Goal: Task Accomplishment & Management: Complete application form

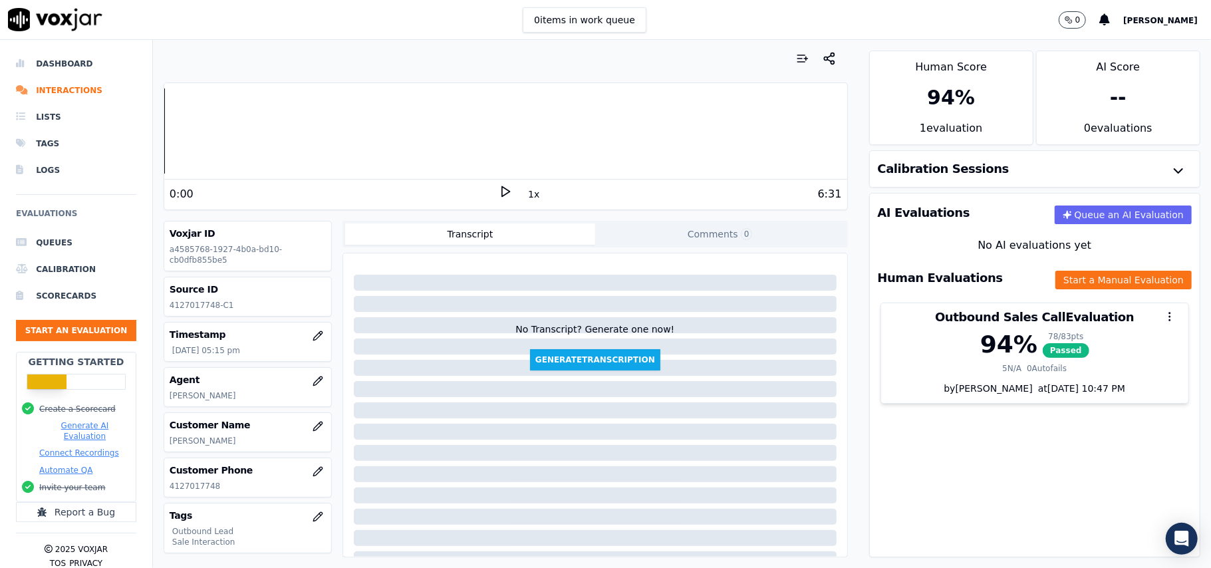
drag, startPoint x: 247, startPoint y: 446, endPoint x: 166, endPoint y: 444, distance: 81.8
click at [166, 444] on div "Customer Name [PERSON_NAME]" at bounding box center [247, 432] width 167 height 39
copy p "[PERSON_NAME]"
click at [49, 331] on button "Start an Evaluation" at bounding box center [76, 330] width 120 height 21
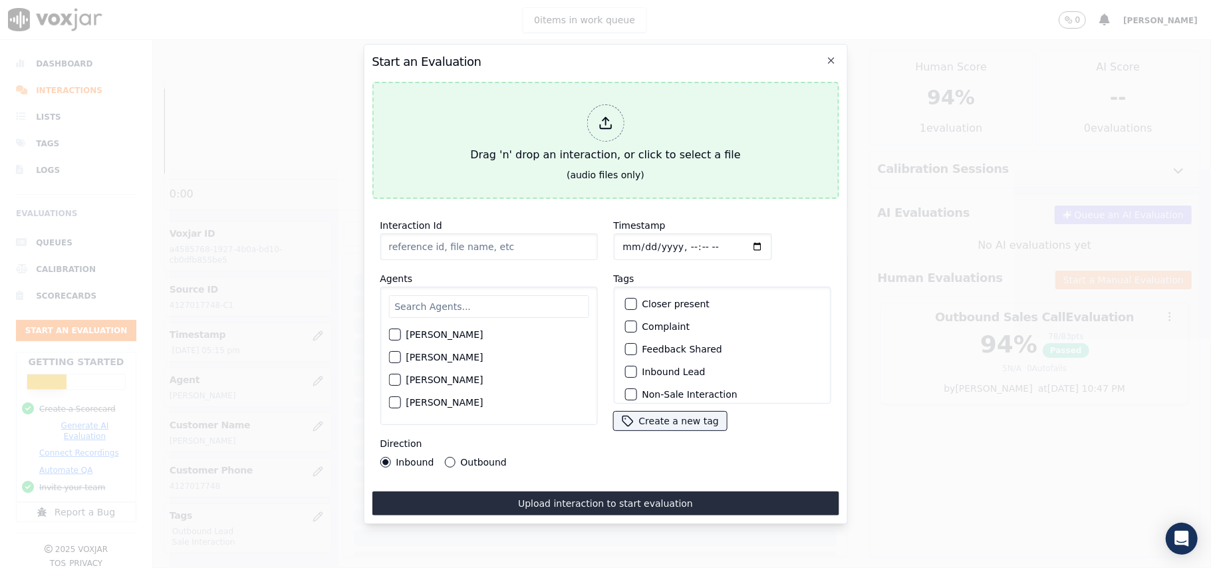
click at [600, 124] on div at bounding box center [605, 122] width 37 height 37
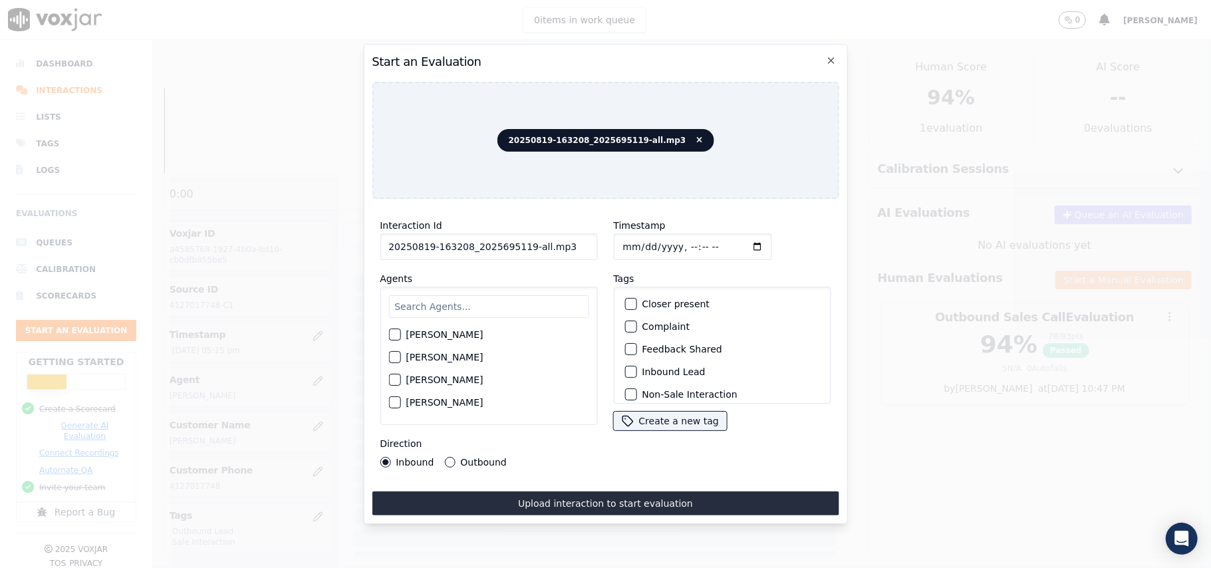
drag, startPoint x: 567, startPoint y: 233, endPoint x: 522, endPoint y: 237, distance: 44.8
click at [522, 237] on input "20250819-163208_2025695119-all.mp3" at bounding box center [489, 246] width 218 height 27
type input "20250819-163208_2025695119-C1"
click at [642, 243] on input "Timestamp" at bounding box center [692, 246] width 158 height 27
click at [639, 239] on input "Timestamp" at bounding box center [692, 246] width 158 height 27
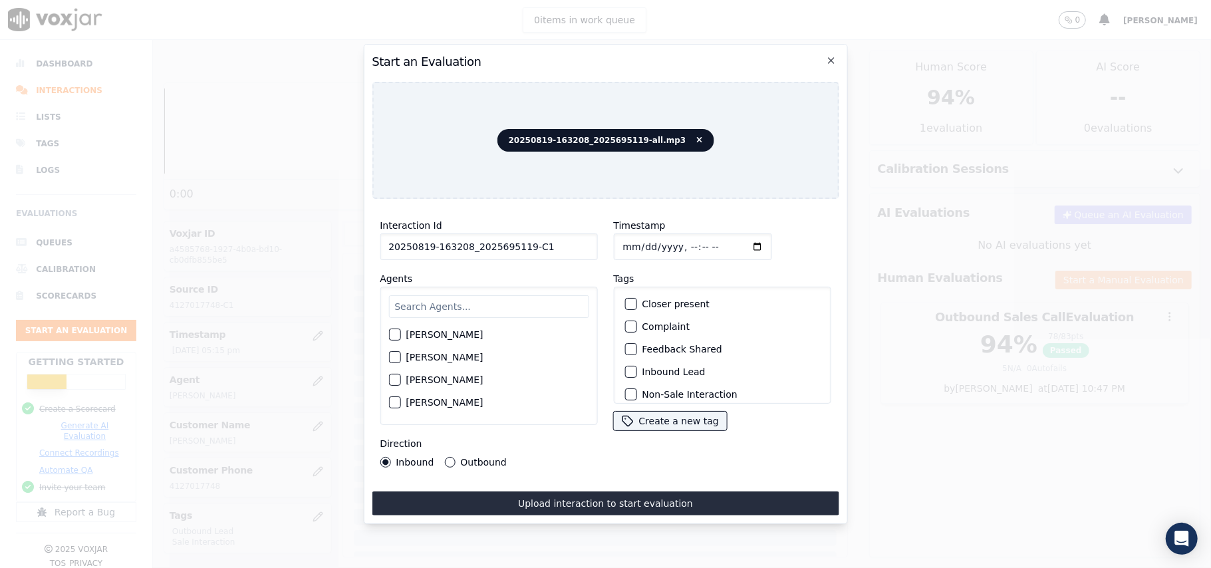
type input "0009-08-11T18:46"
click at [645, 245] on input "Timestamp" at bounding box center [692, 246] width 158 height 27
click at [643, 239] on input "Timestamp" at bounding box center [692, 246] width 158 height 27
type input "20250819-163208_2025695119-all.mp3"
click at [660, 239] on input "Timestamp" at bounding box center [692, 246] width 158 height 27
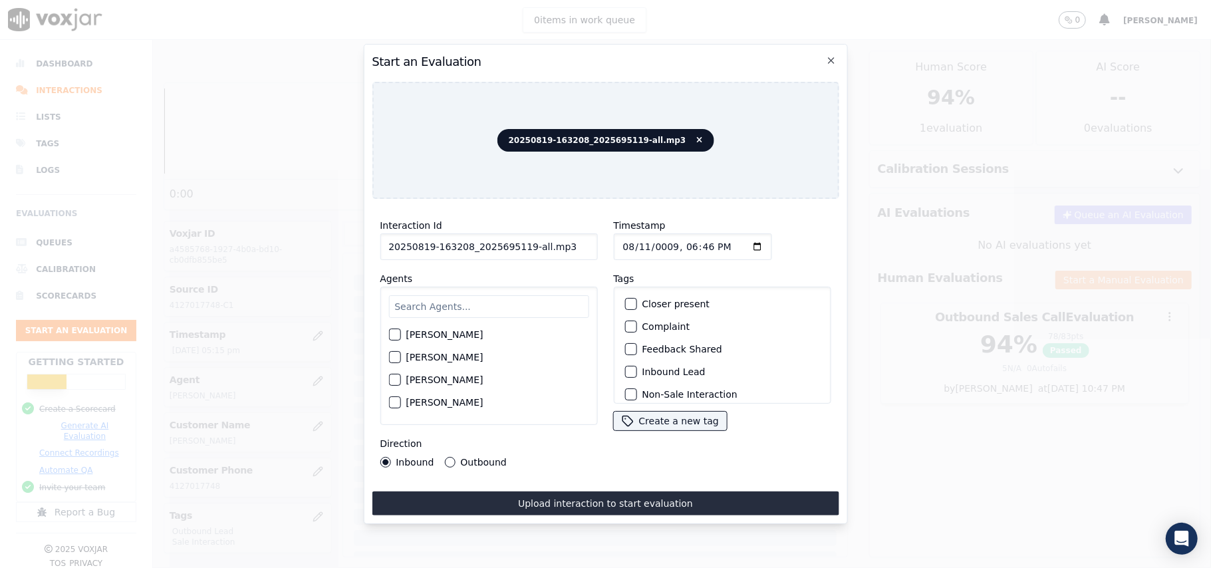
click at [609, 259] on div "Timestamp Tags Closer present Complaint Feedback Shared Inbound Lead Non-Sale I…" at bounding box center [721, 343] width 233 height 266
click at [825, 59] on div "Start an Evaluation 20250819-163208_2025695119-all.mp3 Interaction Id 20250819-…" at bounding box center [605, 284] width 484 height 480
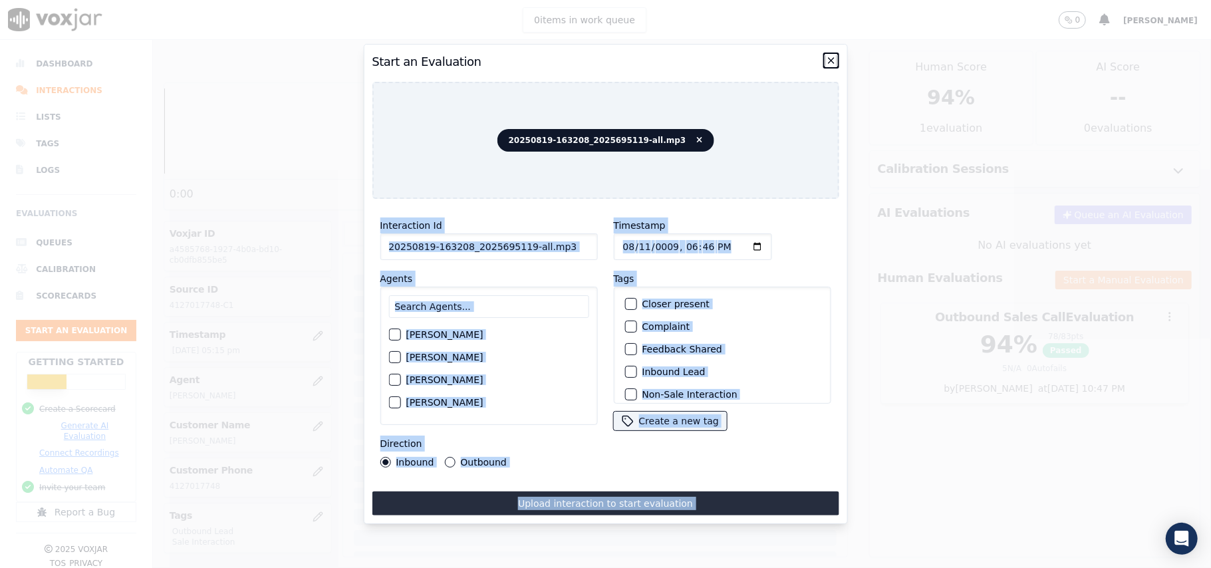
click at [830, 56] on icon "button" at bounding box center [831, 60] width 11 height 11
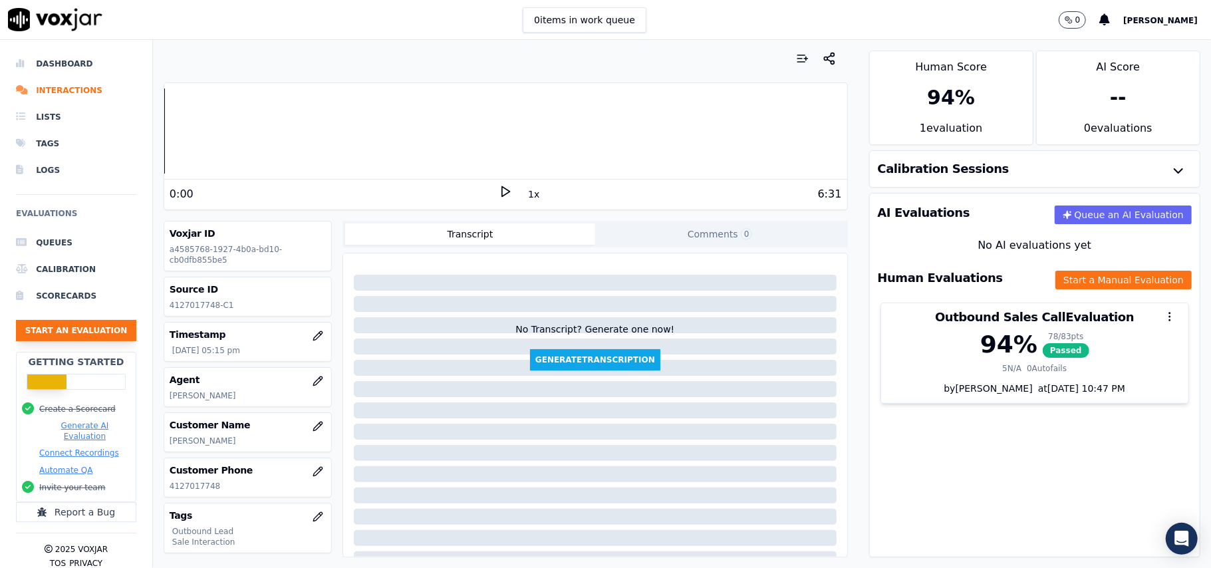
click at [90, 333] on button "Start an Evaluation" at bounding box center [76, 330] width 120 height 21
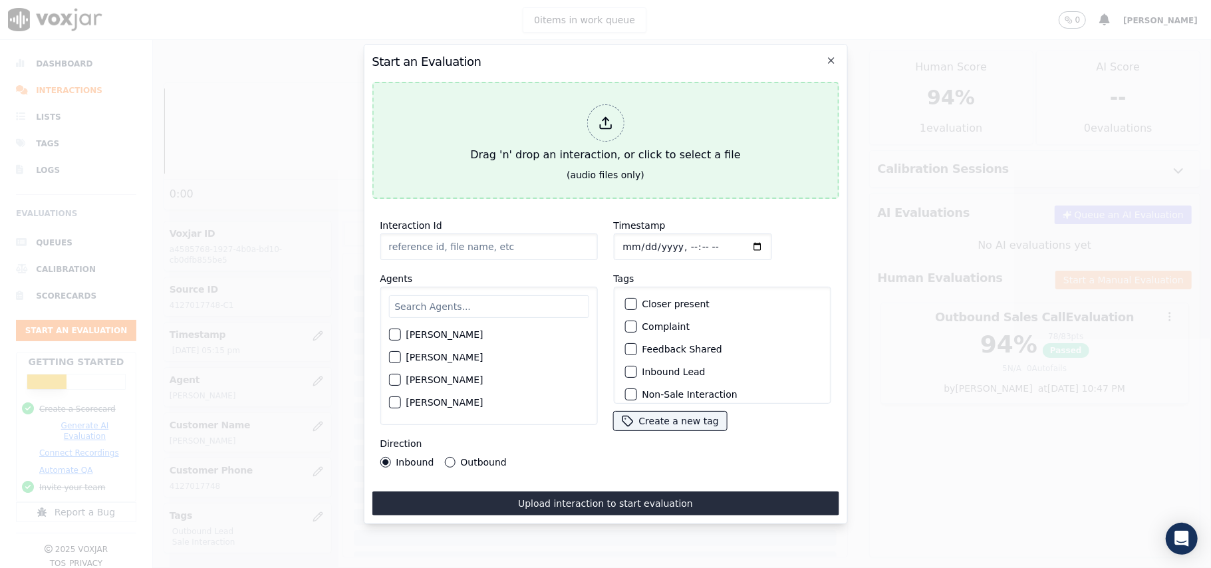
click at [604, 126] on div at bounding box center [605, 122] width 37 height 37
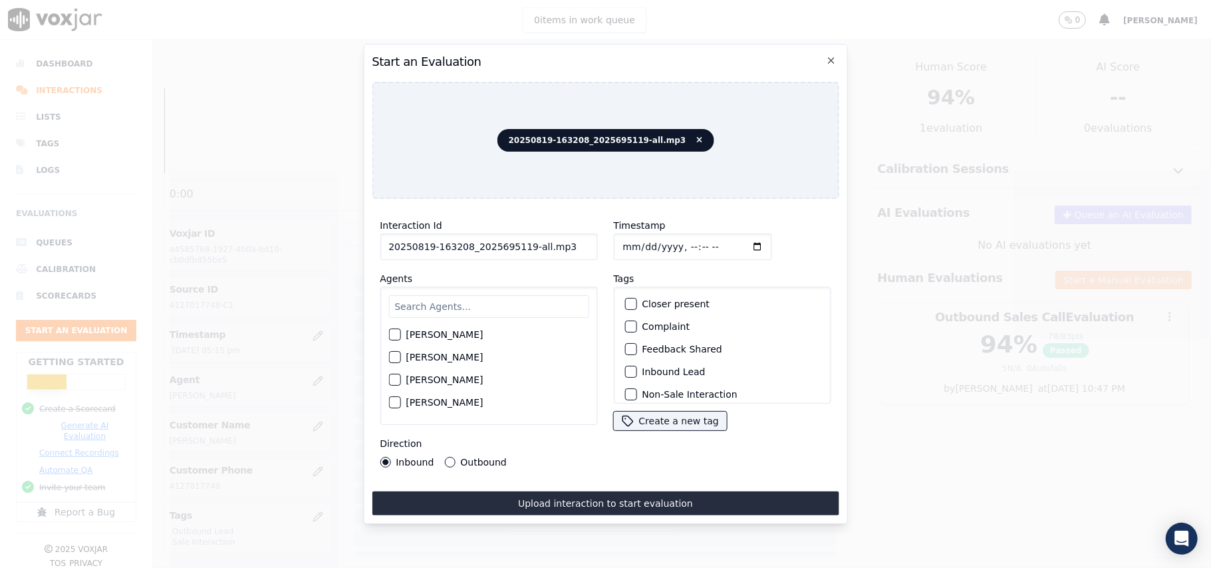
drag, startPoint x: 559, startPoint y: 245, endPoint x: 520, endPoint y: 249, distance: 39.4
click at [520, 249] on input "20250819-163208_2025695119-all.mp3" at bounding box center [489, 246] width 218 height 27
type input "20250819-163208_2025695119-C1"
click at [636, 243] on input "Timestamp" at bounding box center [692, 246] width 158 height 27
type input "[DATE]T18:46"
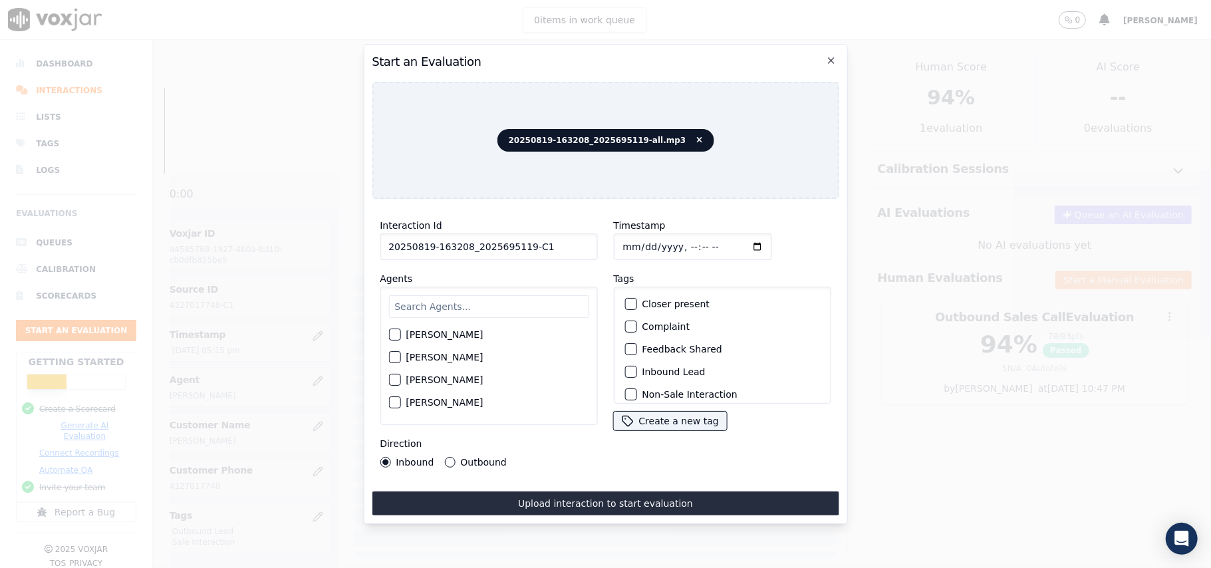
click at [472, 302] on input "text" at bounding box center [488, 306] width 200 height 23
paste input "[PERSON_NAME]"
type input "[PERSON_NAME]"
click at [418, 327] on div "[PERSON_NAME]" at bounding box center [488, 338] width 200 height 23
click at [392, 334] on div "button" at bounding box center [393, 338] width 9 height 9
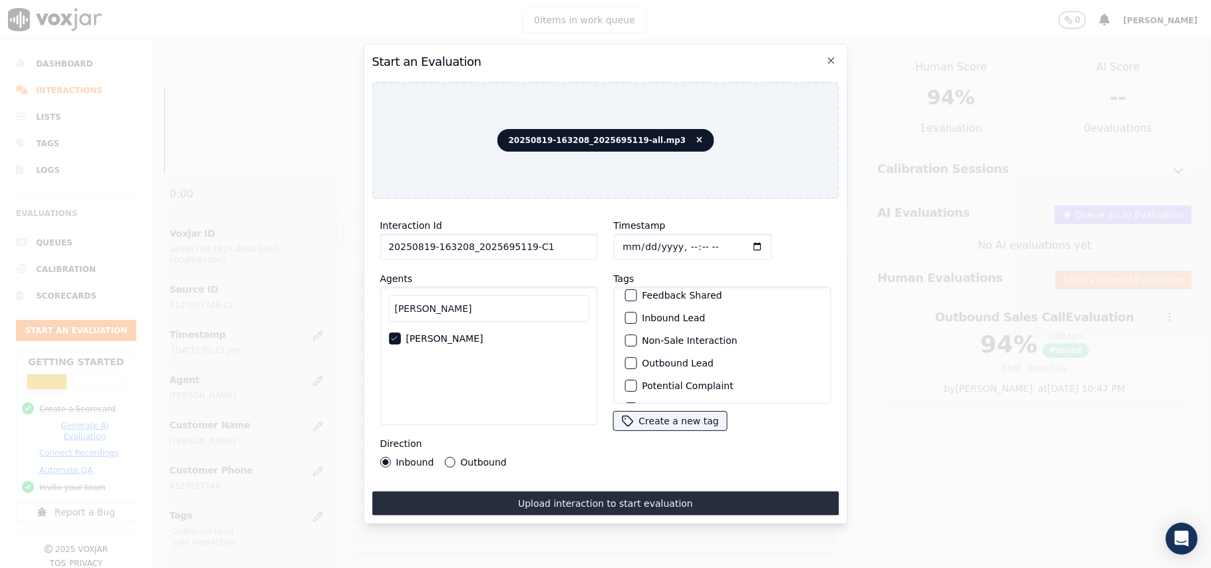
scroll to position [116, 0]
click at [625, 382] on div "button" at bounding box center [629, 386] width 9 height 9
click at [626, 314] on div "button" at bounding box center [629, 318] width 9 height 9
click at [456, 458] on div "Outbound" at bounding box center [475, 462] width 62 height 11
click at [454, 457] on div "Outbound" at bounding box center [475, 462] width 62 height 11
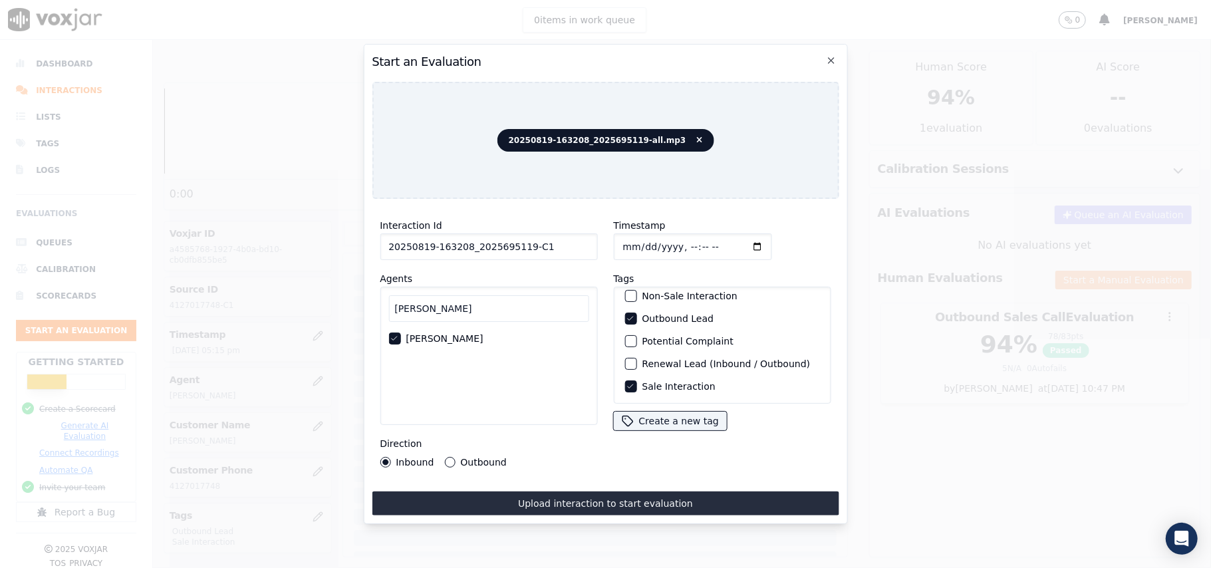
click at [446, 457] on button "Outbound" at bounding box center [449, 462] width 11 height 11
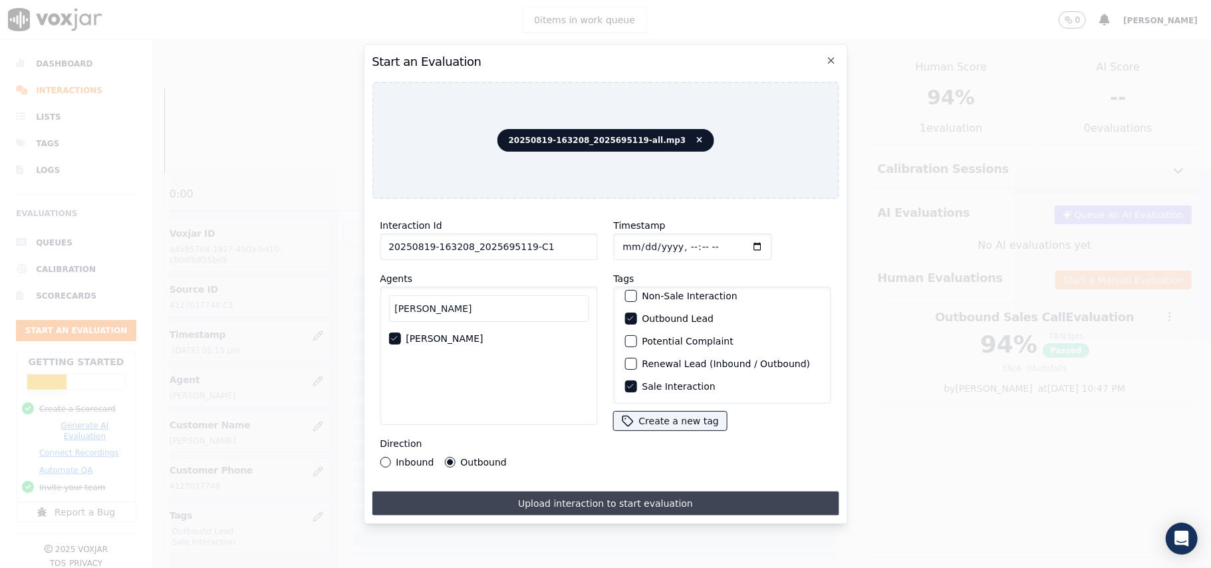
click at [563, 498] on button "Upload interaction to start evaluation" at bounding box center [605, 504] width 467 height 24
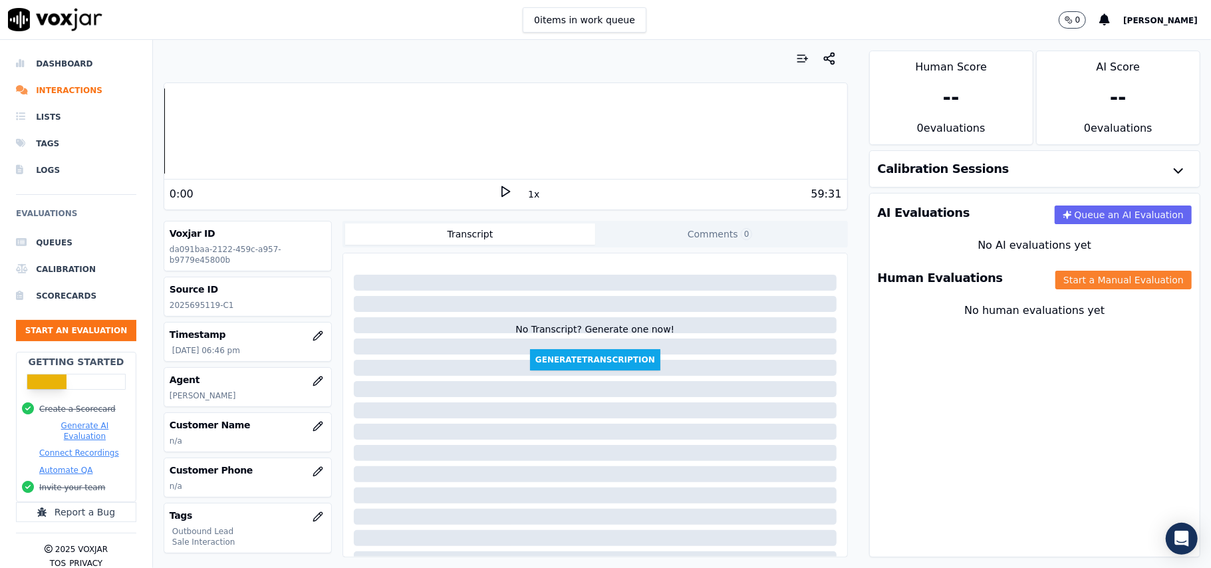
click at [1068, 286] on button "Start a Manual Evaluation" at bounding box center [1124, 280] width 136 height 19
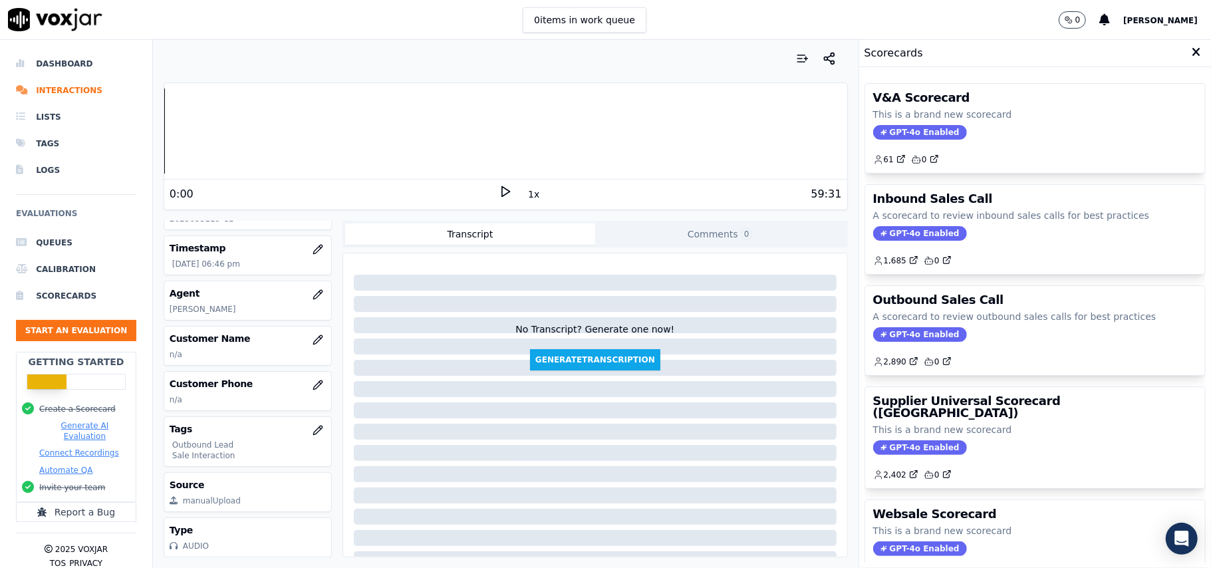
scroll to position [130, 0]
click at [897, 333] on span "GPT-4o Enabled" at bounding box center [920, 334] width 94 height 15
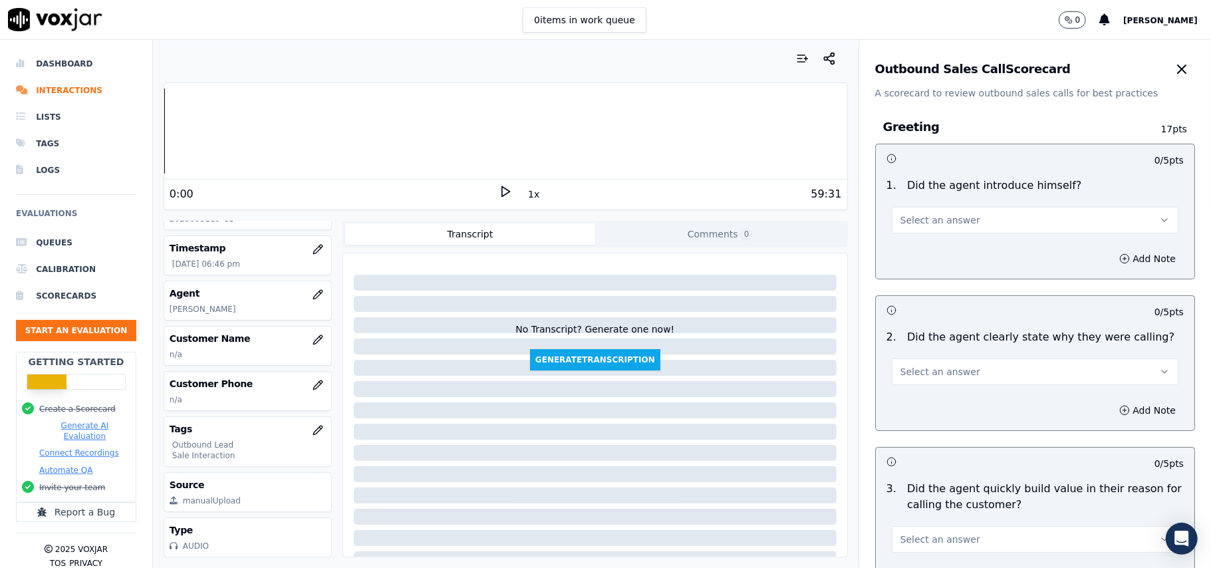
scroll to position [949, 0]
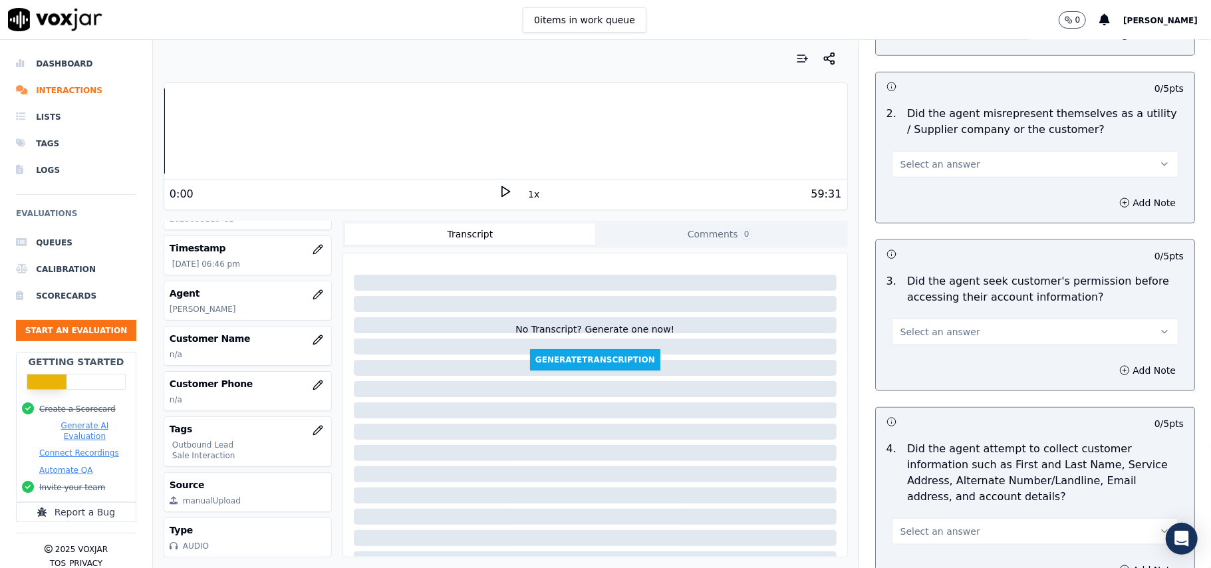
click at [1075, 339] on button "Select an answer" at bounding box center [1035, 332] width 287 height 27
click at [926, 389] on div "No" at bounding box center [1006, 385] width 257 height 21
click at [1111, 375] on button "Add Note" at bounding box center [1147, 370] width 73 height 19
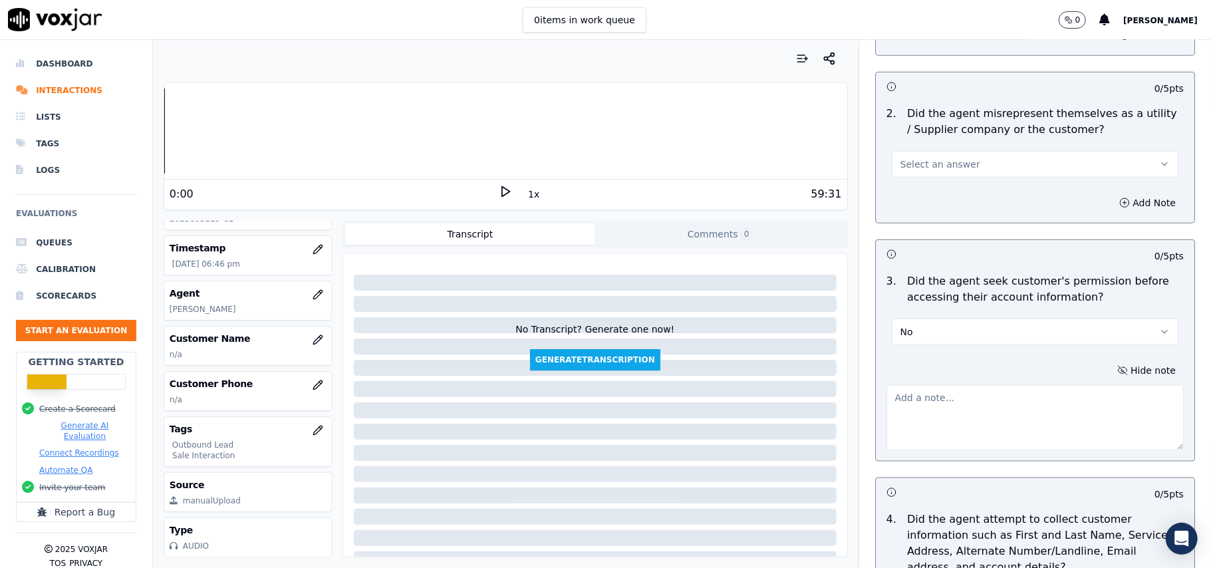
click at [918, 420] on textarea at bounding box center [1035, 417] width 297 height 65
paste textarea "At 03:10, the agent did not take permission from the customer before accessing …"
click at [887, 399] on textarea "At 03:10, the agent did not take permission from the customer before accessing …" at bounding box center [1035, 417] width 297 height 65
click at [887, 397] on textarea "At 03:10, the agent did not take permission from the customer before accessing …" at bounding box center [1035, 417] width 297 height 65
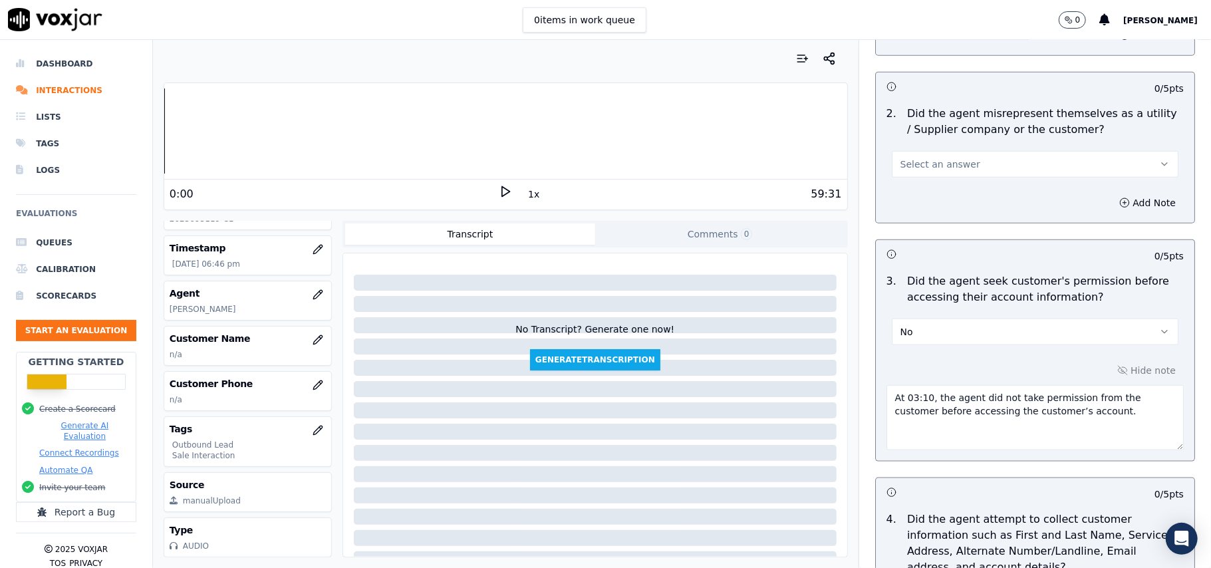
paste textarea "Call ID: 163208"
type textarea "Call ID: 163208 At 03:10, the agent did not take permission from the customer b…"
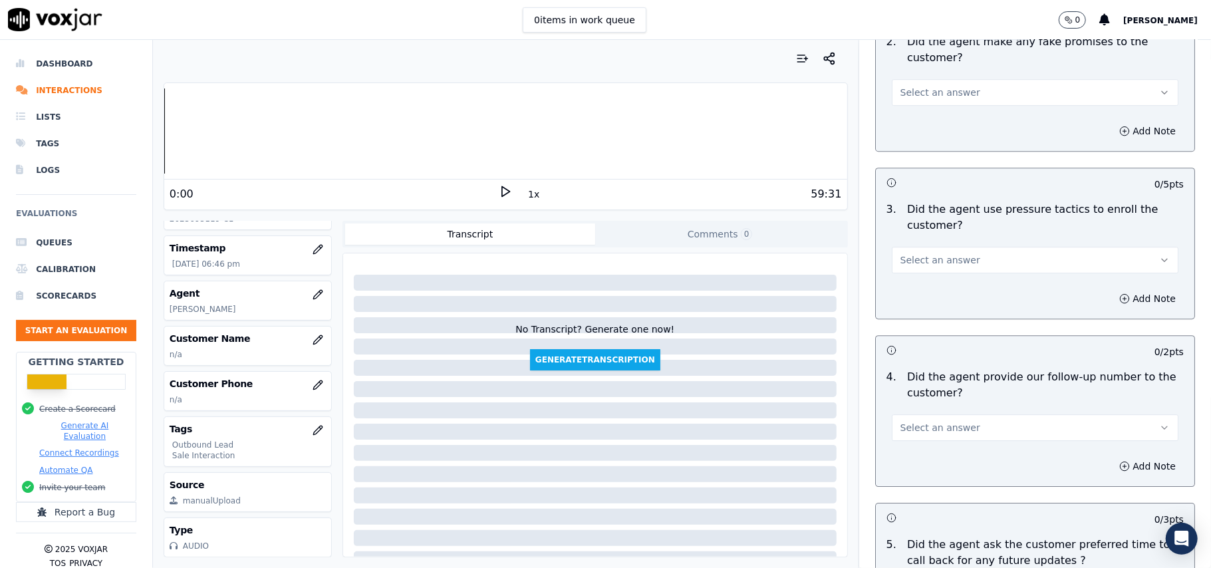
scroll to position [3388, 0]
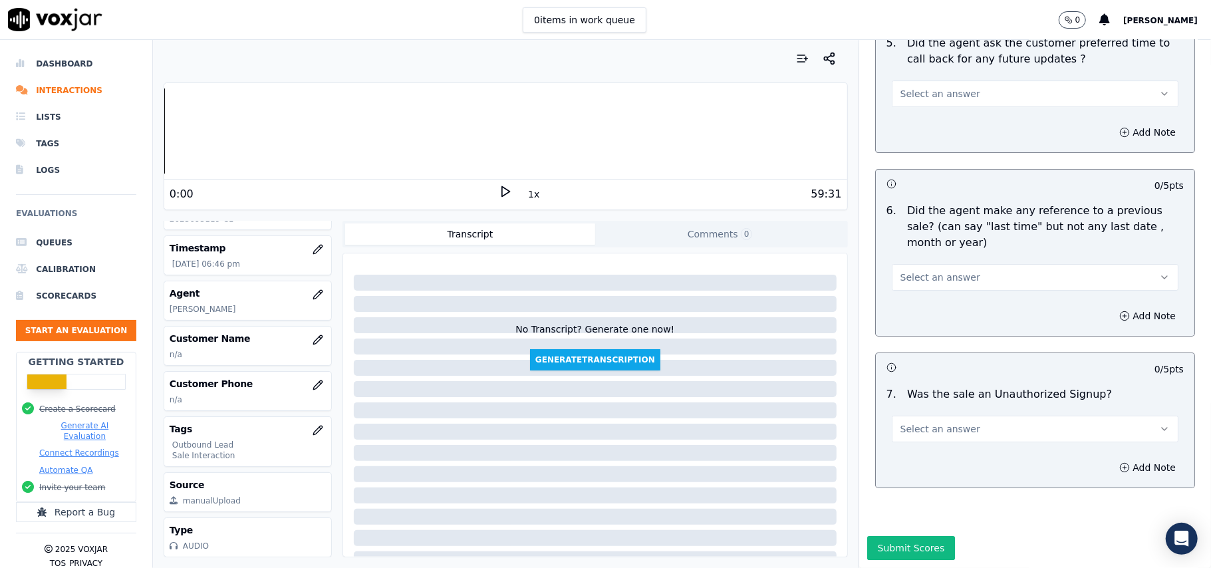
click at [962, 413] on div "Select an answer" at bounding box center [1035, 427] width 287 height 29
click at [938, 416] on button "Select an answer" at bounding box center [1035, 429] width 287 height 27
click at [921, 435] on div "No" at bounding box center [1006, 440] width 257 height 21
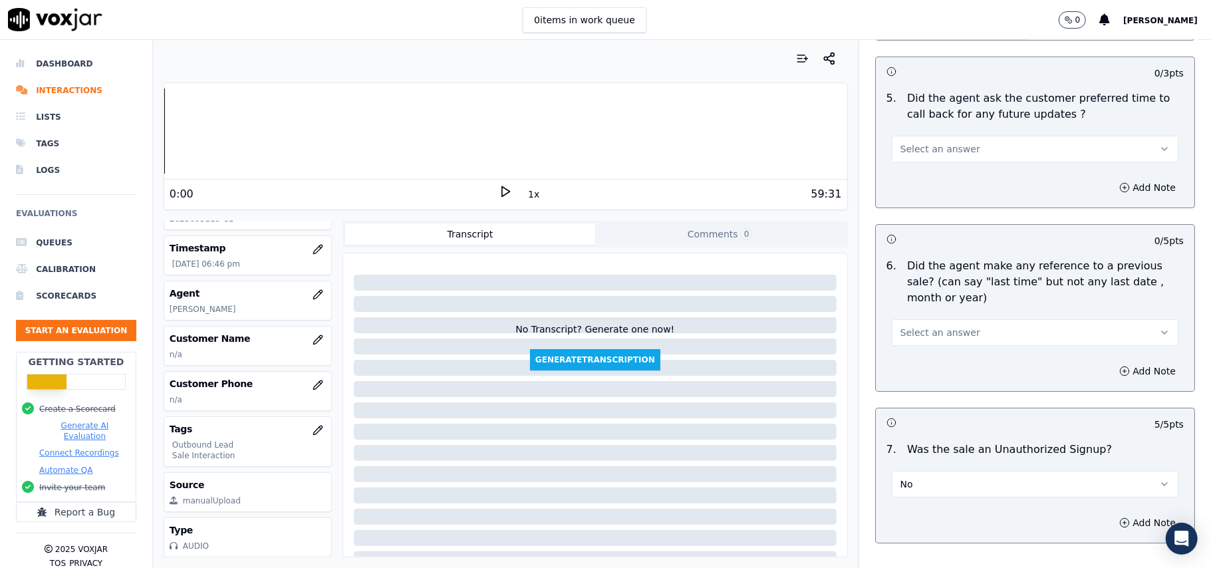
click at [921, 331] on span "Select an answer" at bounding box center [941, 332] width 80 height 13
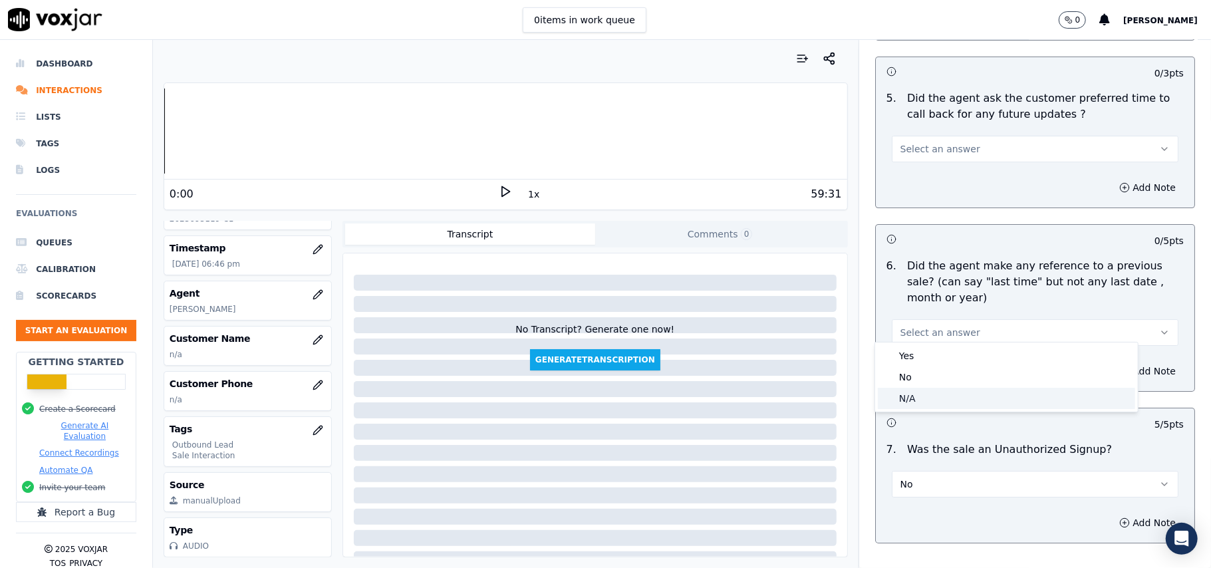
click at [913, 398] on div "N/A" at bounding box center [1006, 398] width 257 height 21
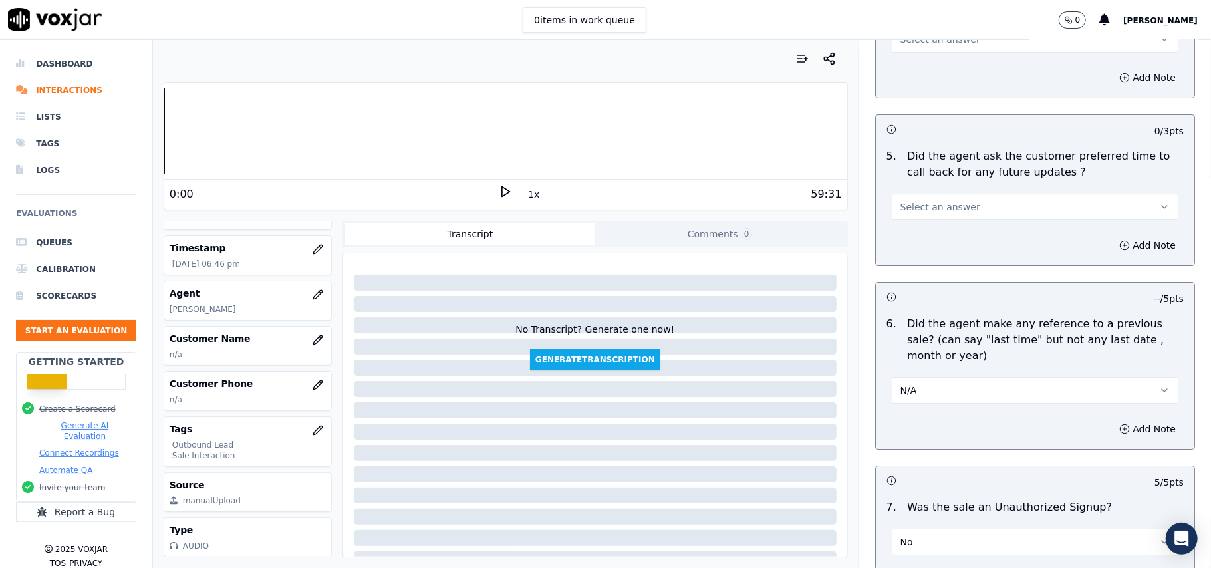
scroll to position [3211, 0]
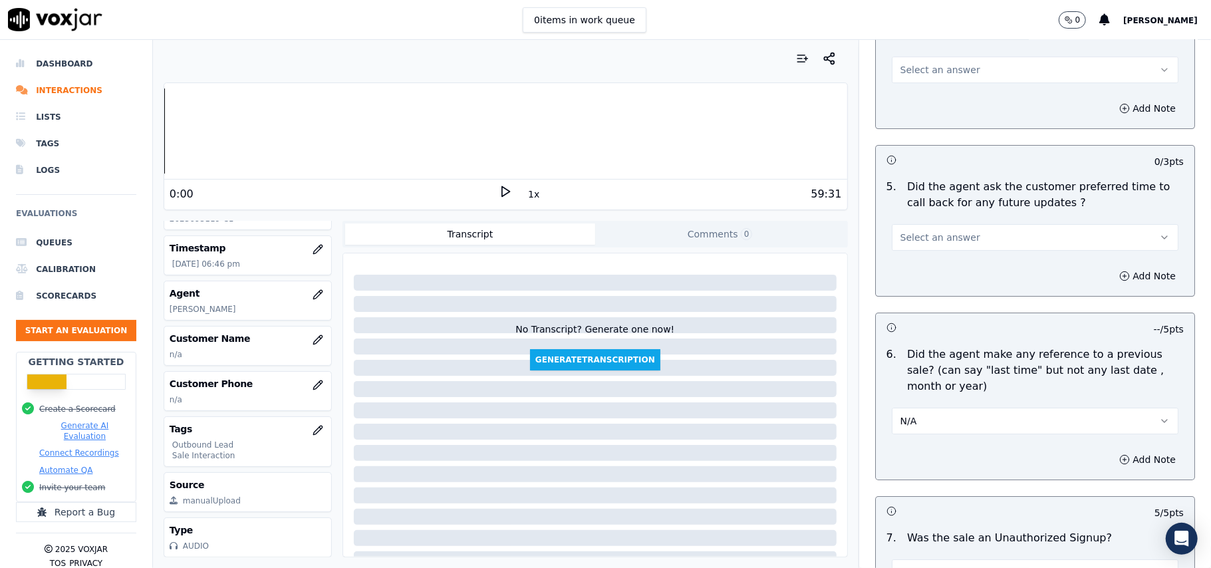
click at [931, 426] on button "N/A" at bounding box center [1035, 421] width 287 height 27
click at [906, 469] on div "No" at bounding box center [1006, 465] width 257 height 21
click at [922, 238] on button "Select an answer" at bounding box center [1035, 237] width 287 height 27
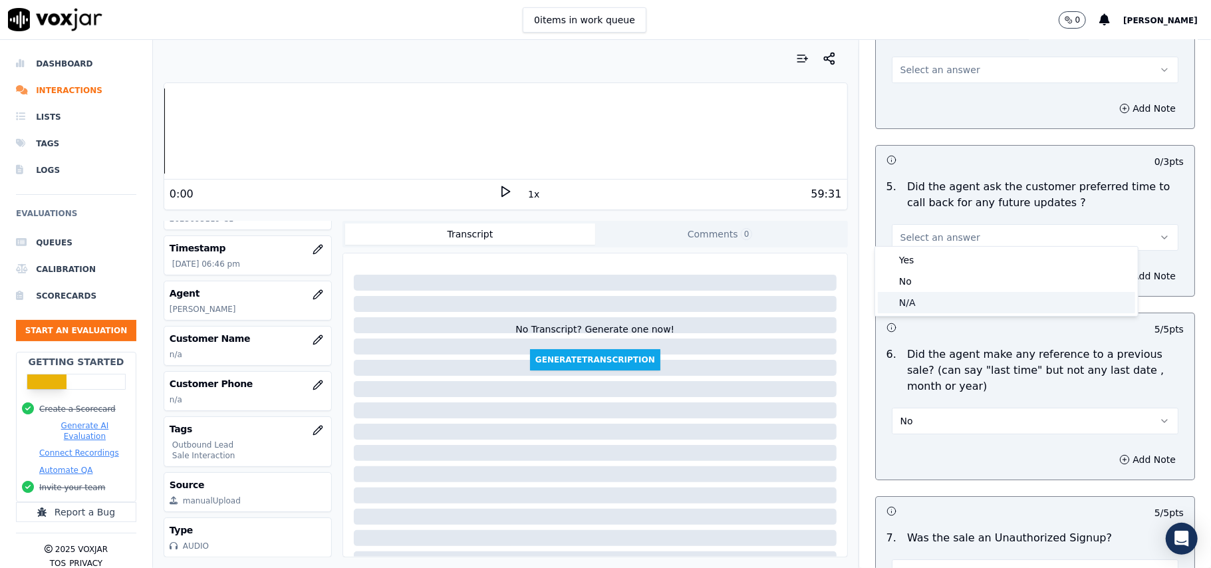
click at [918, 292] on div "N/A" at bounding box center [1006, 302] width 257 height 21
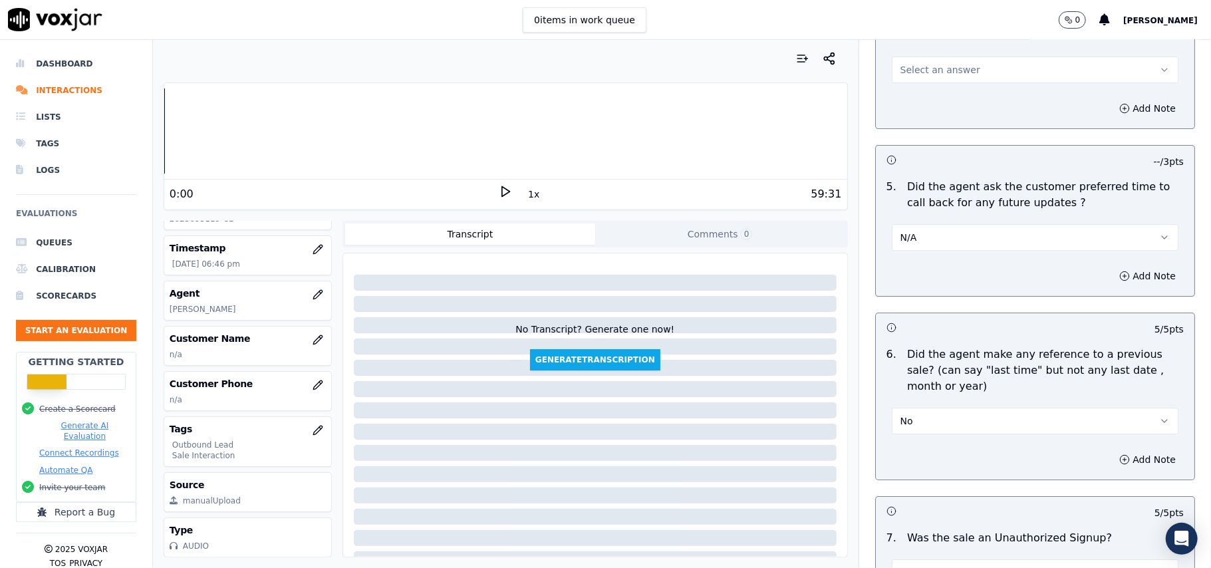
scroll to position [3122, 0]
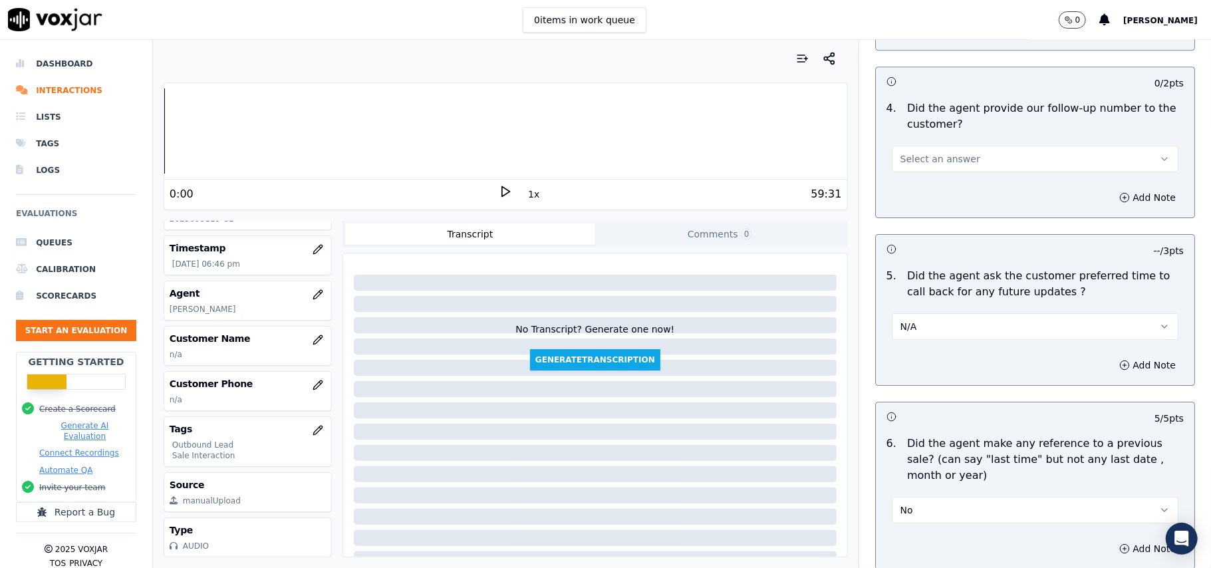
click at [934, 163] on button "Select an answer" at bounding box center [1035, 159] width 287 height 27
click at [922, 184] on div "Yes" at bounding box center [1006, 180] width 257 height 21
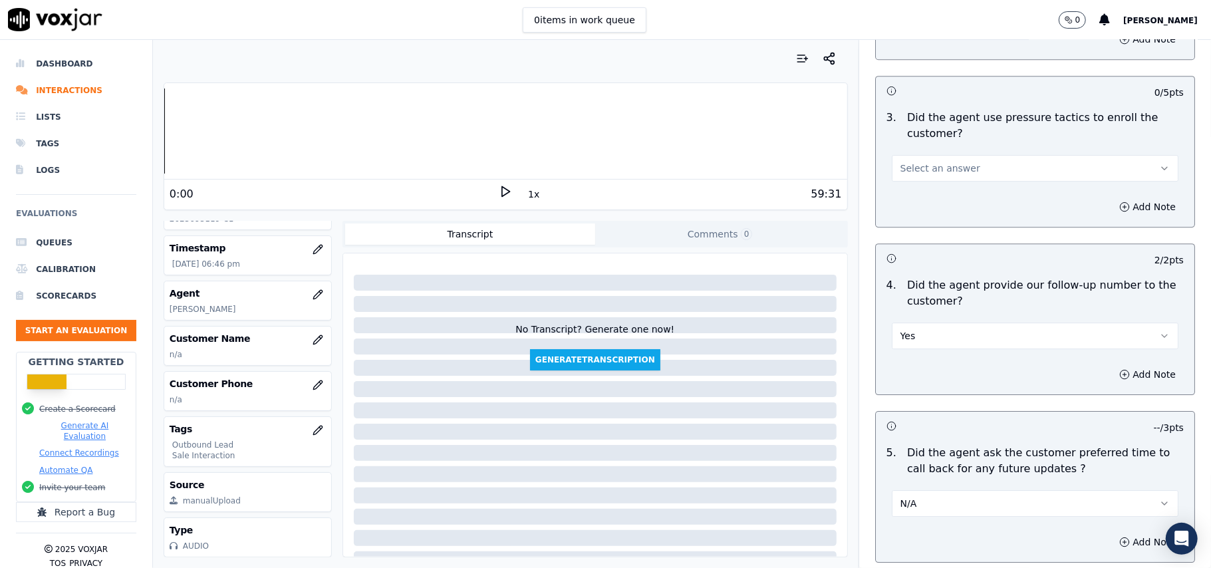
scroll to position [2856, 0]
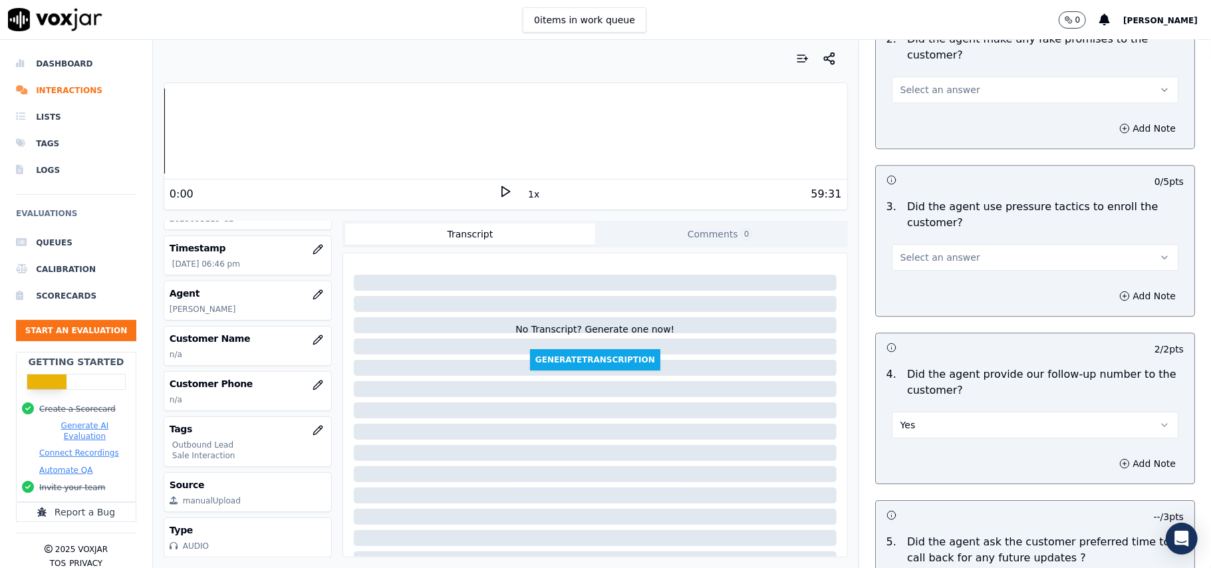
click at [925, 251] on span "Select an answer" at bounding box center [941, 257] width 80 height 13
click at [919, 303] on div "No" at bounding box center [1006, 299] width 257 height 21
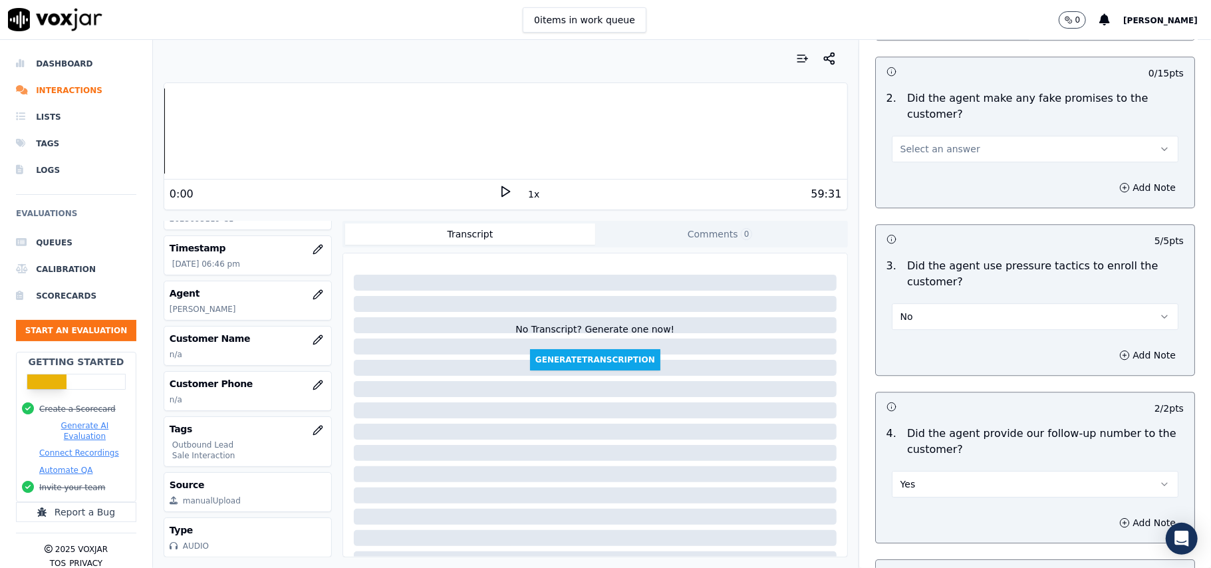
scroll to position [2768, 0]
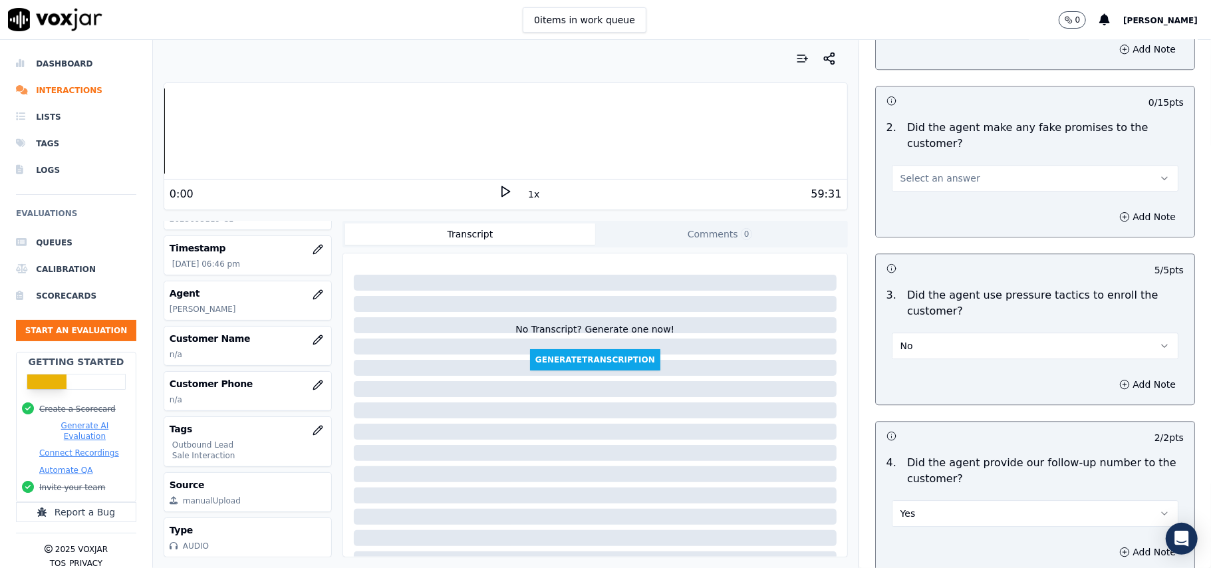
click at [942, 172] on span "Select an answer" at bounding box center [941, 178] width 80 height 13
click at [931, 216] on div "No" at bounding box center [1006, 220] width 257 height 21
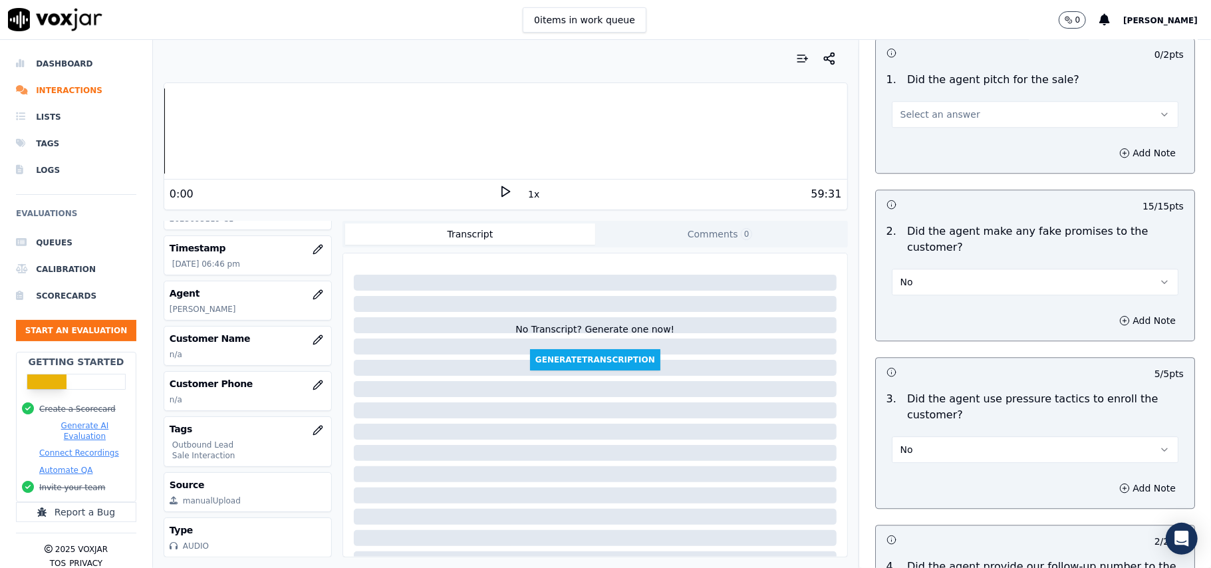
scroll to position [2502, 0]
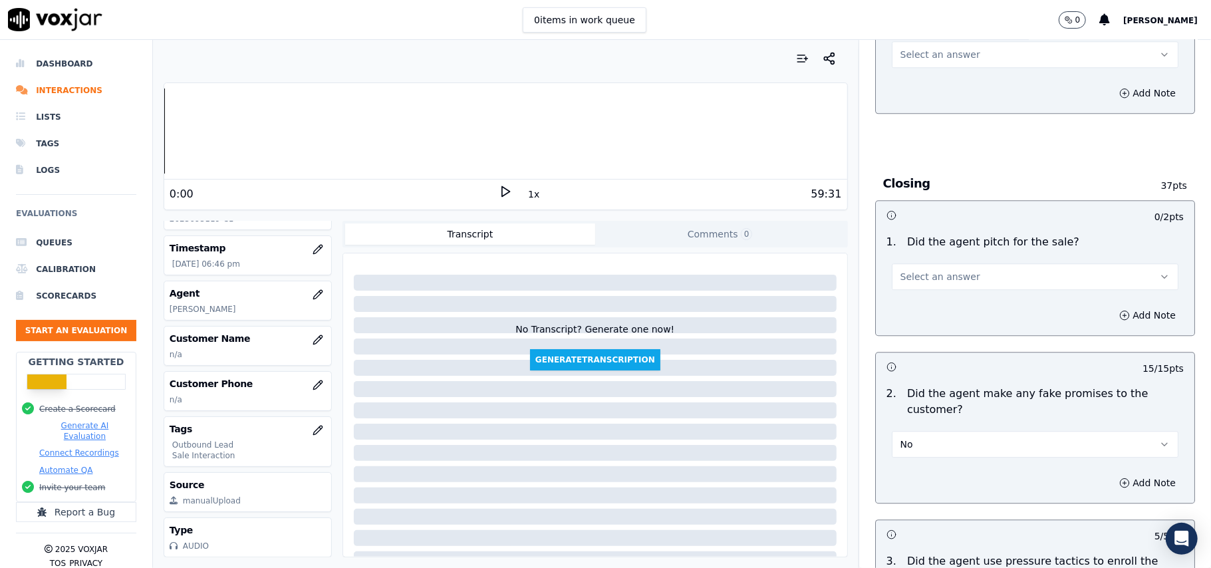
click at [940, 275] on button "Select an answer" at bounding box center [1035, 276] width 287 height 27
click at [931, 287] on div "Yes" at bounding box center [1006, 297] width 257 height 21
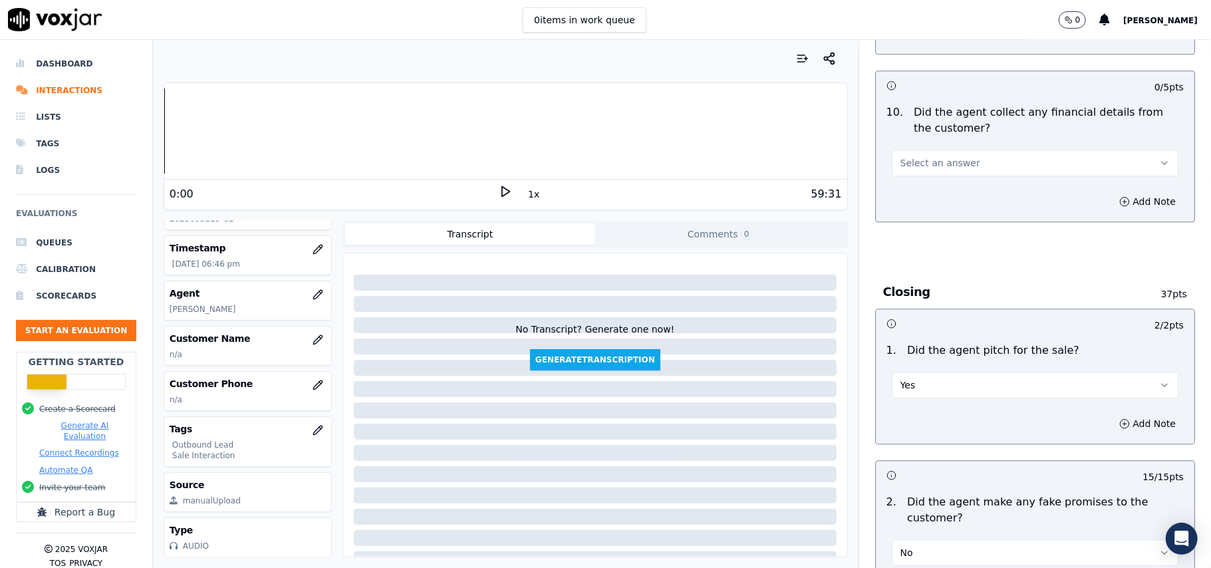
scroll to position [2236, 0]
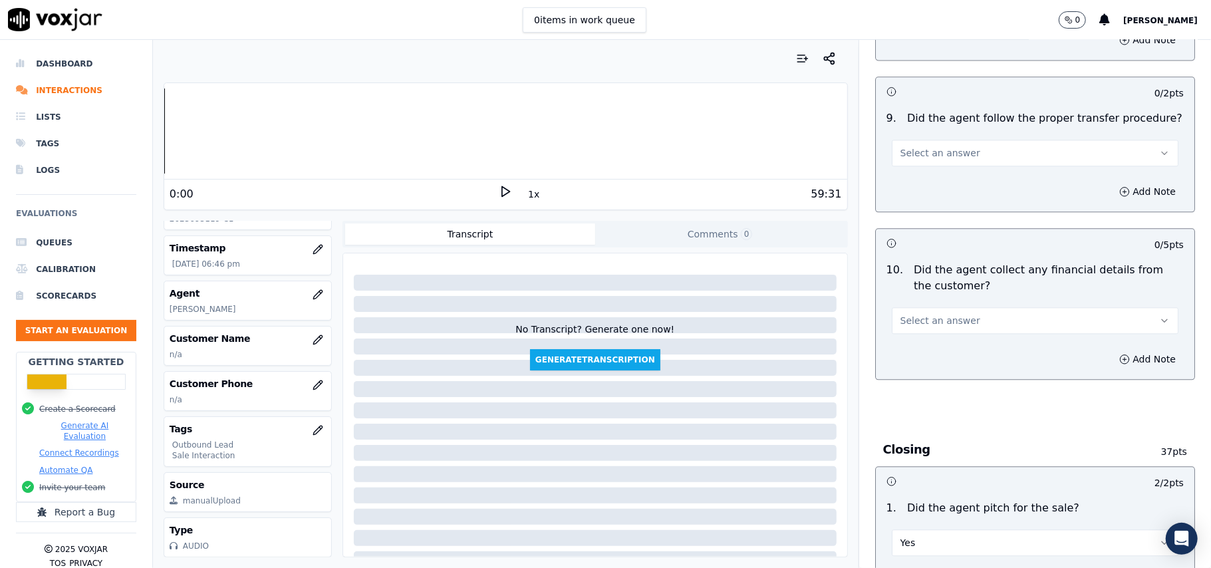
click at [910, 314] on span "Select an answer" at bounding box center [941, 320] width 80 height 13
click at [910, 363] on div "No" at bounding box center [1006, 362] width 257 height 21
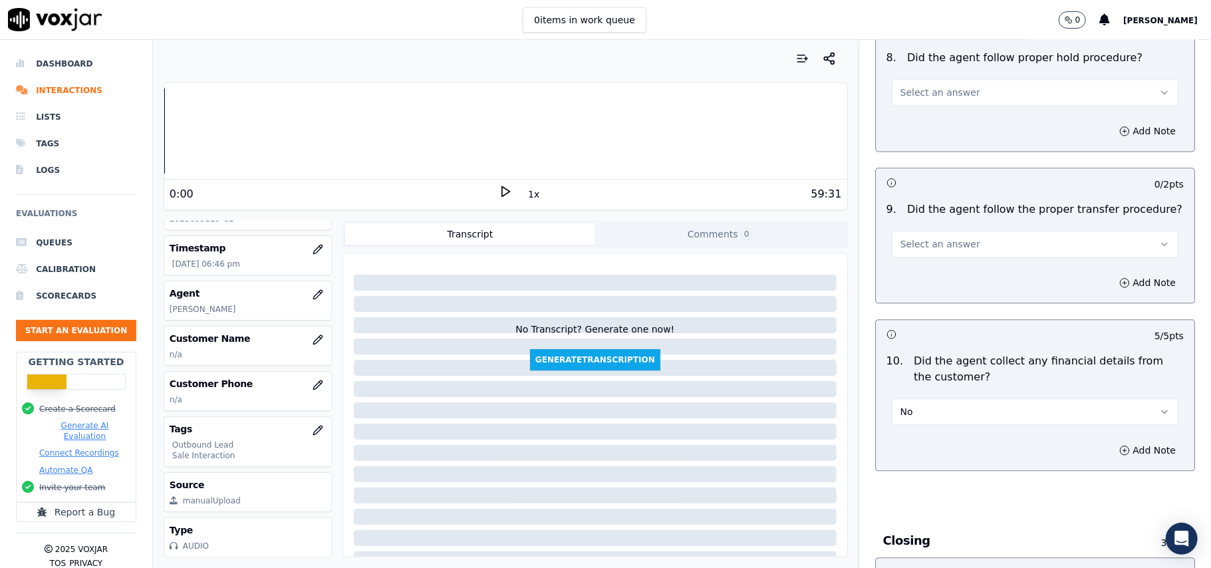
scroll to position [2058, 0]
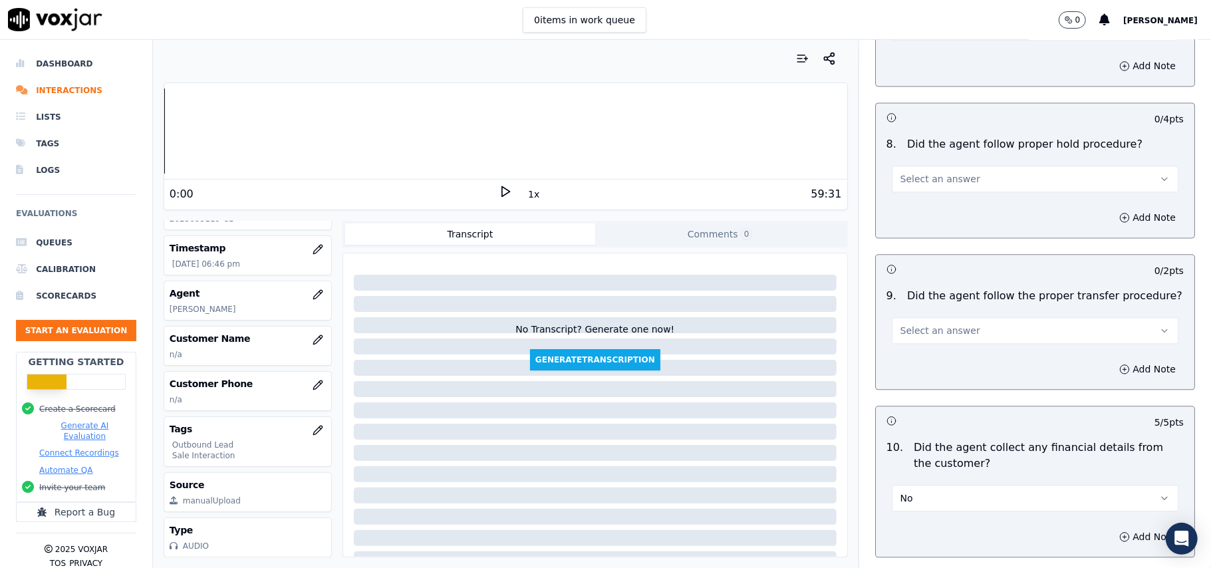
click at [930, 324] on span "Select an answer" at bounding box center [941, 330] width 80 height 13
click at [913, 397] on div "N/A" at bounding box center [1006, 392] width 257 height 21
drag, startPoint x: 926, startPoint y: 158, endPoint x: 921, endPoint y: 178, distance: 20.7
click at [927, 166] on button "Select an answer" at bounding box center [1035, 179] width 287 height 27
click at [907, 195] on div "Yes" at bounding box center [1006, 198] width 257 height 21
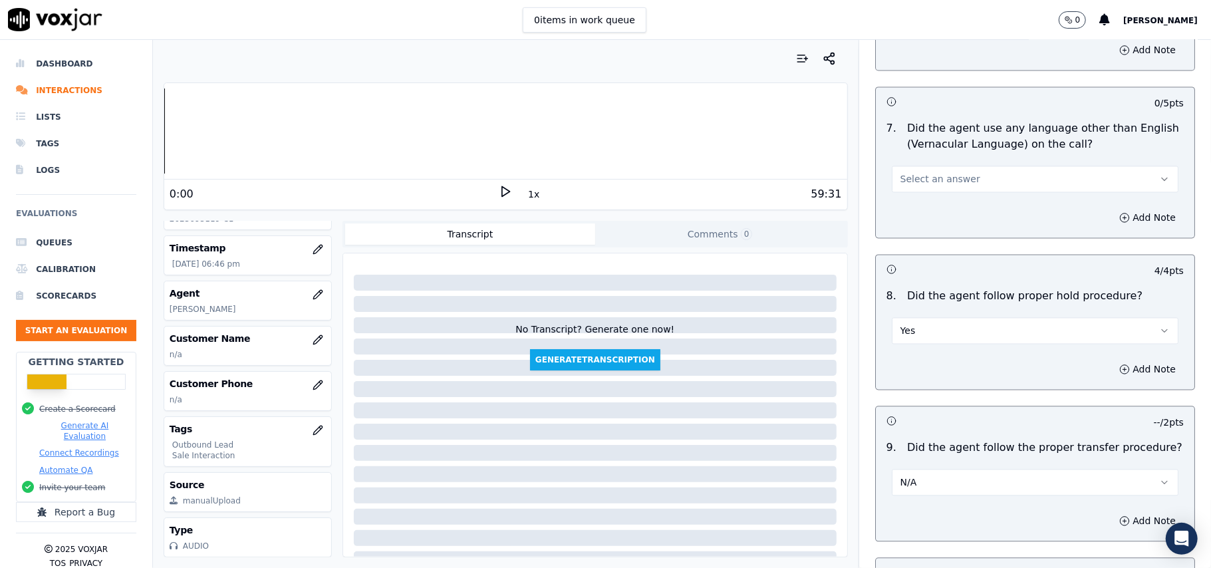
scroll to position [1881, 0]
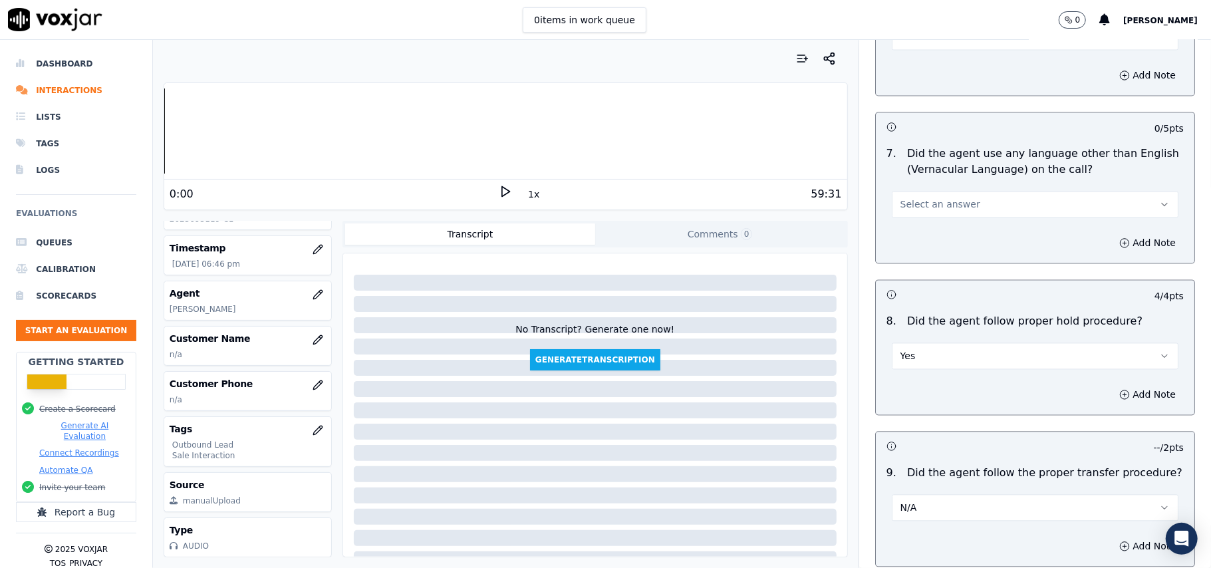
drag, startPoint x: 926, startPoint y: 182, endPoint x: 914, endPoint y: 200, distance: 21.0
click at [926, 191] on button "Select an answer" at bounding box center [1035, 204] width 287 height 27
click at [892, 249] on span at bounding box center [887, 244] width 9 height 9
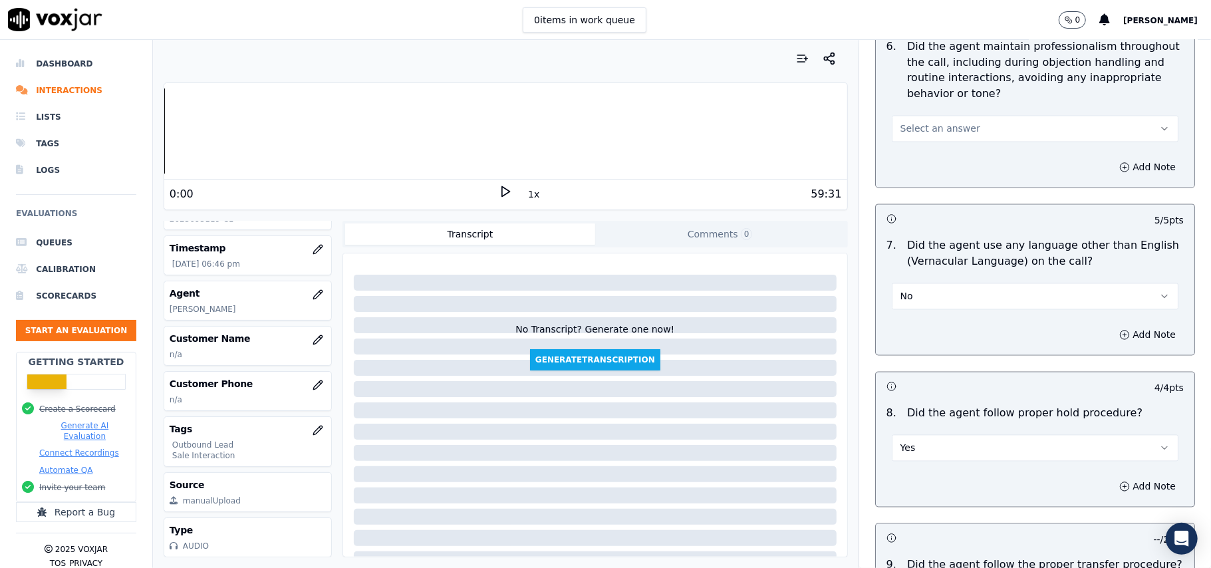
scroll to position [1703, 0]
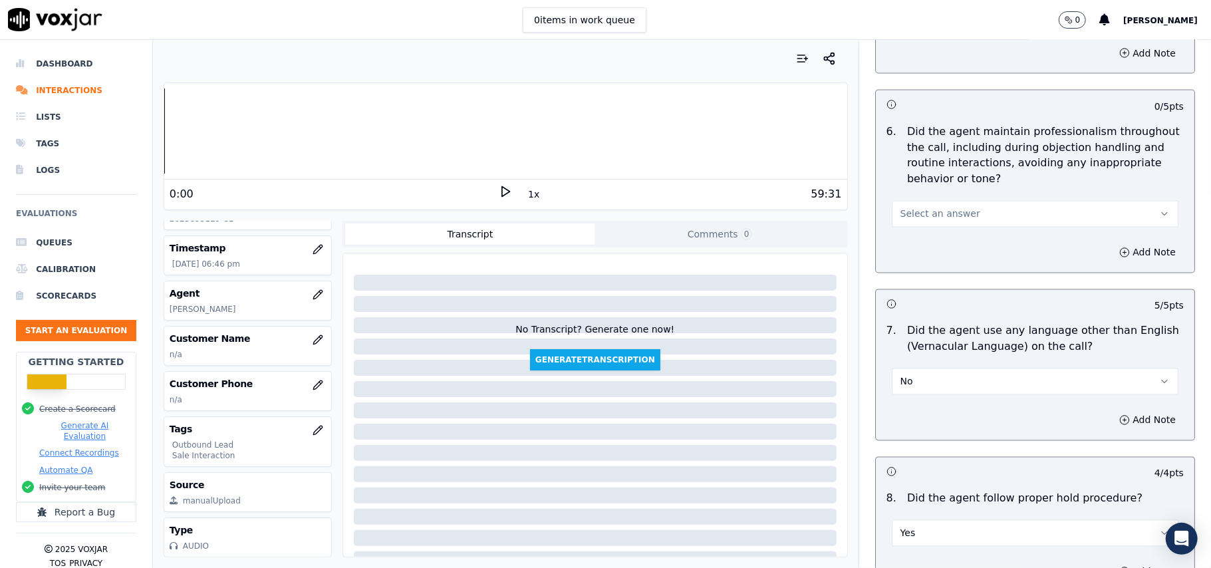
click at [946, 208] on span "Select an answer" at bounding box center [941, 214] width 80 height 13
click at [918, 233] on div "Yes" at bounding box center [1006, 232] width 257 height 21
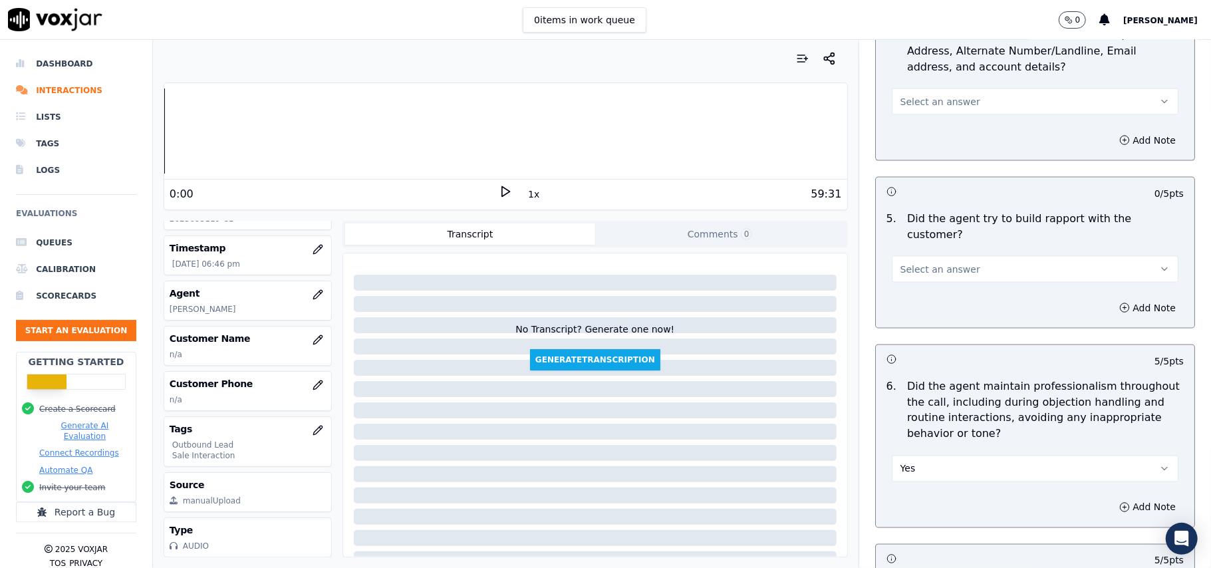
scroll to position [1437, 0]
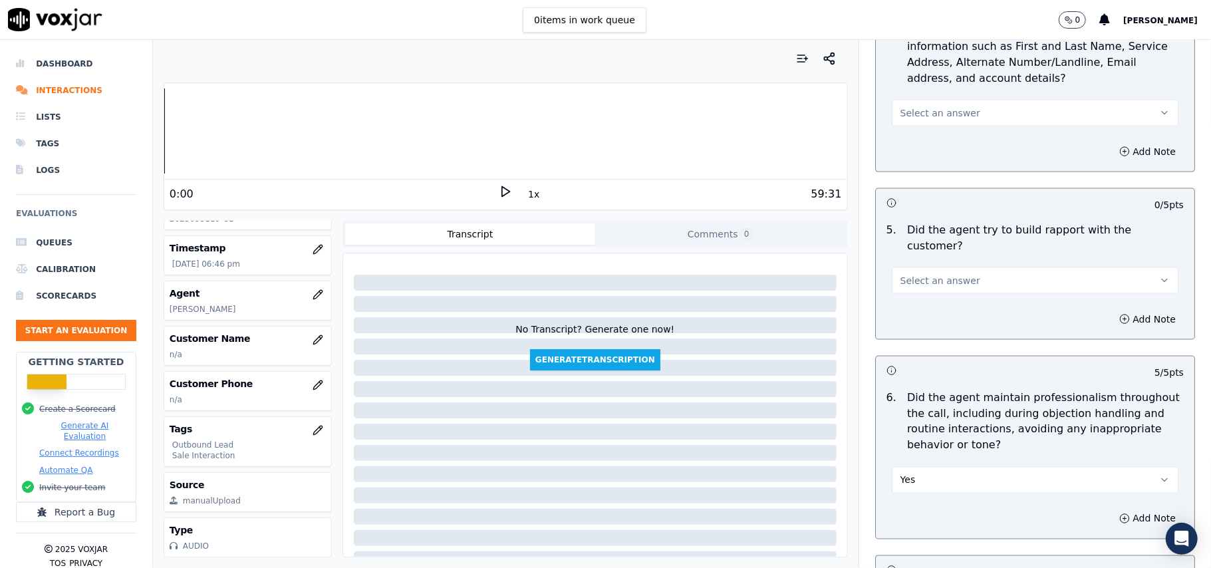
click at [926, 274] on span "Select an answer" at bounding box center [941, 280] width 80 height 13
click at [929, 309] on div "Yes" at bounding box center [1006, 298] width 257 height 21
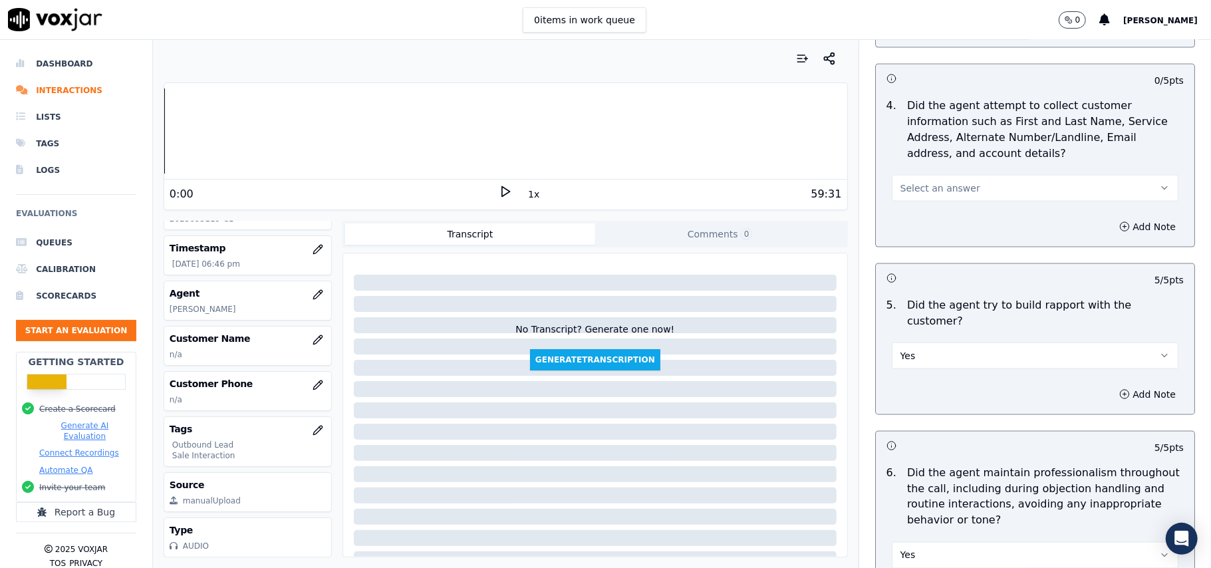
scroll to position [1260, 0]
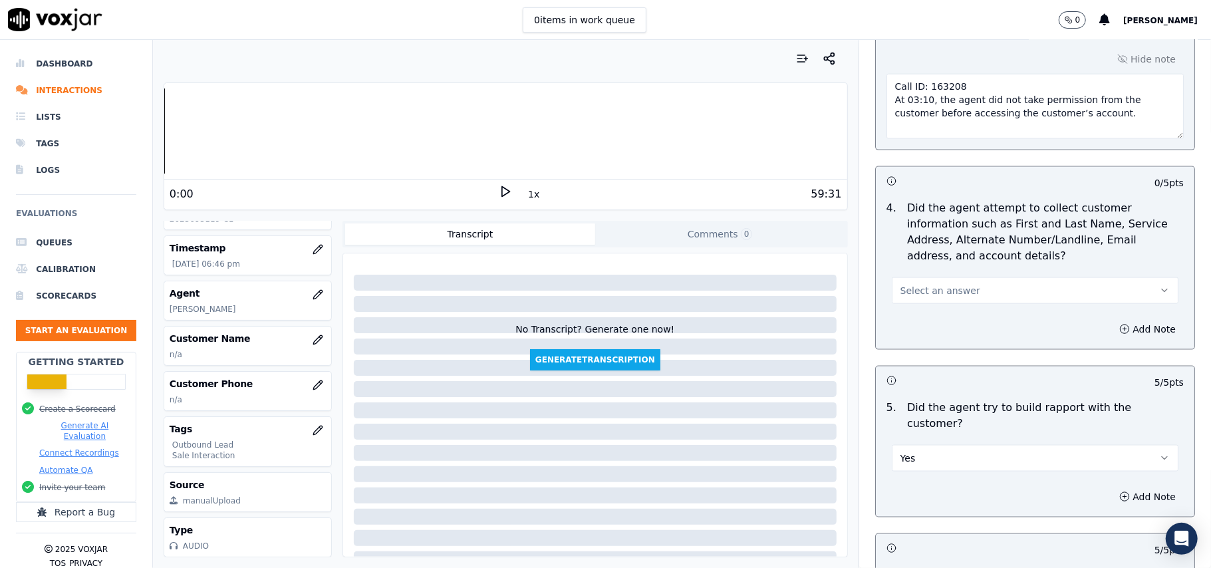
click at [960, 286] on button "Select an answer" at bounding box center [1035, 290] width 287 height 27
click at [935, 317] on div "Yes" at bounding box center [1006, 323] width 257 height 21
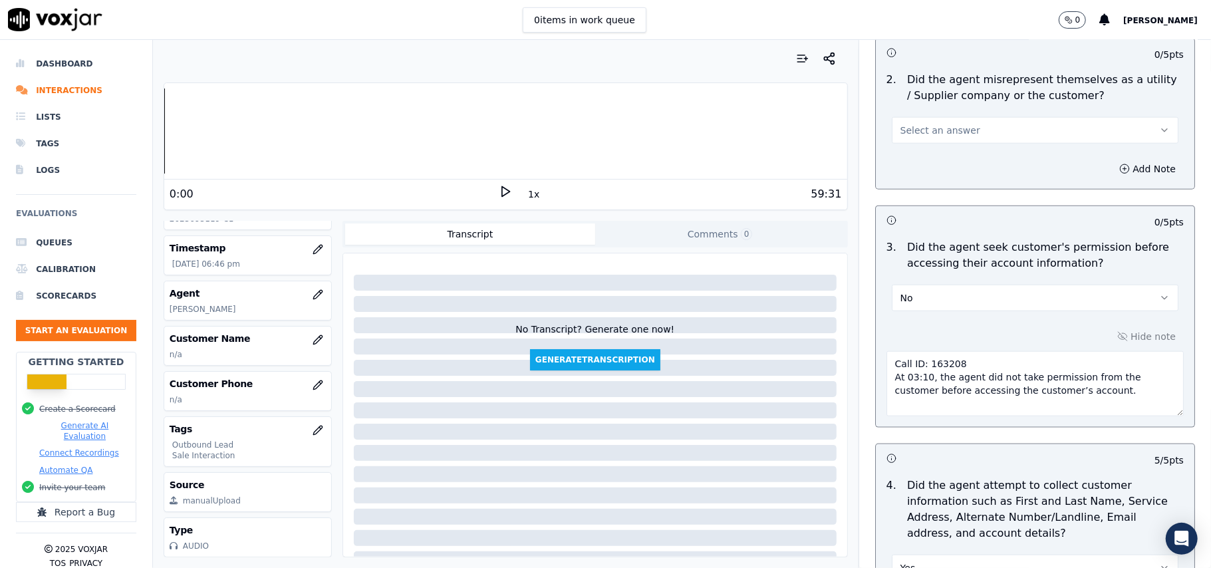
scroll to position [905, 0]
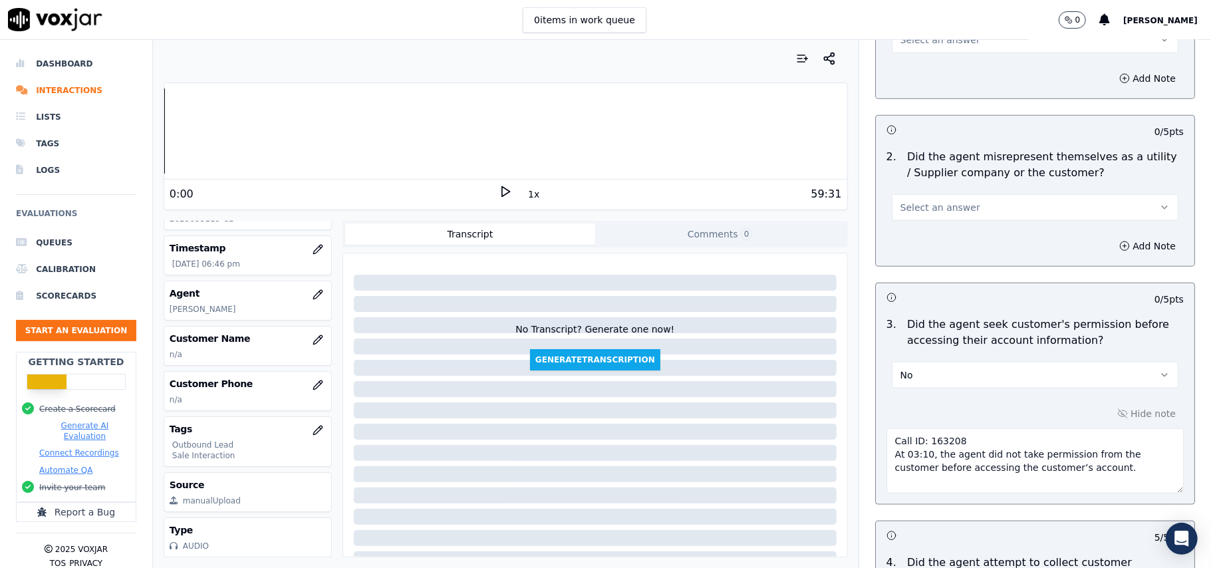
click at [921, 219] on button "Select an answer" at bounding box center [1035, 207] width 287 height 27
click at [916, 267] on div "No" at bounding box center [1006, 261] width 257 height 21
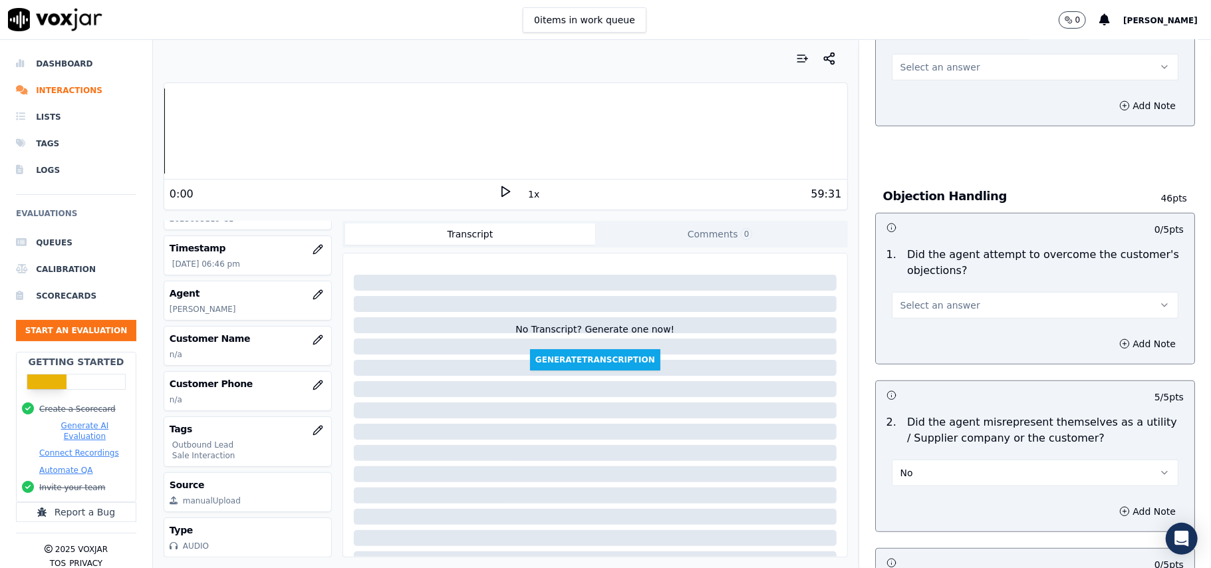
scroll to position [639, 0]
click at [938, 301] on span "Select an answer" at bounding box center [941, 305] width 80 height 13
click at [923, 339] on div "Yes" at bounding box center [1006, 337] width 257 height 21
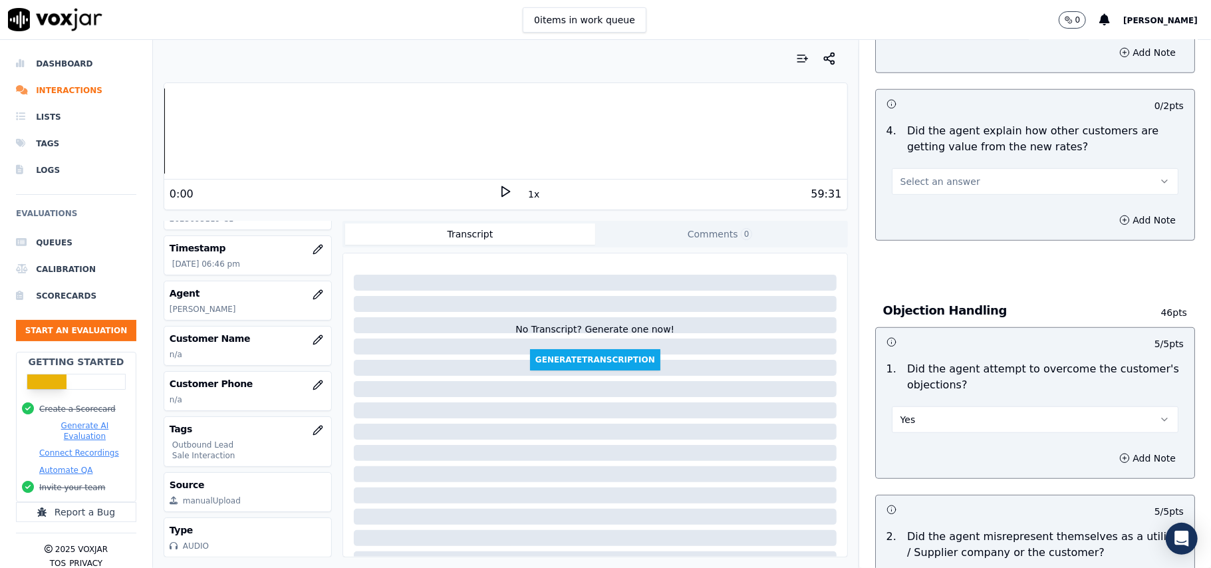
scroll to position [462, 0]
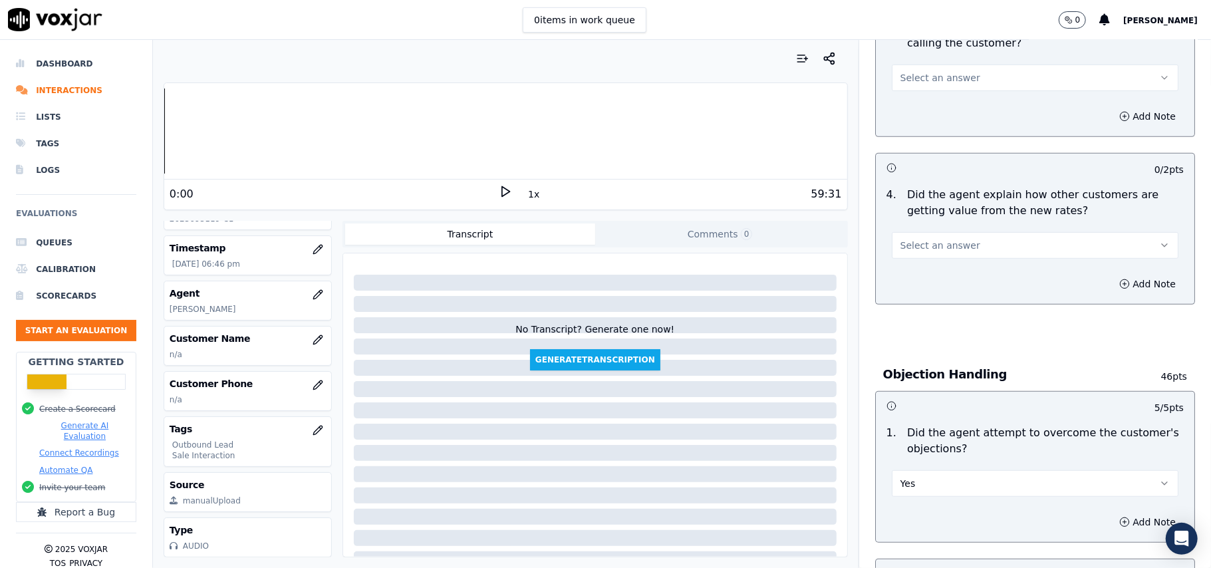
click at [917, 254] on button "Select an answer" at bounding box center [1035, 245] width 287 height 27
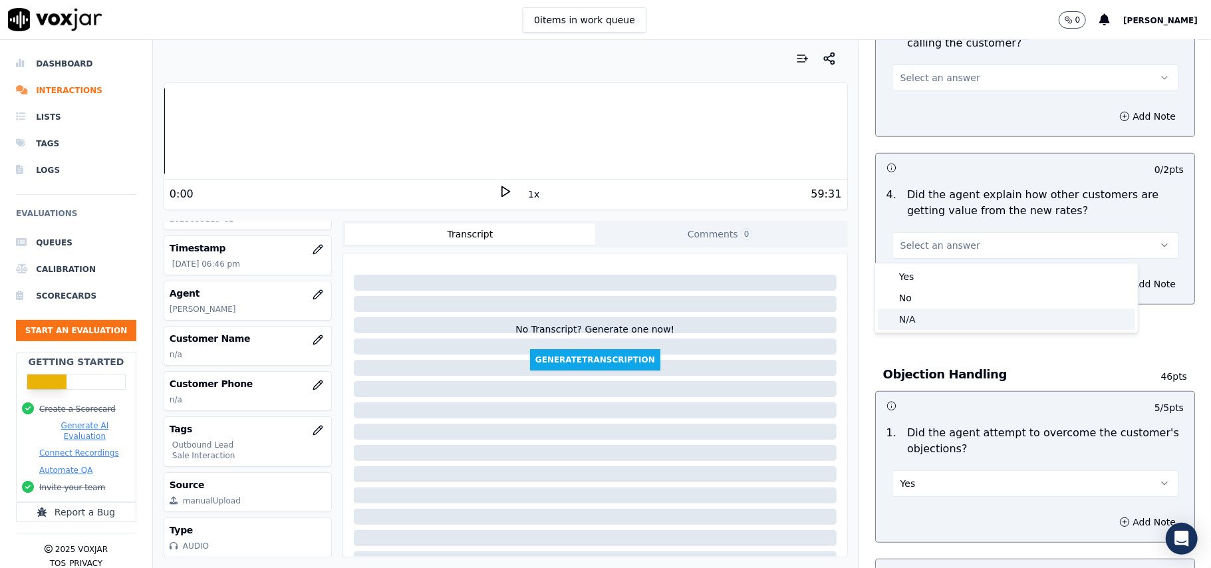
click at [911, 312] on div "N/A" at bounding box center [1006, 319] width 257 height 21
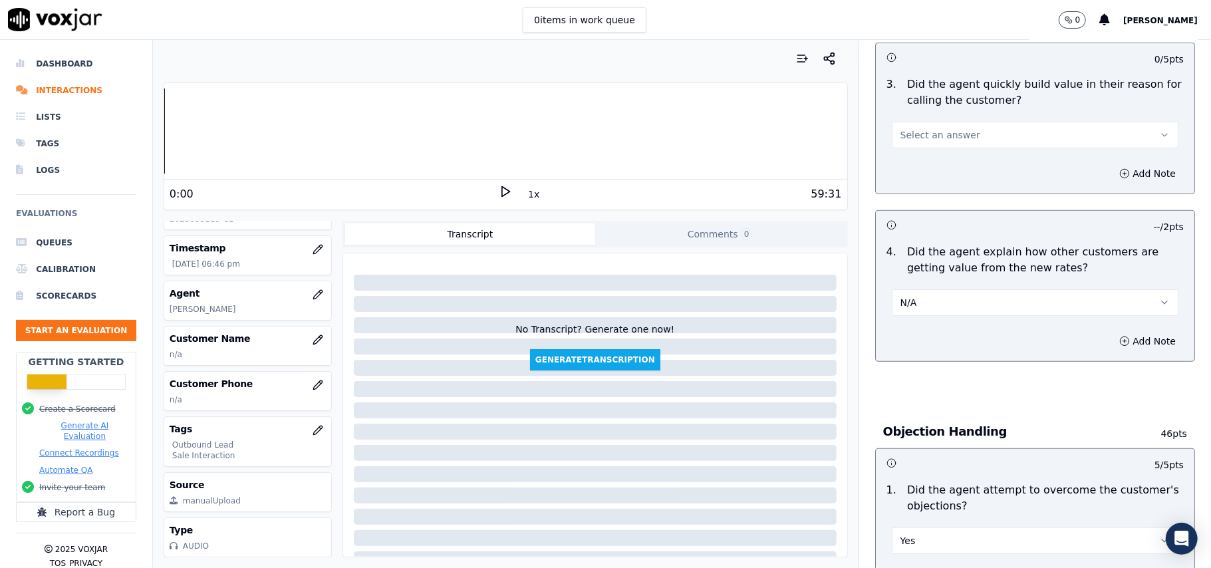
scroll to position [373, 0]
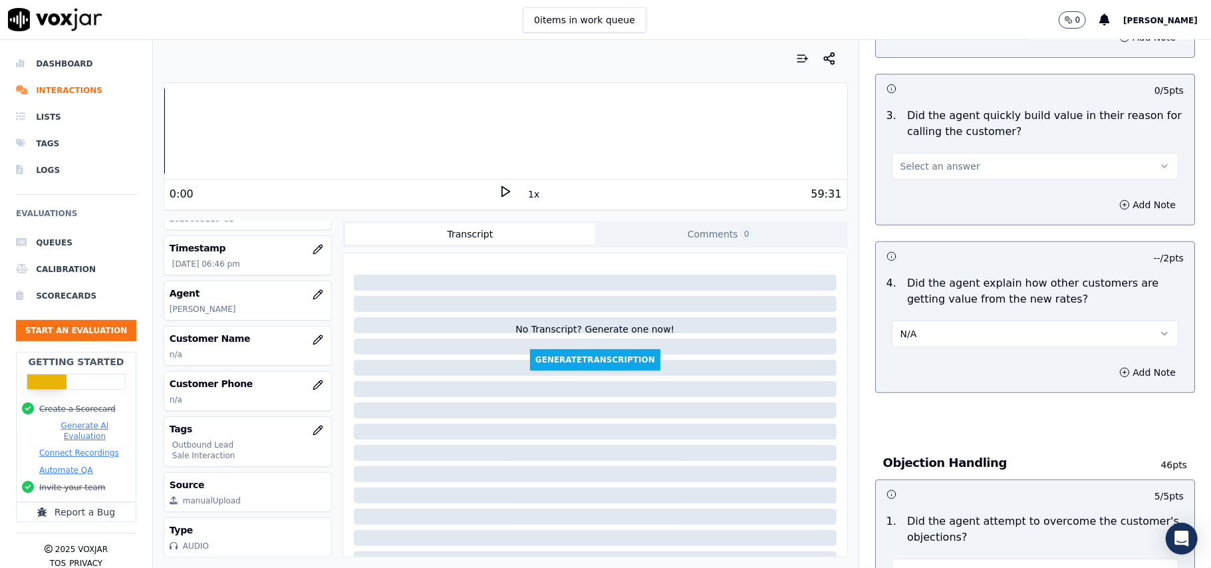
click at [905, 169] on span "Select an answer" at bounding box center [941, 166] width 80 height 13
click at [900, 208] on div "No" at bounding box center [1006, 218] width 257 height 21
click at [902, 176] on button "No" at bounding box center [1035, 166] width 287 height 27
click at [900, 202] on div "Yes" at bounding box center [1006, 197] width 257 height 21
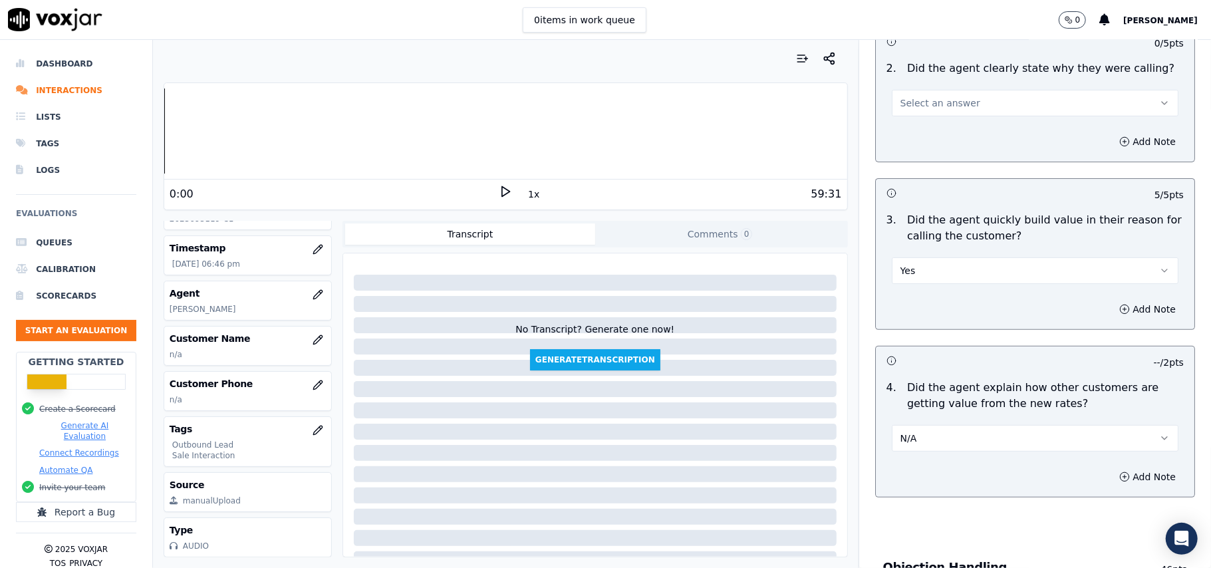
scroll to position [107, 0]
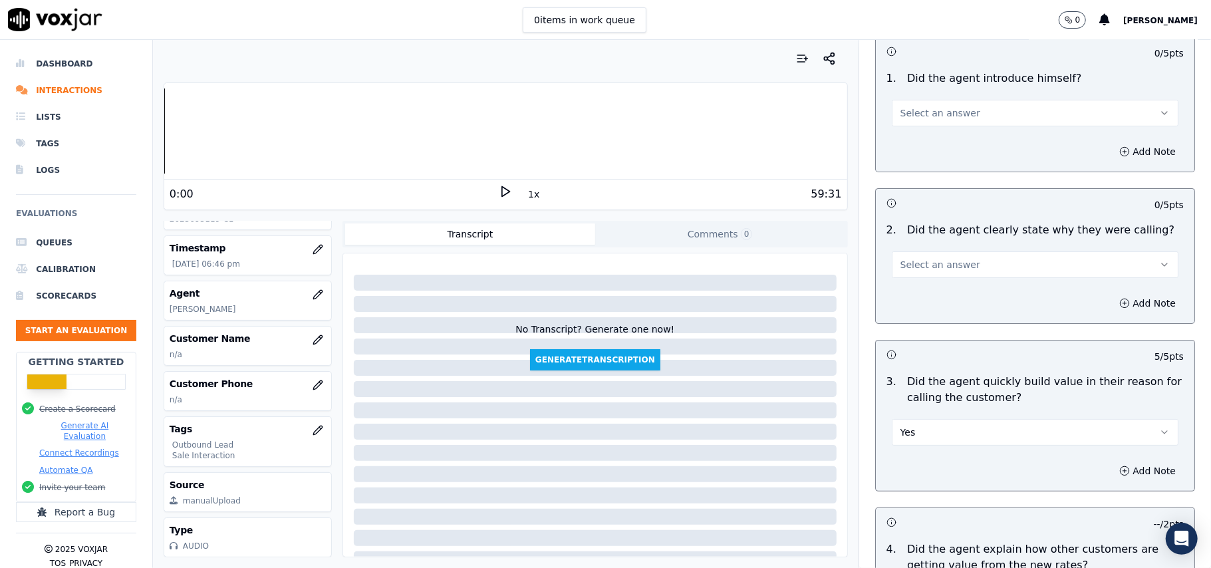
click at [911, 264] on span "Select an answer" at bounding box center [941, 264] width 80 height 13
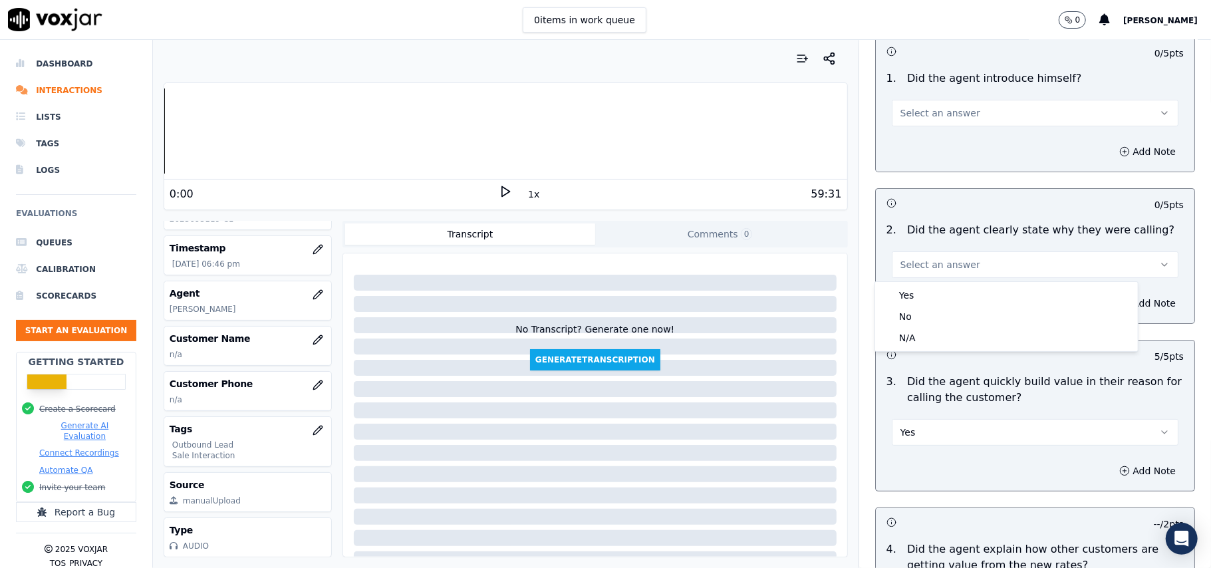
click at [902, 282] on div "Yes No N/A" at bounding box center [1006, 316] width 263 height 69
click at [903, 299] on div "Yes" at bounding box center [1006, 295] width 257 height 21
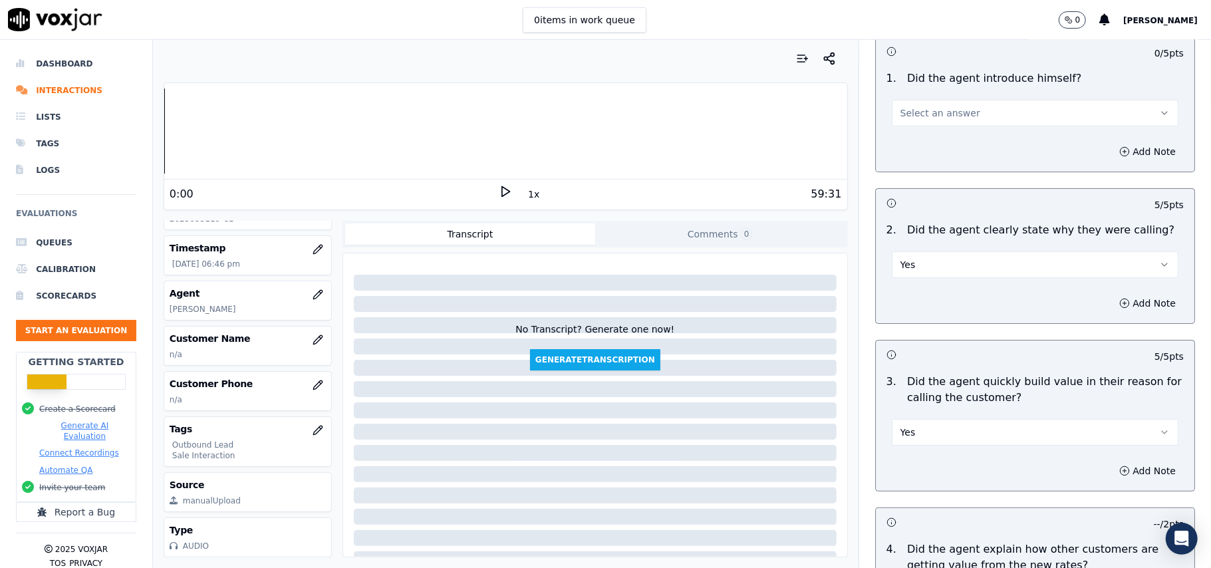
click at [916, 107] on span "Select an answer" at bounding box center [941, 112] width 80 height 13
click at [918, 139] on div "Yes" at bounding box center [1006, 142] width 257 height 21
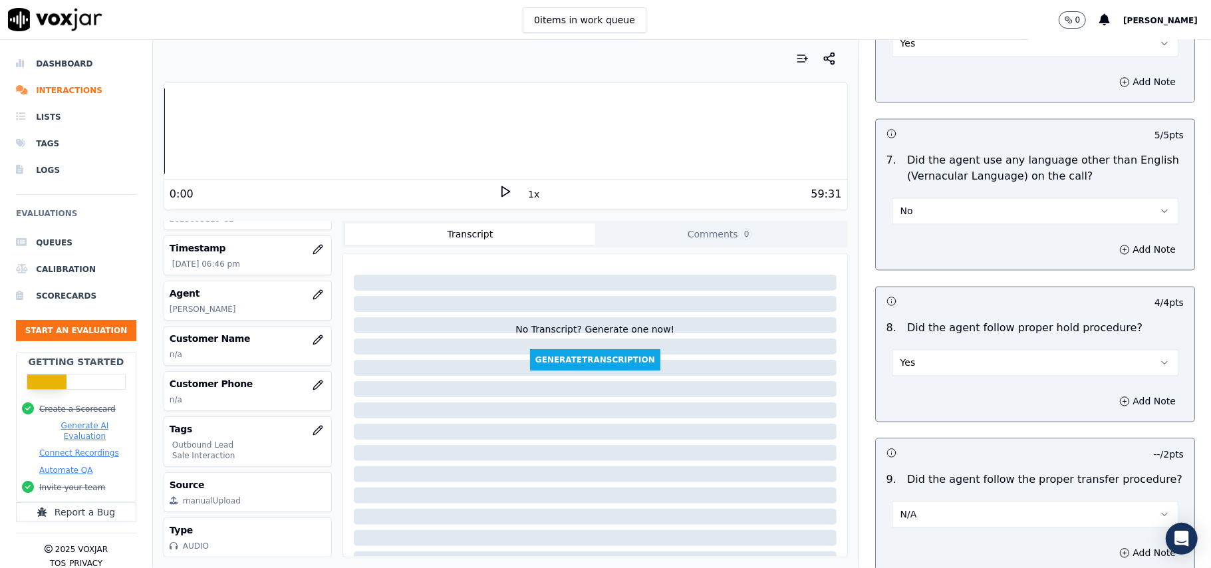
scroll to position [3388, 0]
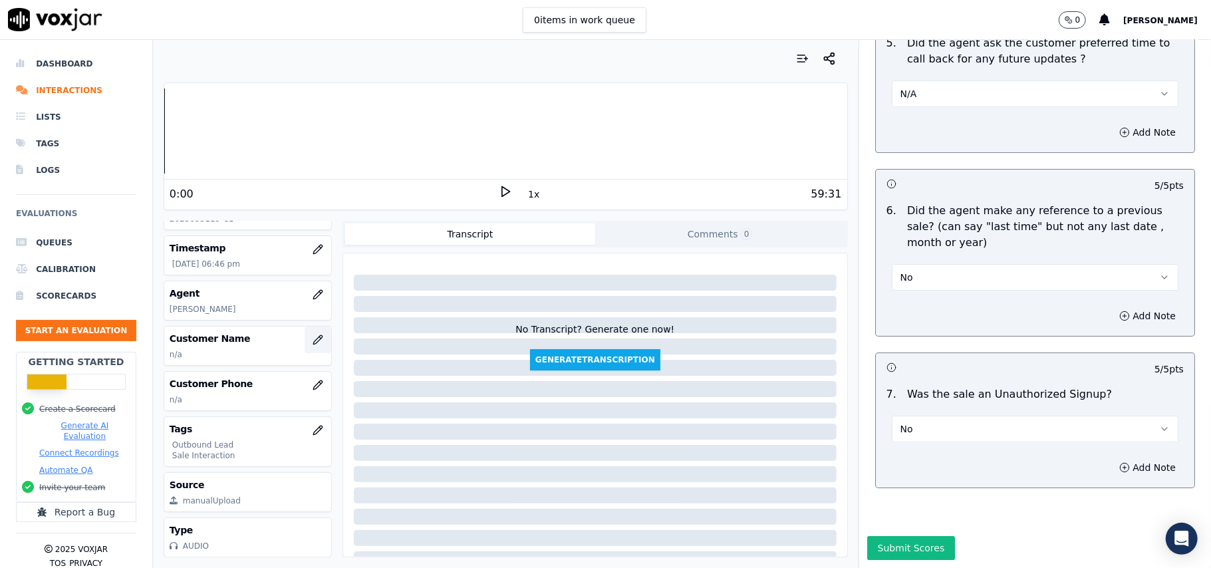
click at [305, 327] on button "button" at bounding box center [318, 340] width 27 height 27
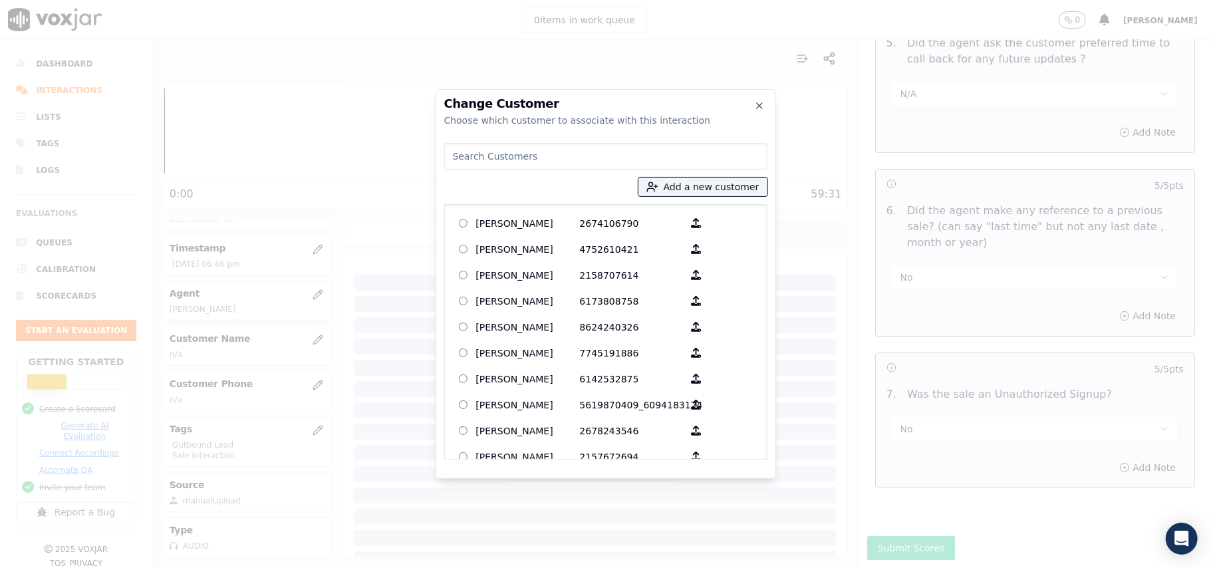
paste input "[PERSON_NAME]"
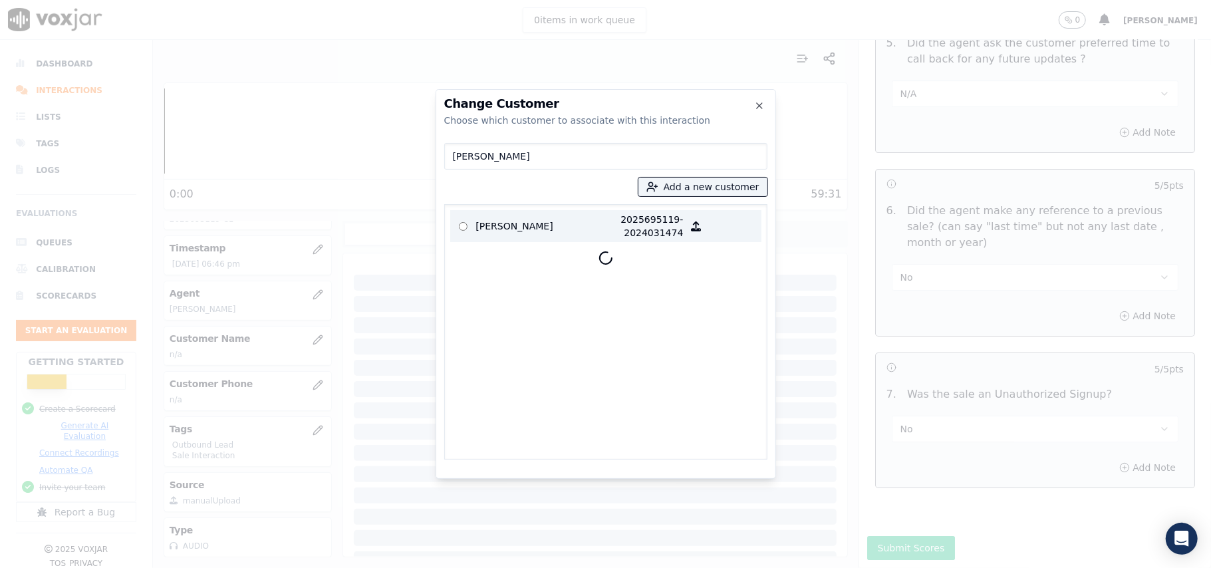
type input "[PERSON_NAME]"
click at [553, 232] on p "[PERSON_NAME]" at bounding box center [528, 226] width 104 height 27
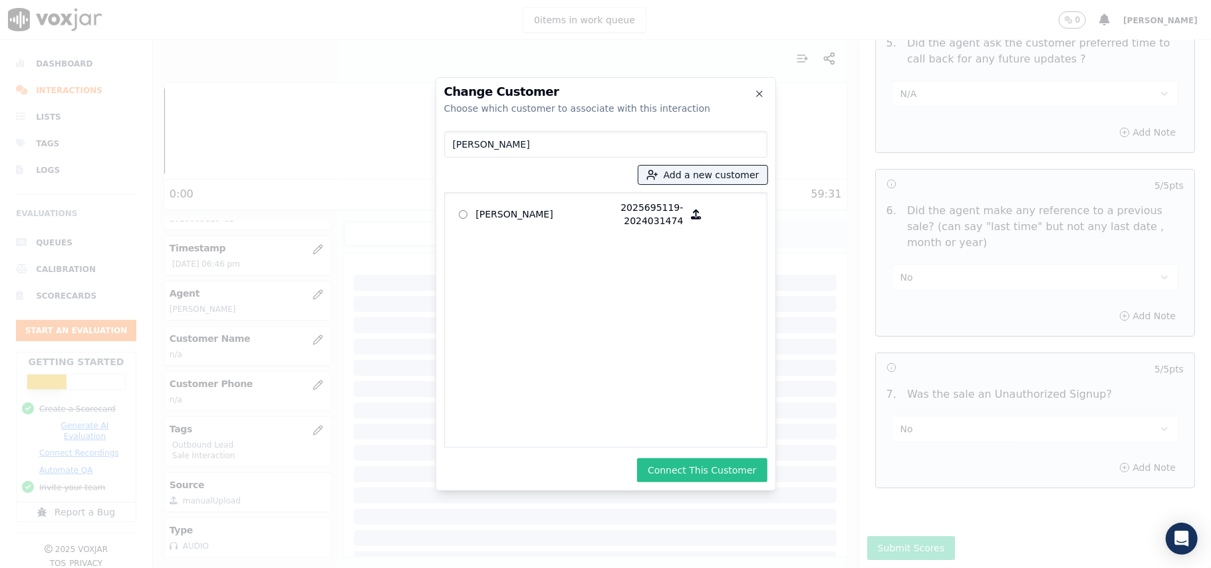
click at [696, 472] on button "Connect This Customer" at bounding box center [702, 470] width 130 height 24
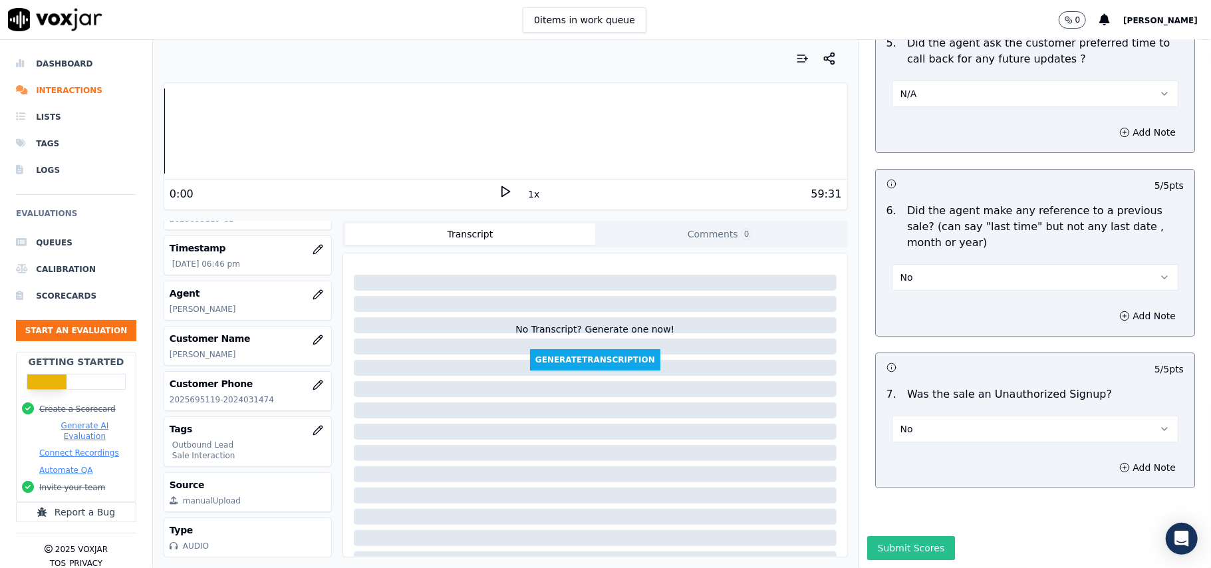
click at [867, 536] on button "Submit Scores" at bounding box center [911, 548] width 88 height 24
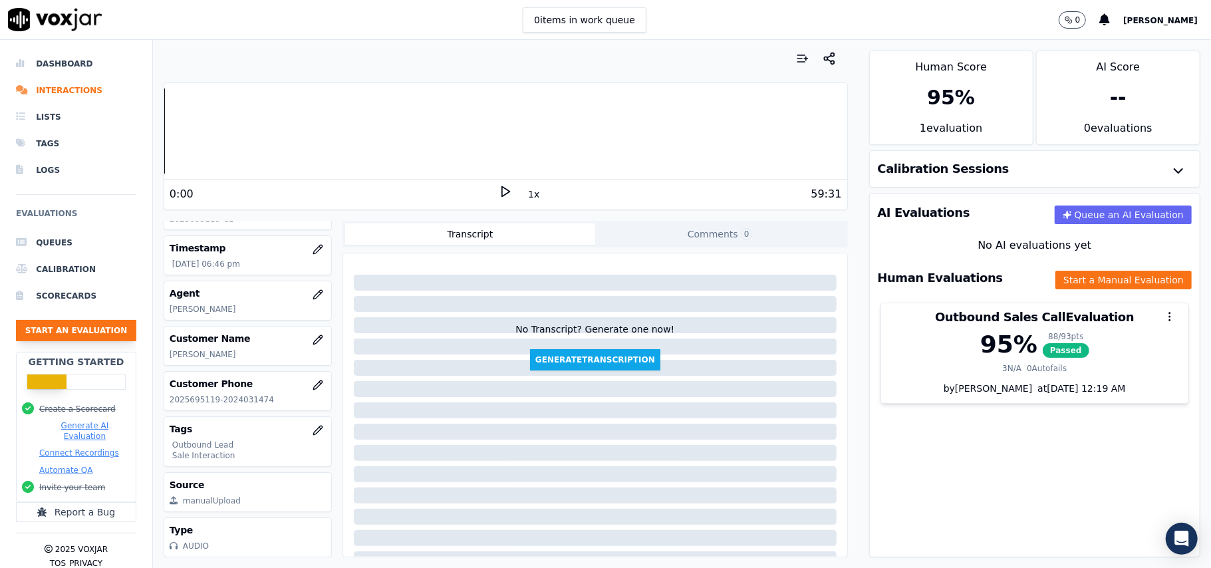
click at [73, 331] on button "Start an Evaluation" at bounding box center [76, 330] width 120 height 21
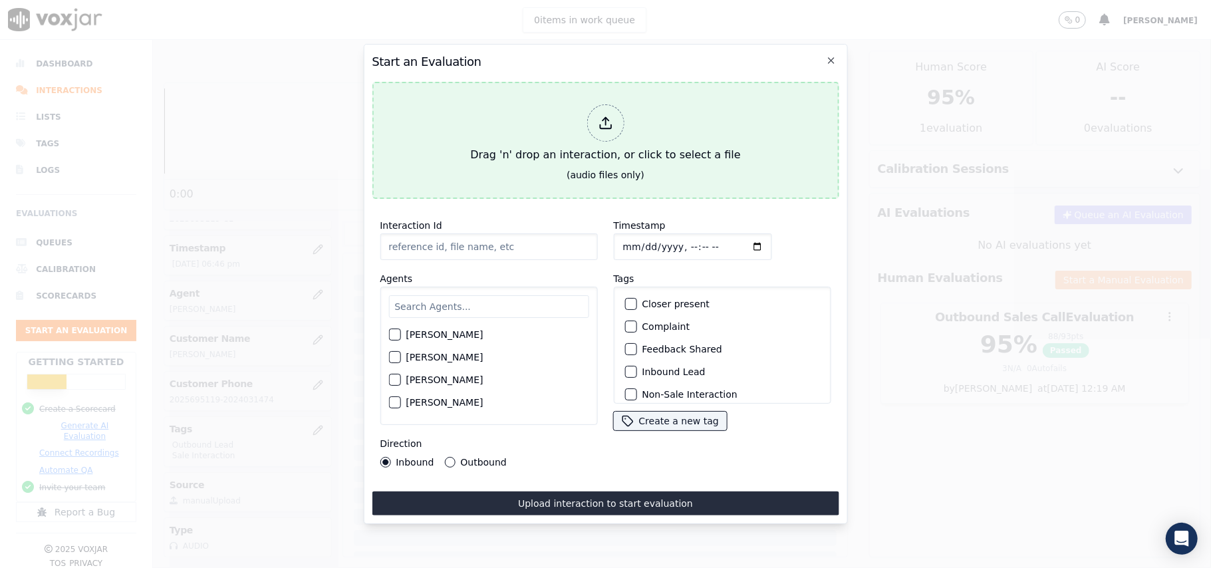
click at [613, 117] on icon at bounding box center [605, 123] width 15 height 15
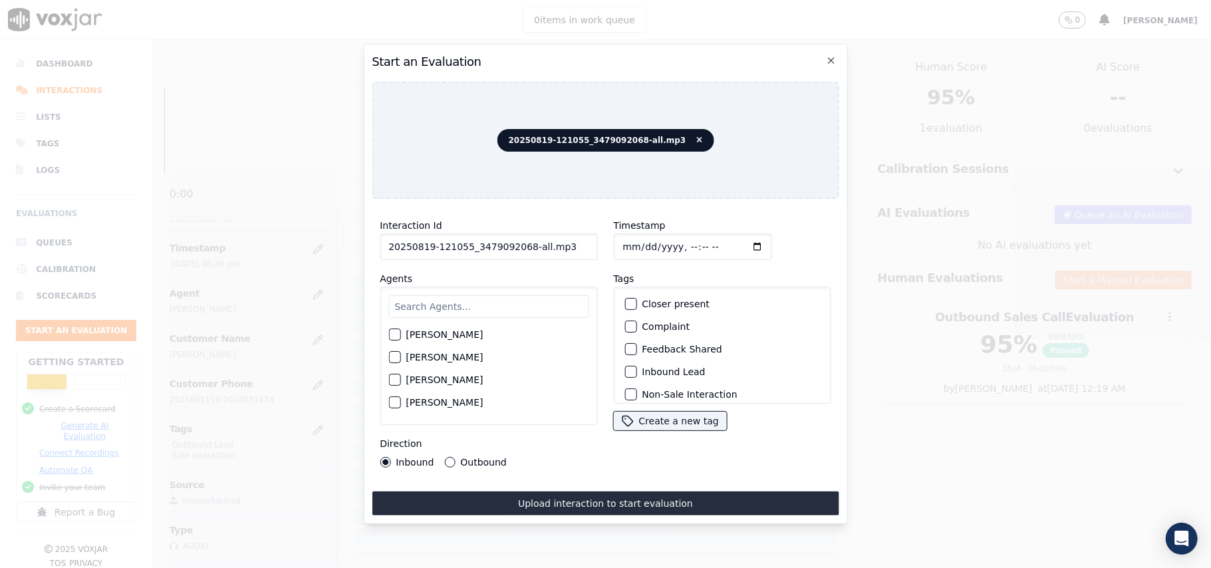
drag, startPoint x: 556, startPoint y: 245, endPoint x: 521, endPoint y: 243, distance: 34.6
click at [521, 243] on input "20250819-121055_3479092068-all.mp3" at bounding box center [489, 246] width 218 height 27
type input "20250819-121055_3479092068-C1"
click at [631, 243] on input "Timestamp" at bounding box center [692, 246] width 158 height 27
type input "[DATE]T18:49"
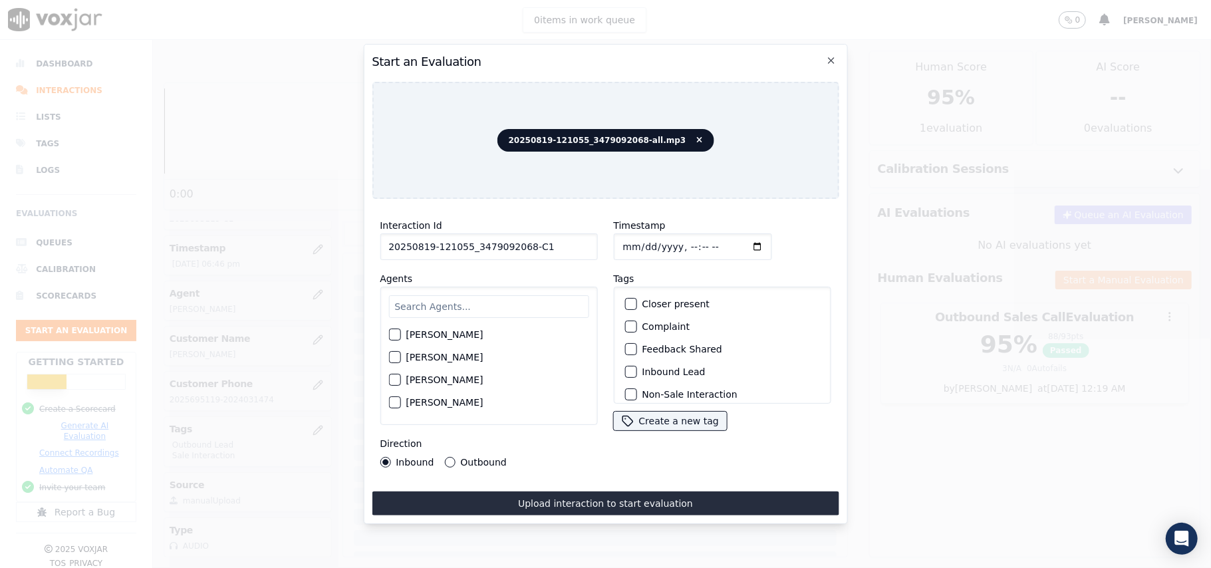
click at [493, 309] on input "text" at bounding box center [488, 306] width 200 height 23
paste input "[PERSON_NAME]"
type input "[PERSON_NAME]"
click at [424, 334] on label "[PERSON_NAME]" at bounding box center [444, 338] width 77 height 9
click at [400, 333] on button "[PERSON_NAME]" at bounding box center [394, 339] width 12 height 12
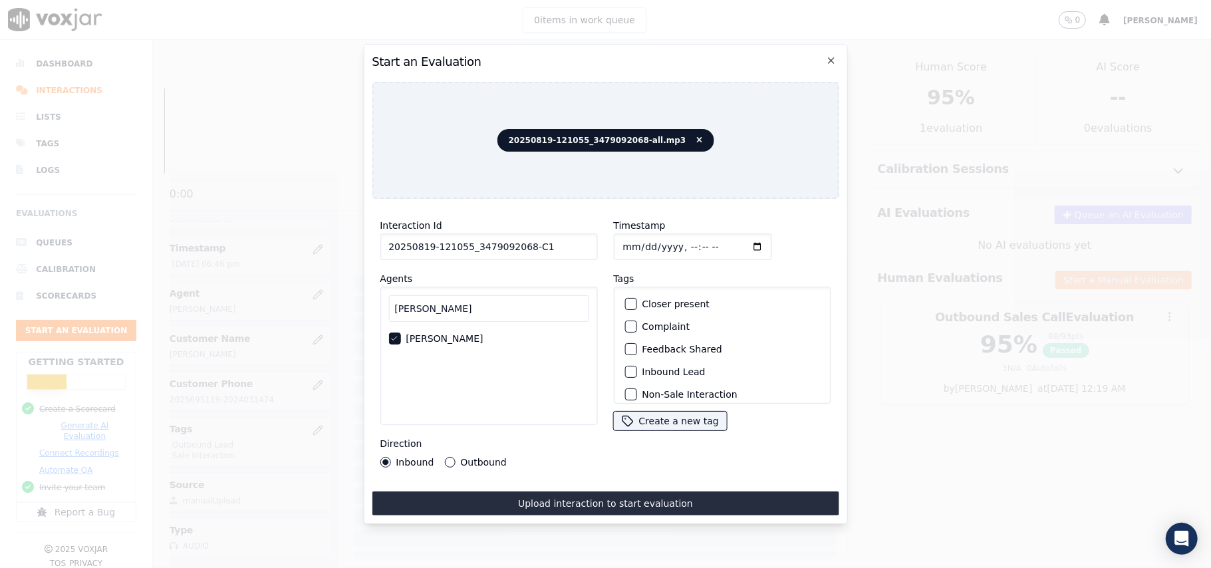
click at [625, 368] on div "button" at bounding box center [629, 371] width 9 height 9
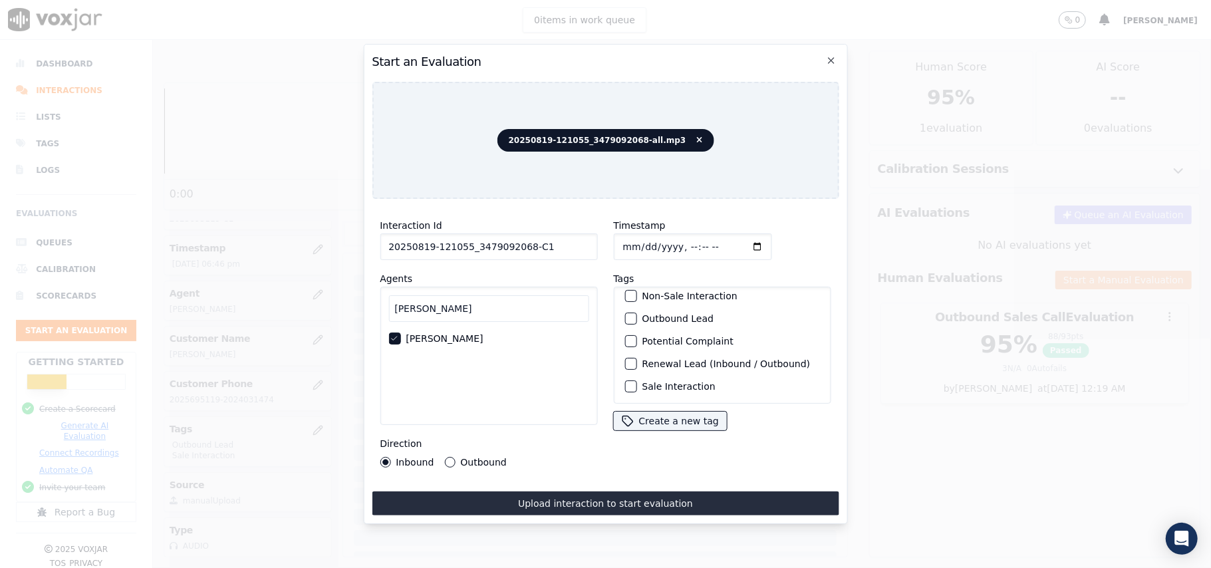
click at [629, 380] on button "Sale Interaction" at bounding box center [631, 386] width 12 height 12
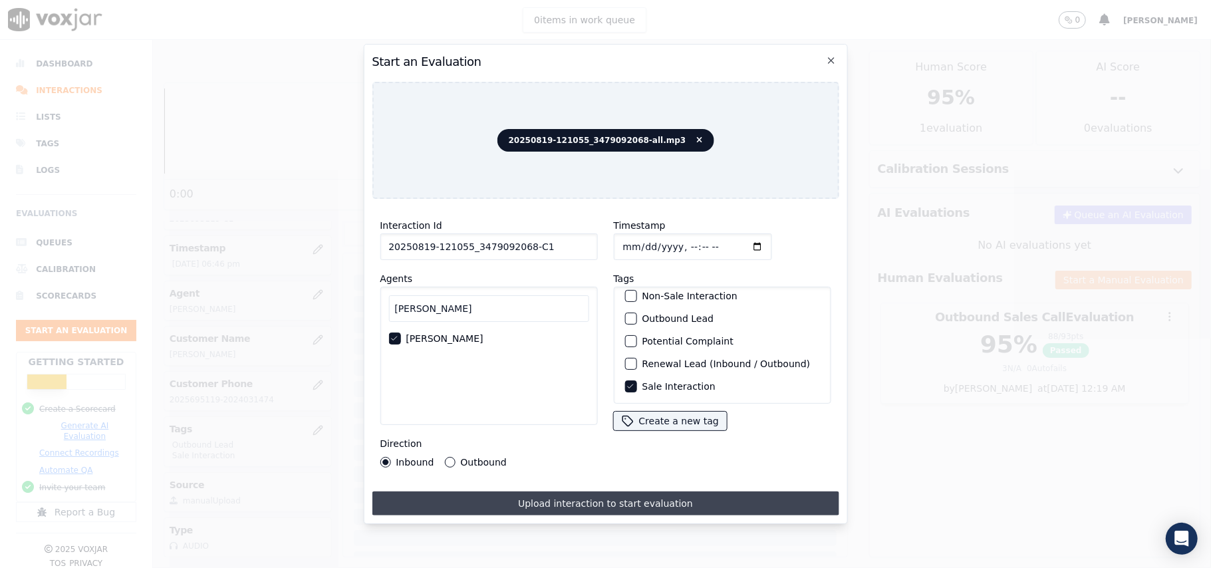
click at [488, 496] on button "Upload interaction to start evaluation" at bounding box center [605, 504] width 467 height 24
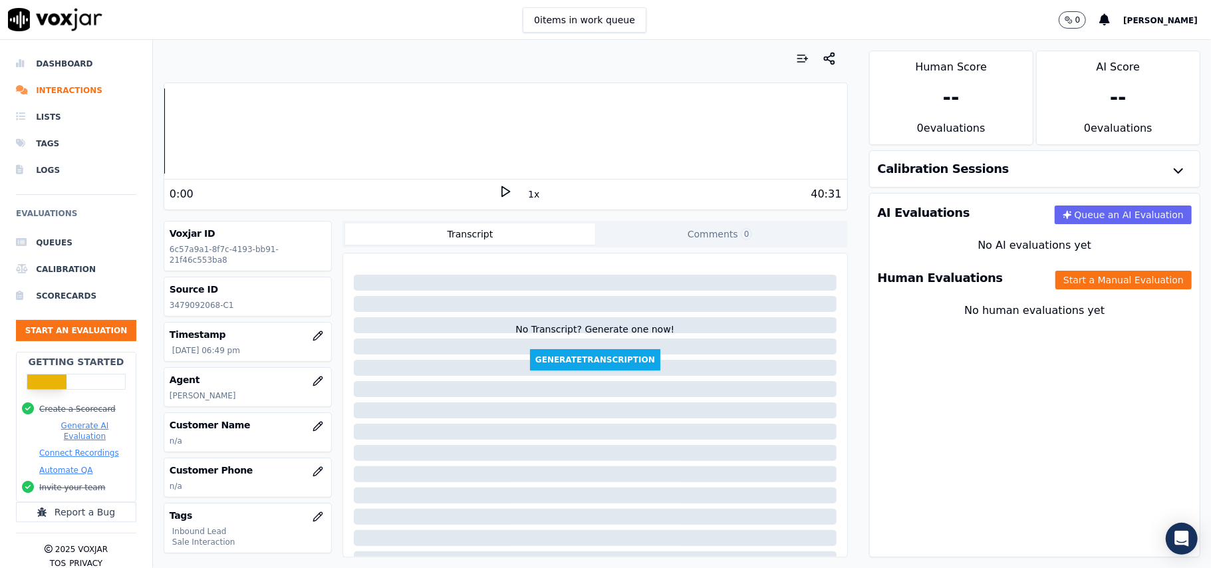
click at [1027, 282] on div "Human Evaluations Start a Manual Evaluation" at bounding box center [1035, 278] width 330 height 39
click at [1071, 281] on button "Start a Manual Evaluation" at bounding box center [1124, 280] width 136 height 19
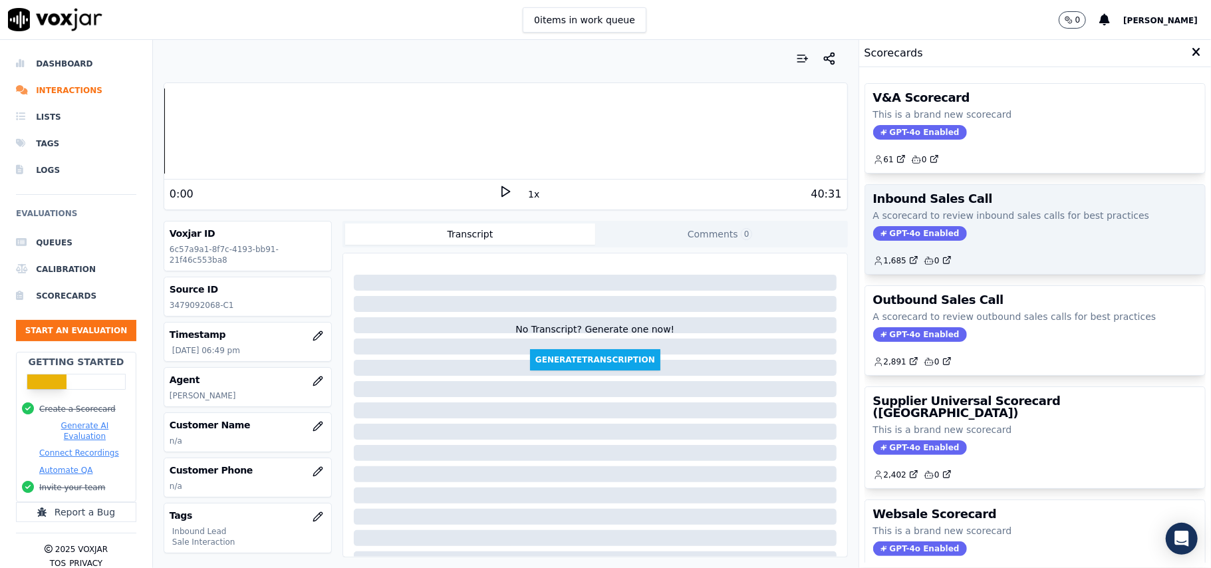
click at [913, 237] on span "GPT-4o Enabled" at bounding box center [920, 233] width 94 height 15
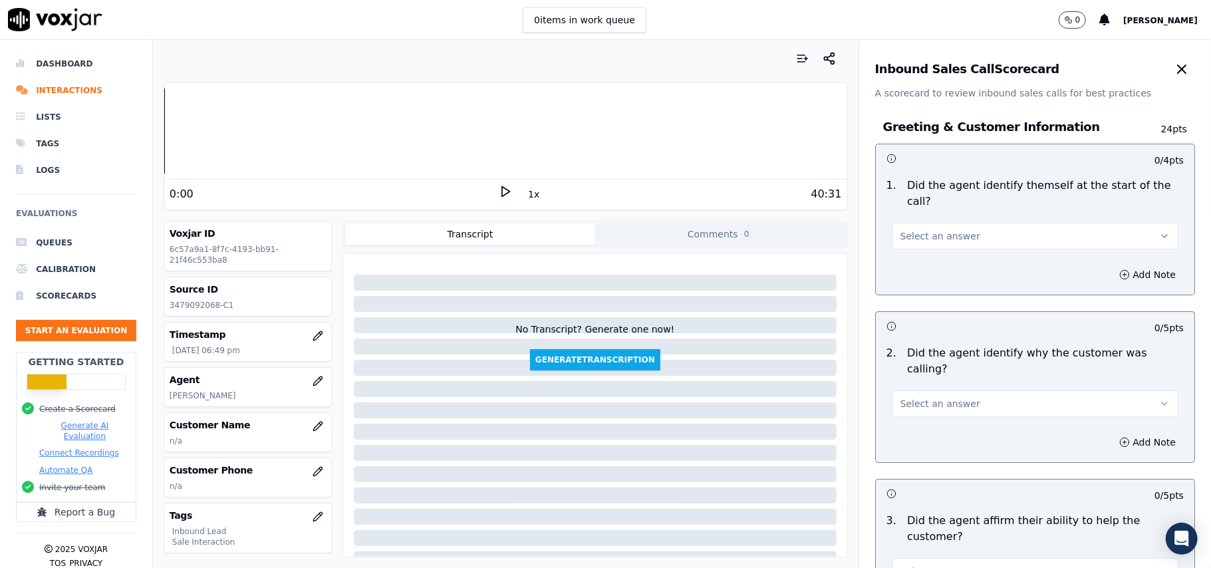
scroll to position [2043, 0]
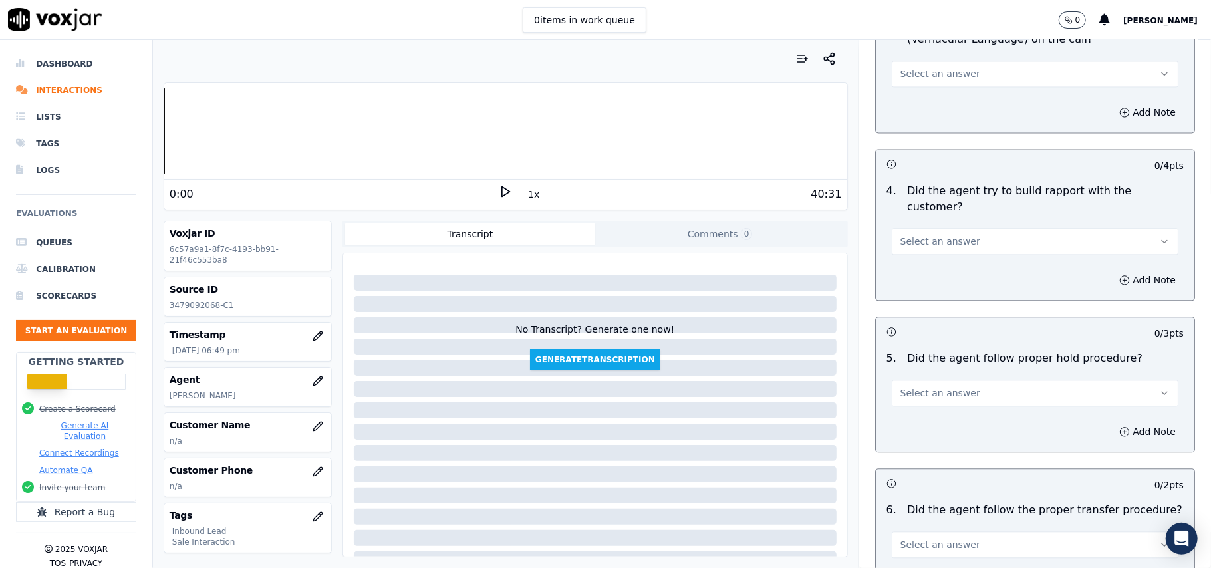
click at [956, 380] on button "Select an answer" at bounding box center [1035, 393] width 287 height 27
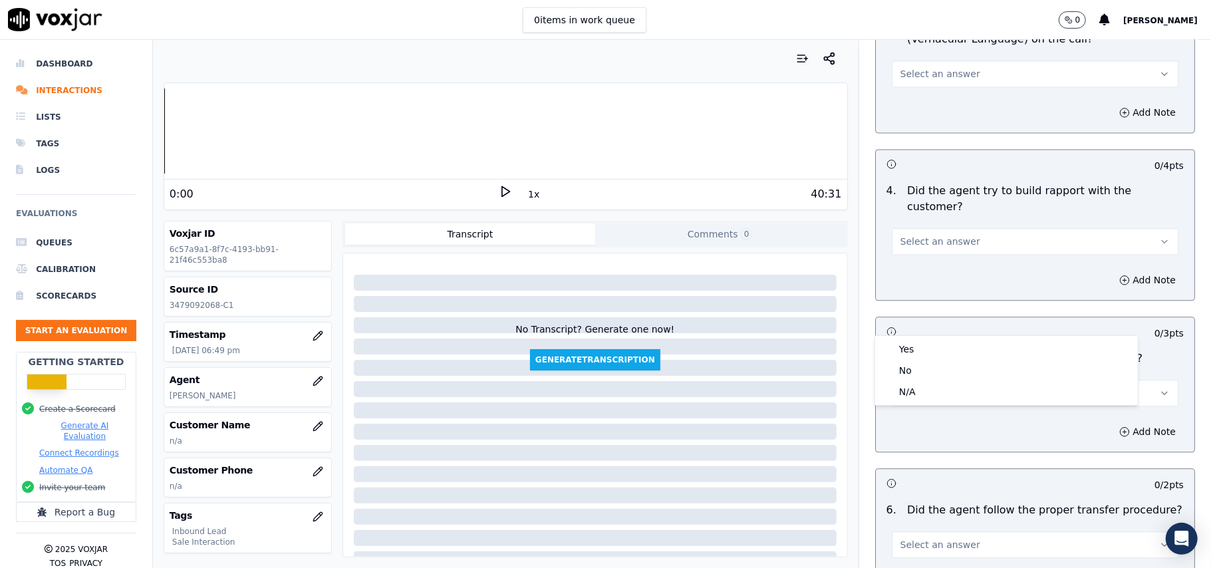
click at [956, 380] on button "Select an answer" at bounding box center [1035, 393] width 287 height 27
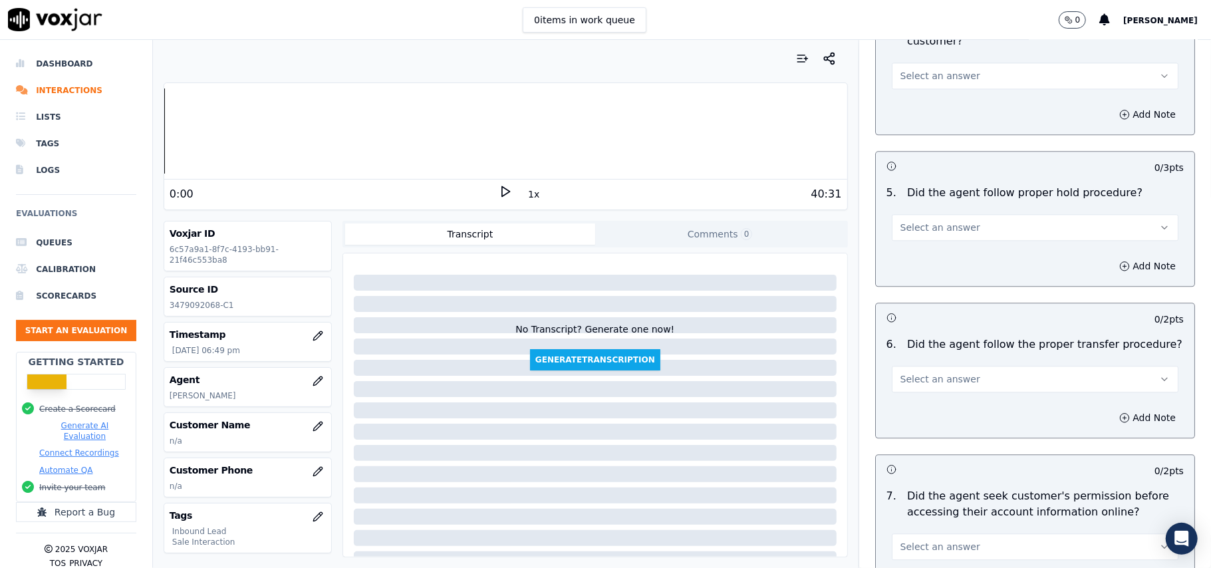
scroll to position [2309, 0]
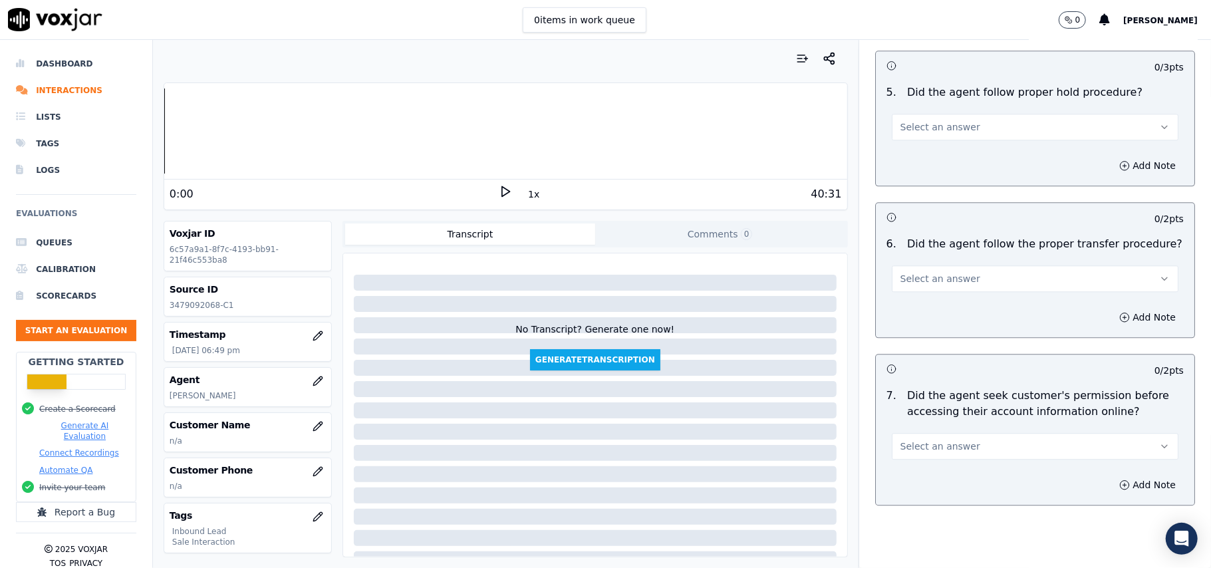
click at [982, 433] on button "Select an answer" at bounding box center [1035, 446] width 287 height 27
click at [927, 419] on div "No" at bounding box center [1006, 424] width 257 height 21
click at [1111, 476] on button "Add Note" at bounding box center [1147, 485] width 73 height 19
click at [905, 500] on textarea at bounding box center [1035, 532] width 297 height 65
paste textarea "At 24:35, the agent did not take permission from the customer before accessing …"
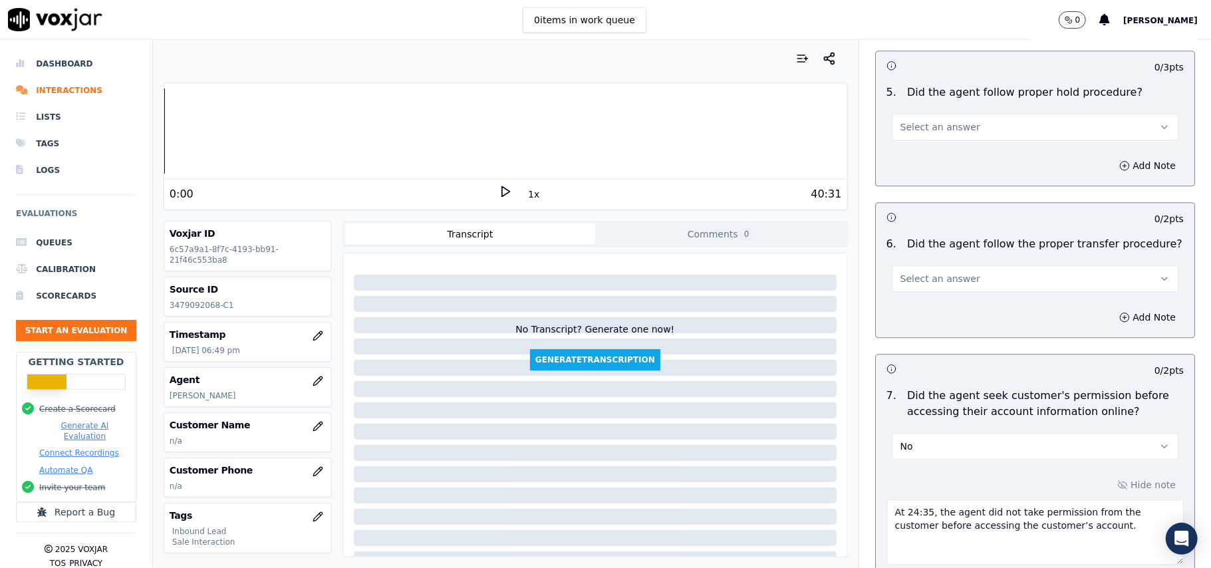
click at [887, 500] on textarea "At 24:35, the agent did not take permission from the customer before accessing …" at bounding box center [1035, 532] width 297 height 65
click at [915, 500] on textarea "At 24:35, the agent did not take permission from the customer before accessing …" at bounding box center [1035, 532] width 297 height 65
paste textarea "Call ID: 121055"
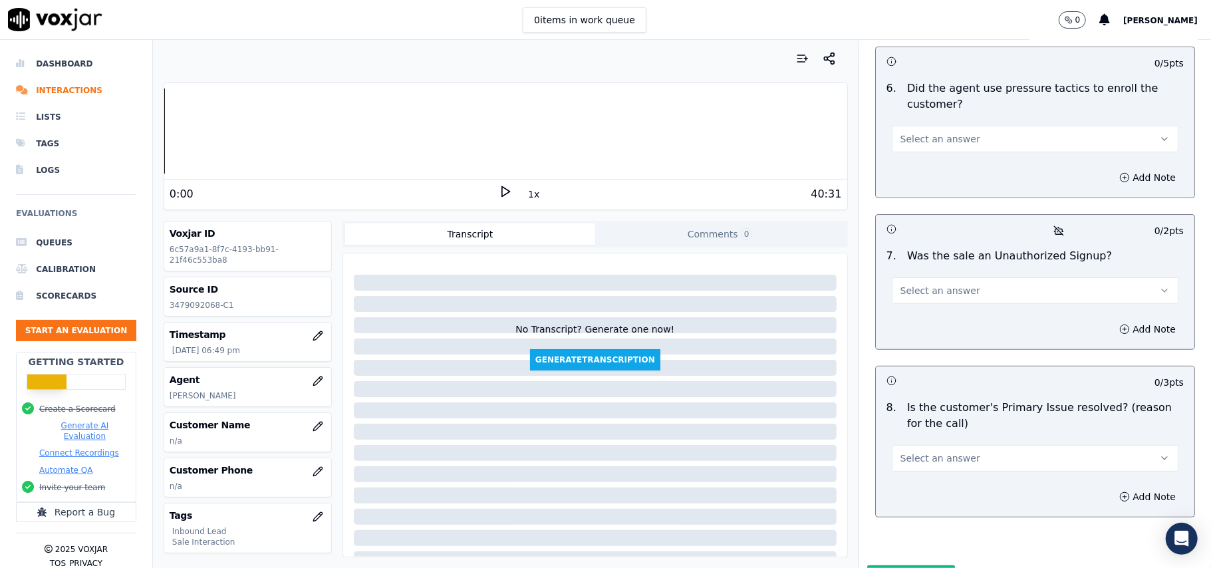
type textarea "Call ID: 121055 At 24:35, the agent did not take permission from the customer b…"
click at [955, 445] on button "Select an answer" at bounding box center [1035, 458] width 287 height 27
click at [939, 414] on div "Yes" at bounding box center [1006, 418] width 257 height 21
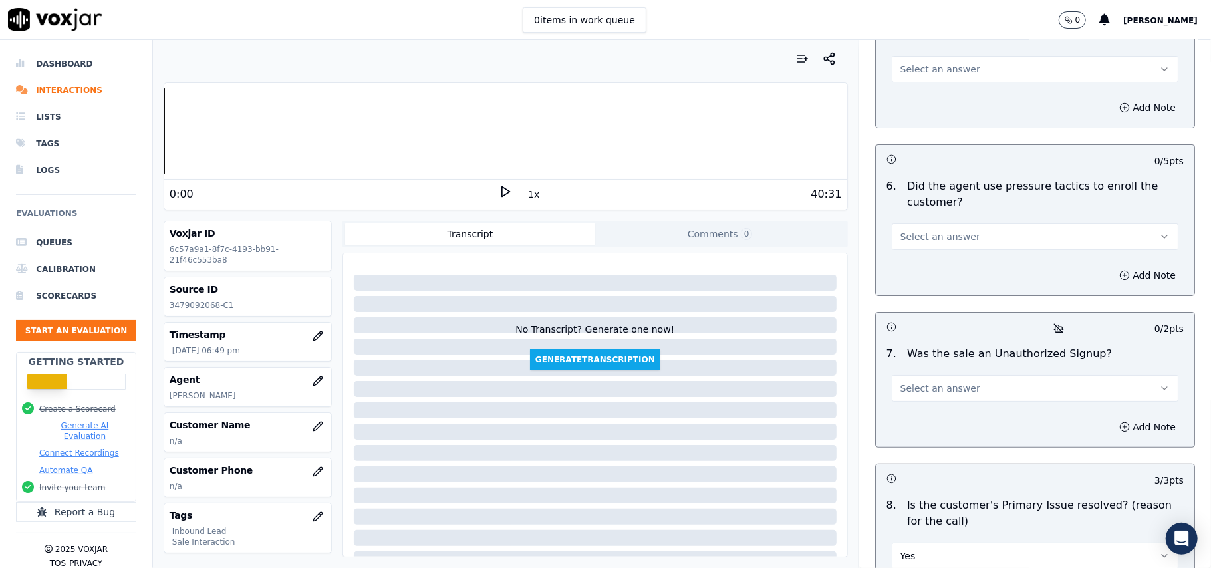
scroll to position [3616, 0]
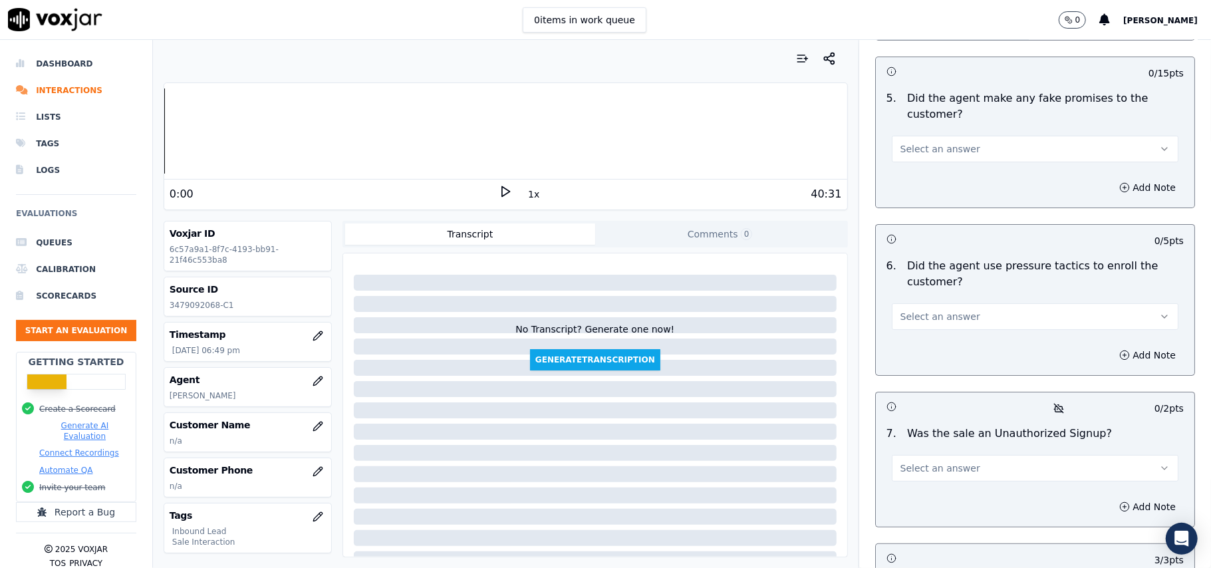
click at [951, 462] on span "Select an answer" at bounding box center [941, 468] width 80 height 13
click at [918, 443] on div "No" at bounding box center [1006, 449] width 257 height 21
click at [948, 303] on button "Select an answer" at bounding box center [1035, 316] width 287 height 27
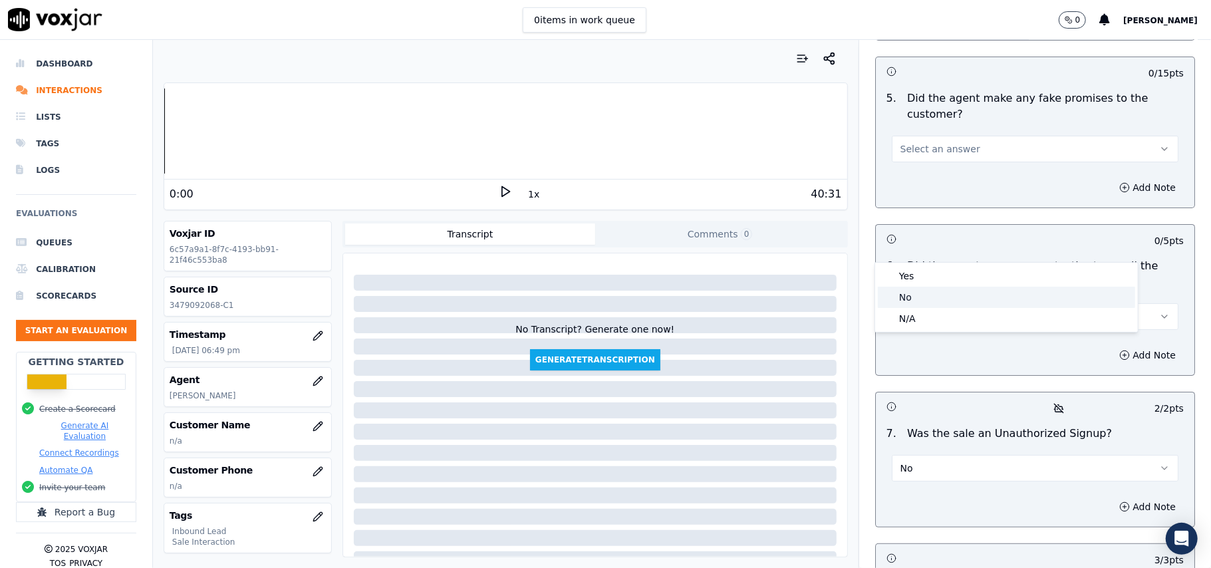
click at [949, 291] on div "No" at bounding box center [1006, 297] width 257 height 21
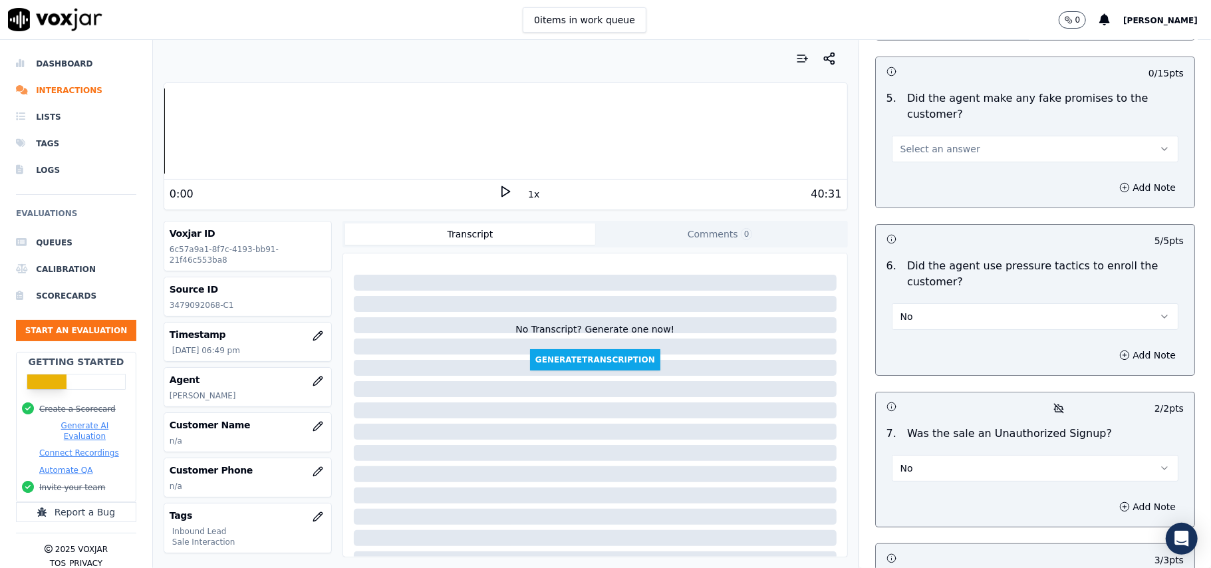
scroll to position [3439, 0]
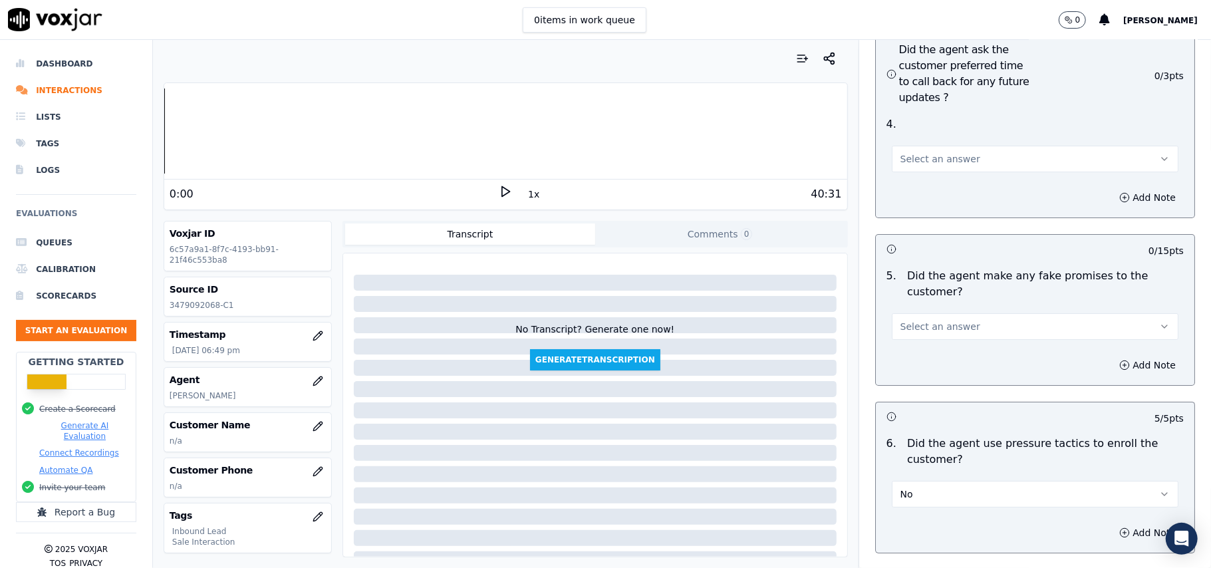
click at [959, 313] on button "Select an answer" at bounding box center [1035, 326] width 287 height 27
click at [951, 309] on div "No" at bounding box center [1006, 306] width 257 height 21
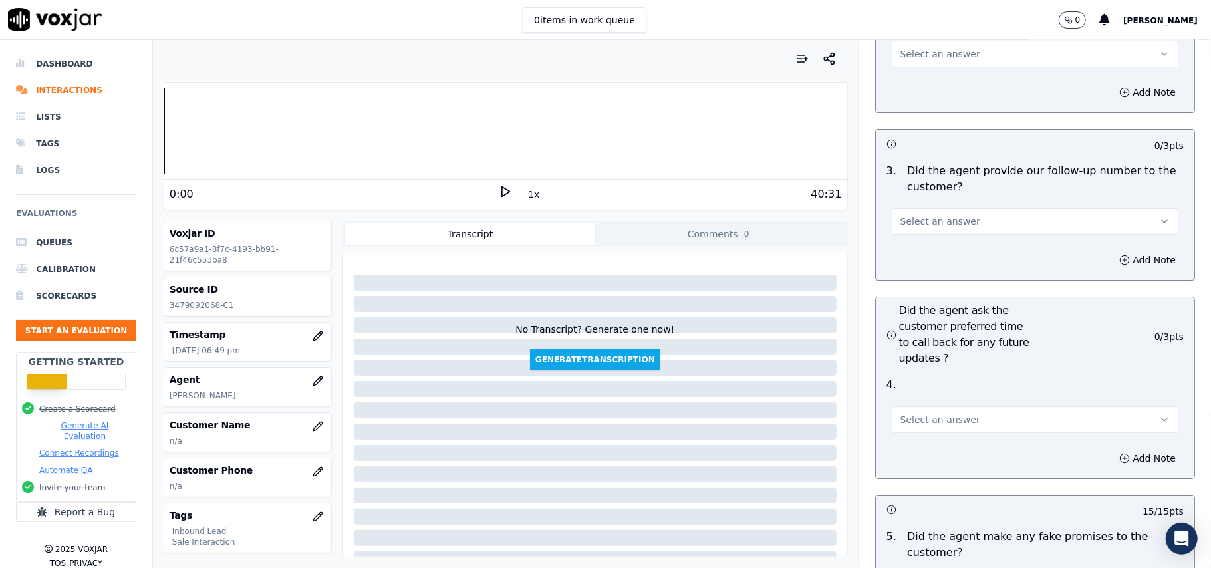
scroll to position [3173, 0]
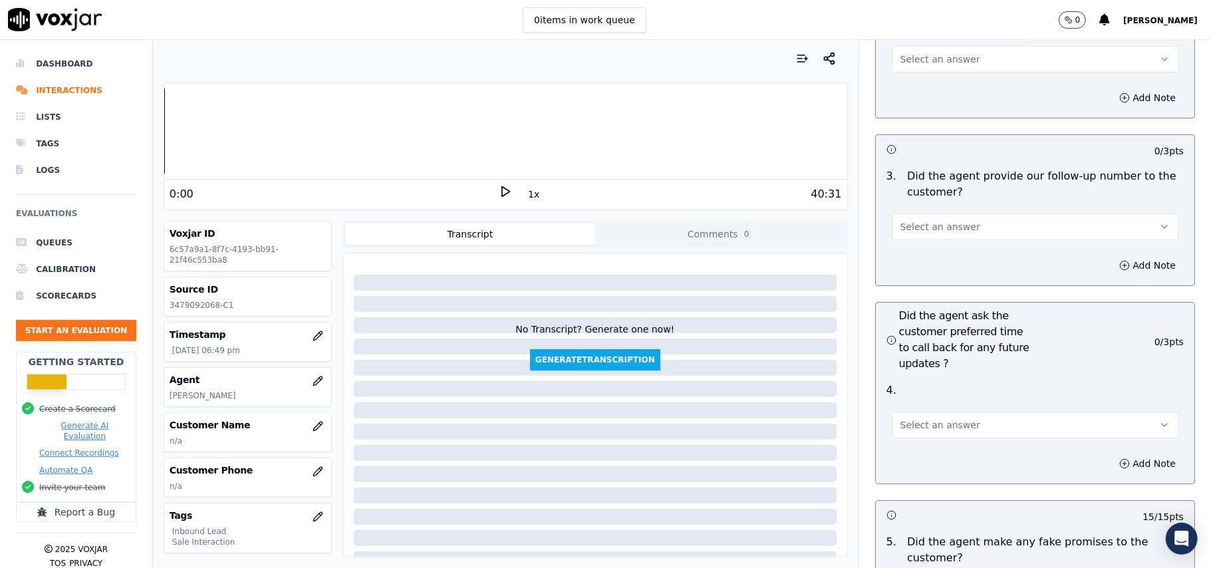
click at [982, 412] on button "Select an answer" at bounding box center [1035, 425] width 287 height 27
click at [933, 380] on div "Yes" at bounding box center [1006, 383] width 257 height 21
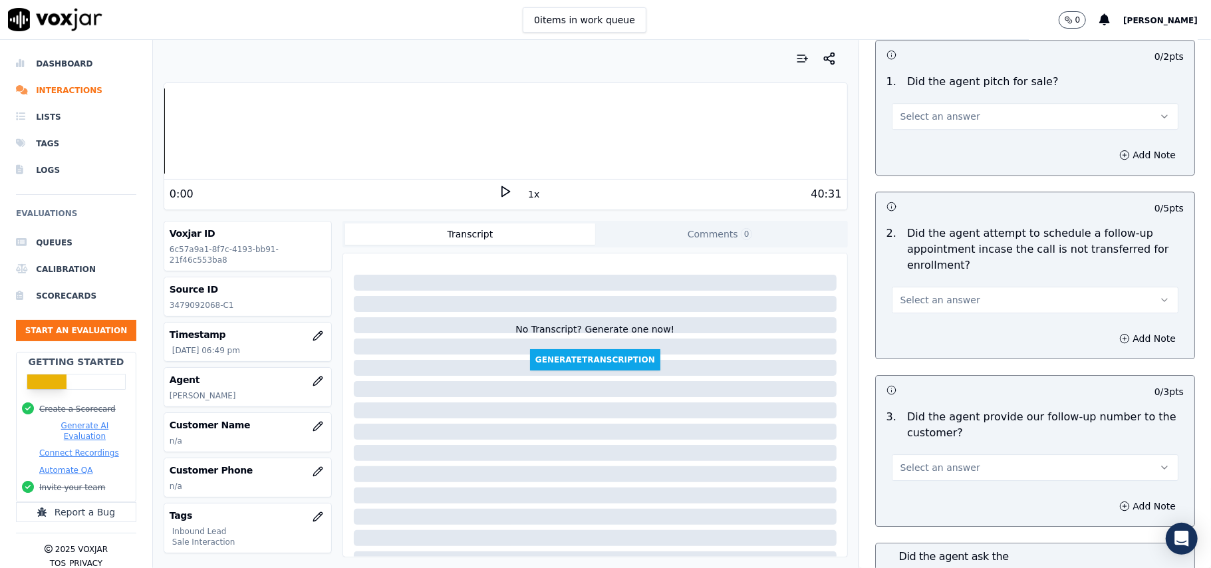
scroll to position [2907, 0]
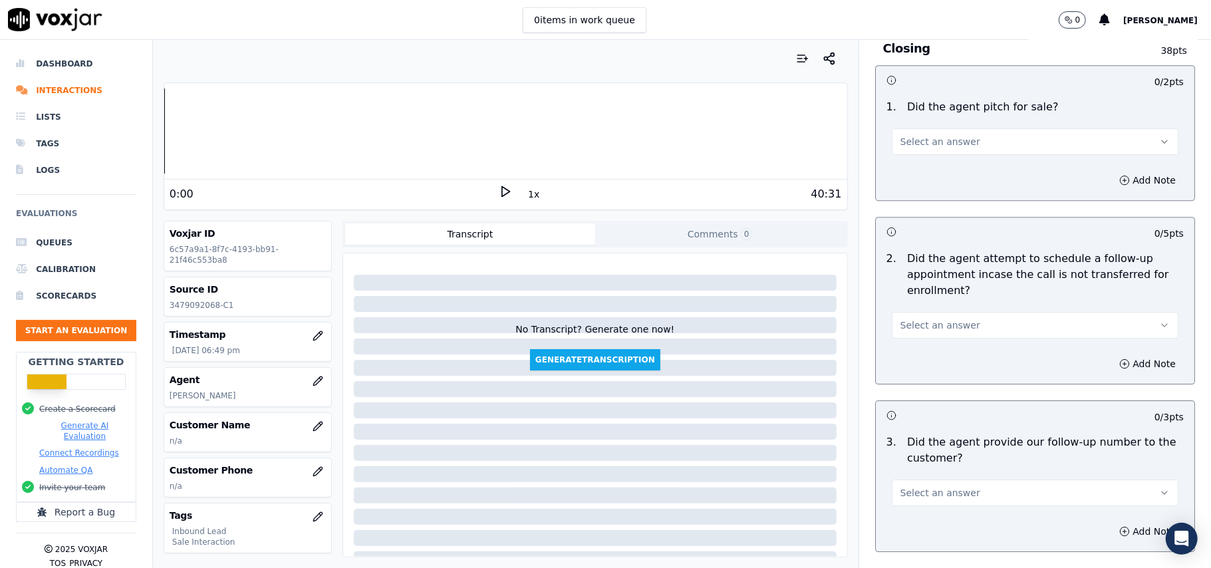
click at [927, 486] on span "Select an answer" at bounding box center [941, 492] width 80 height 13
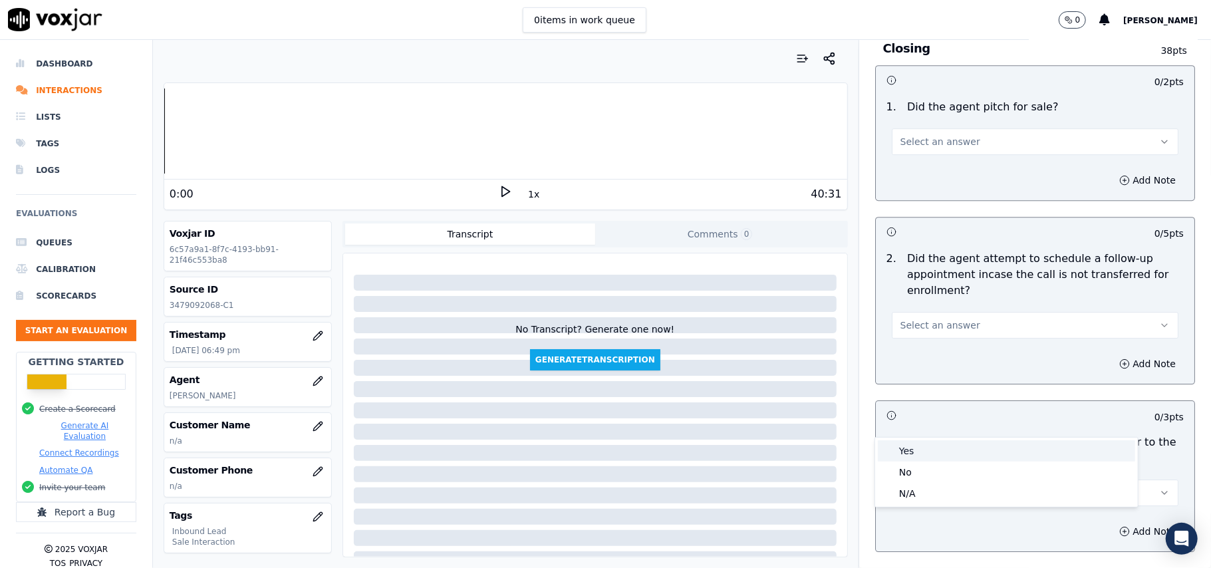
click at [921, 454] on div "Yes" at bounding box center [1006, 450] width 257 height 21
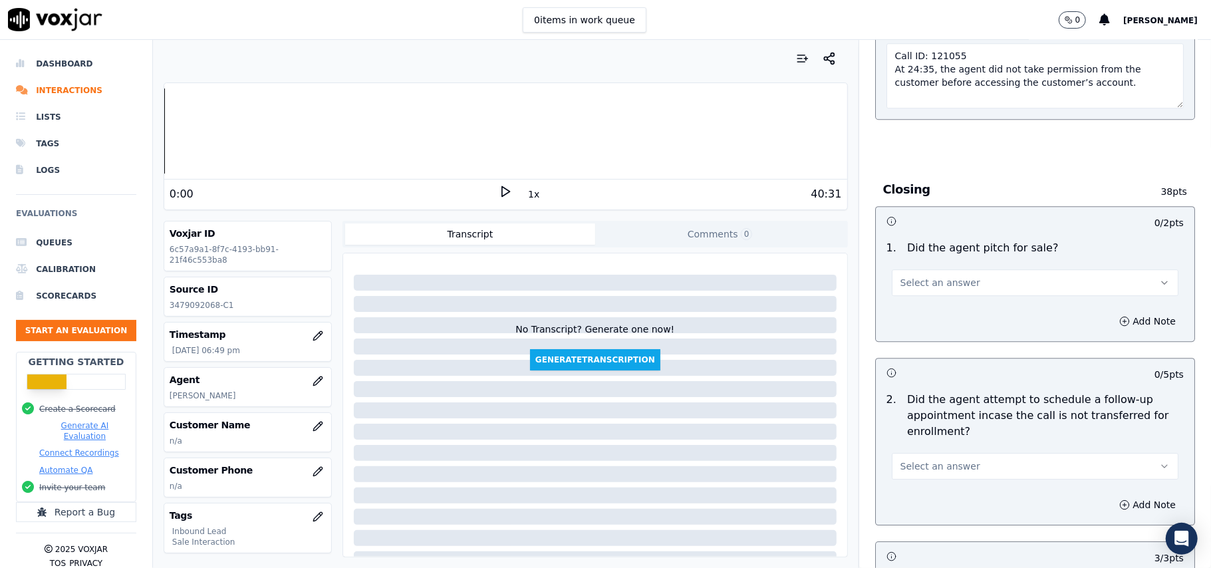
scroll to position [2730, 0]
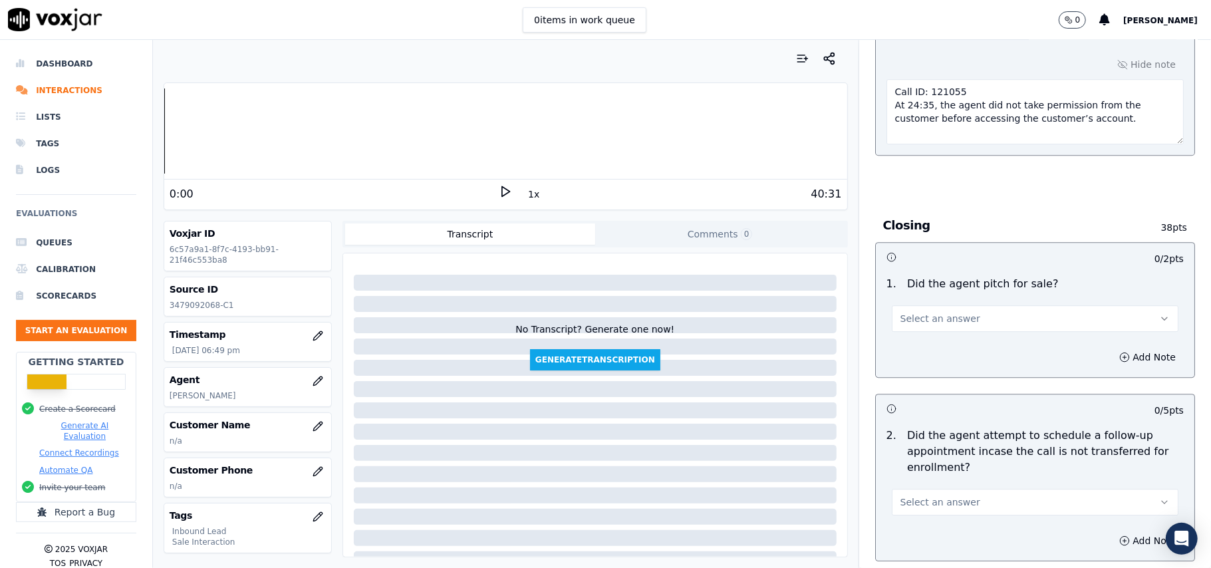
click at [922, 496] on span "Select an answer" at bounding box center [941, 502] width 80 height 13
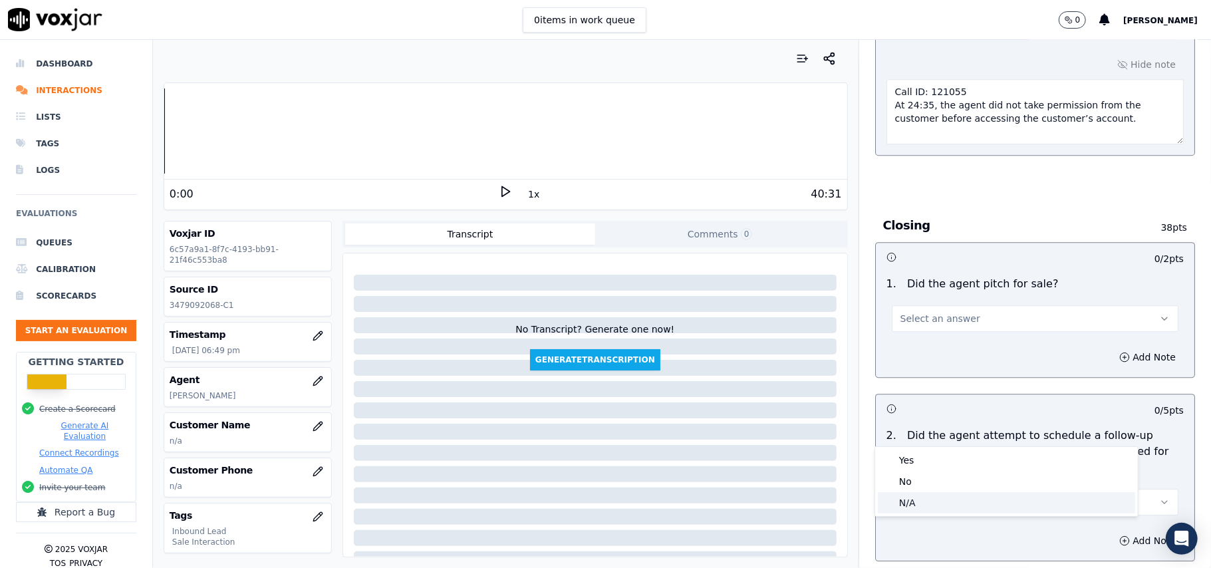
click at [917, 492] on div "N/A" at bounding box center [1006, 502] width 257 height 21
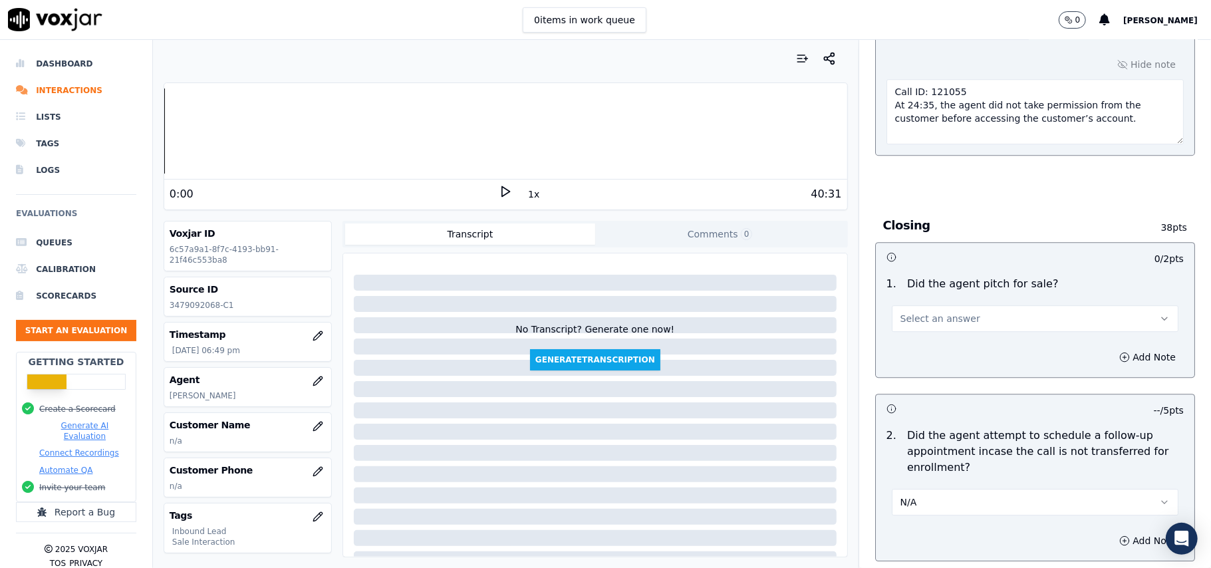
click at [976, 305] on button "Select an answer" at bounding box center [1035, 318] width 287 height 27
click at [950, 283] on div "Yes" at bounding box center [1006, 275] width 257 height 21
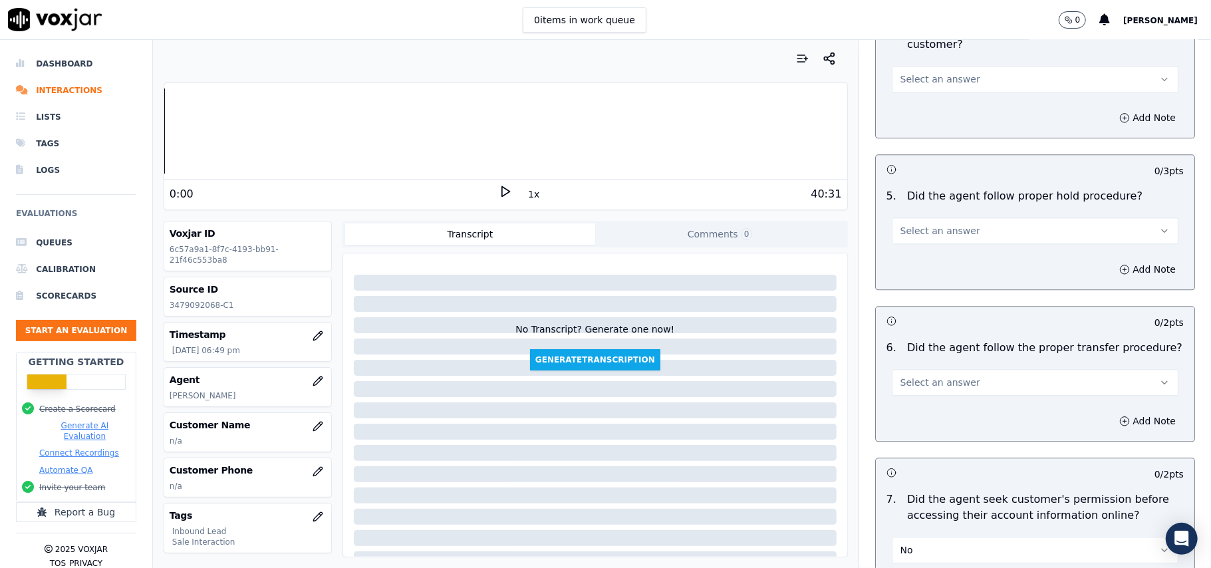
scroll to position [2198, 0]
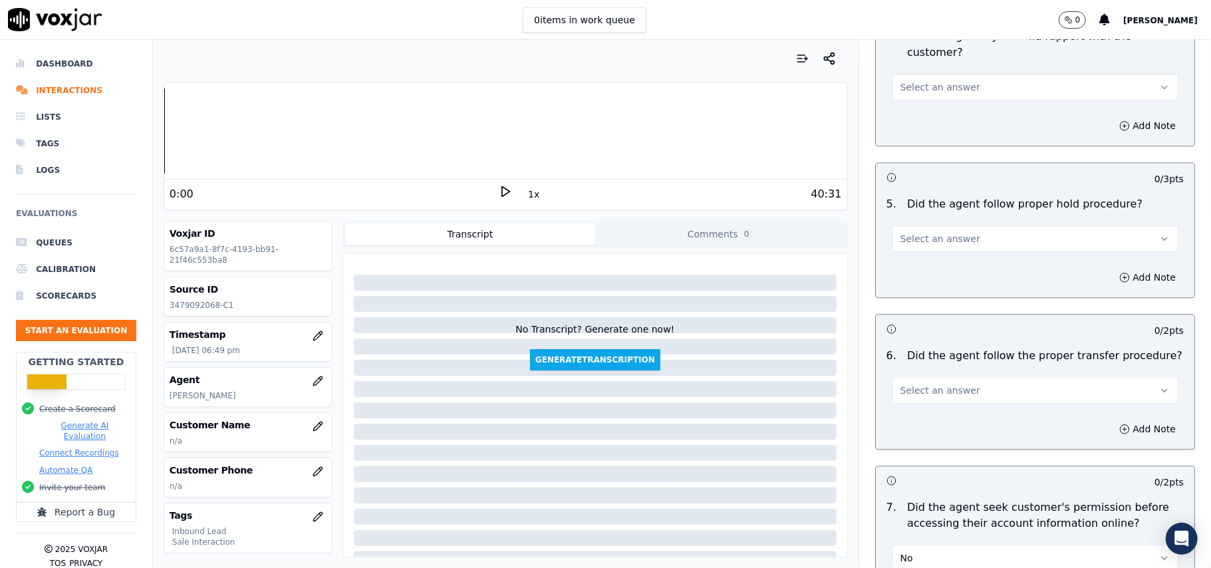
click at [927, 384] on span "Select an answer" at bounding box center [941, 390] width 80 height 13
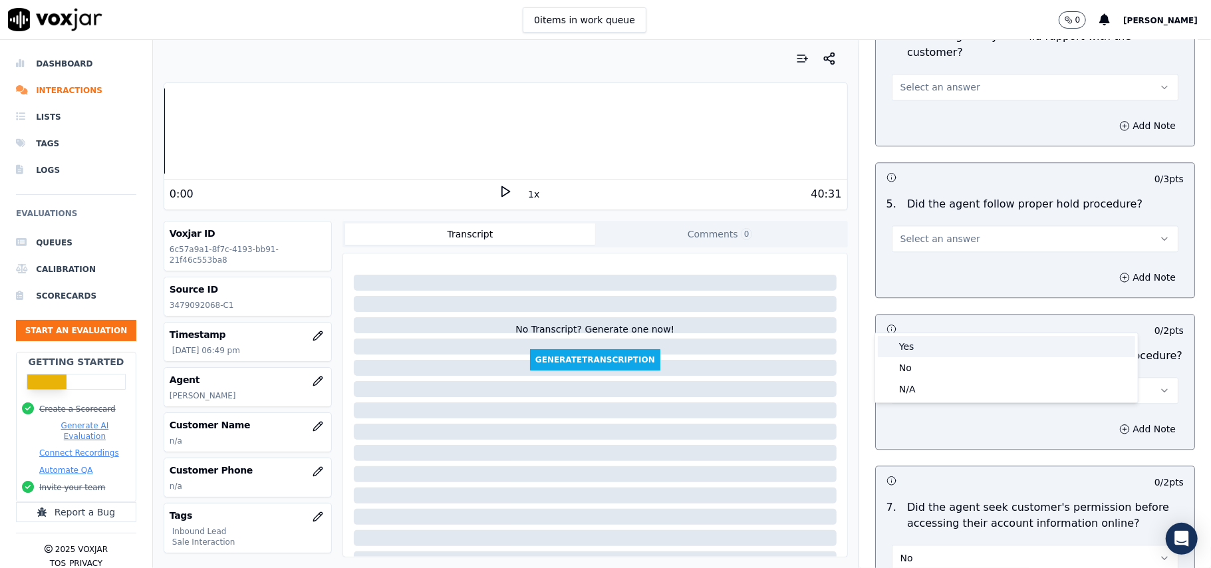
click at [926, 341] on div "Yes" at bounding box center [1006, 346] width 257 height 21
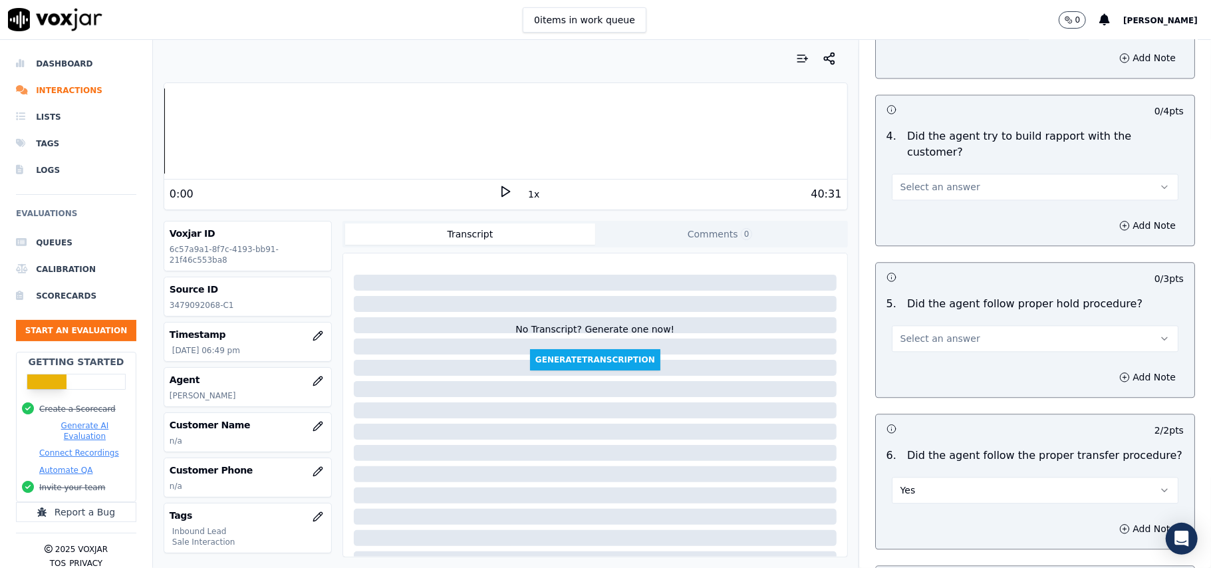
scroll to position [1932, 0]
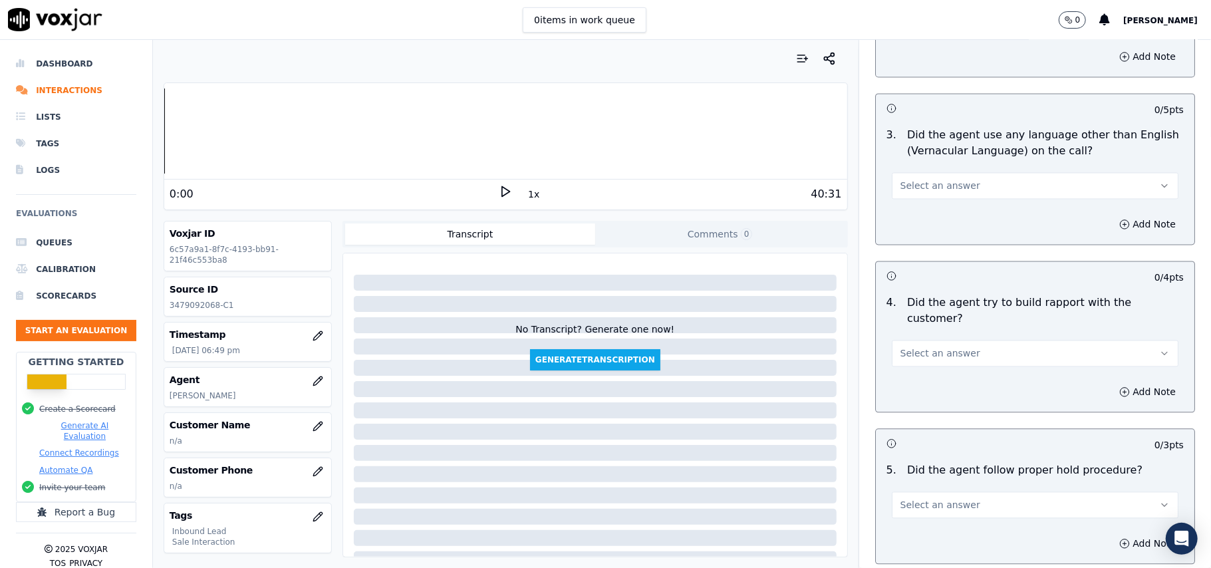
click at [946, 489] on div "Select an answer" at bounding box center [1035, 503] width 287 height 29
click at [929, 498] on span "Select an answer" at bounding box center [941, 504] width 80 height 13
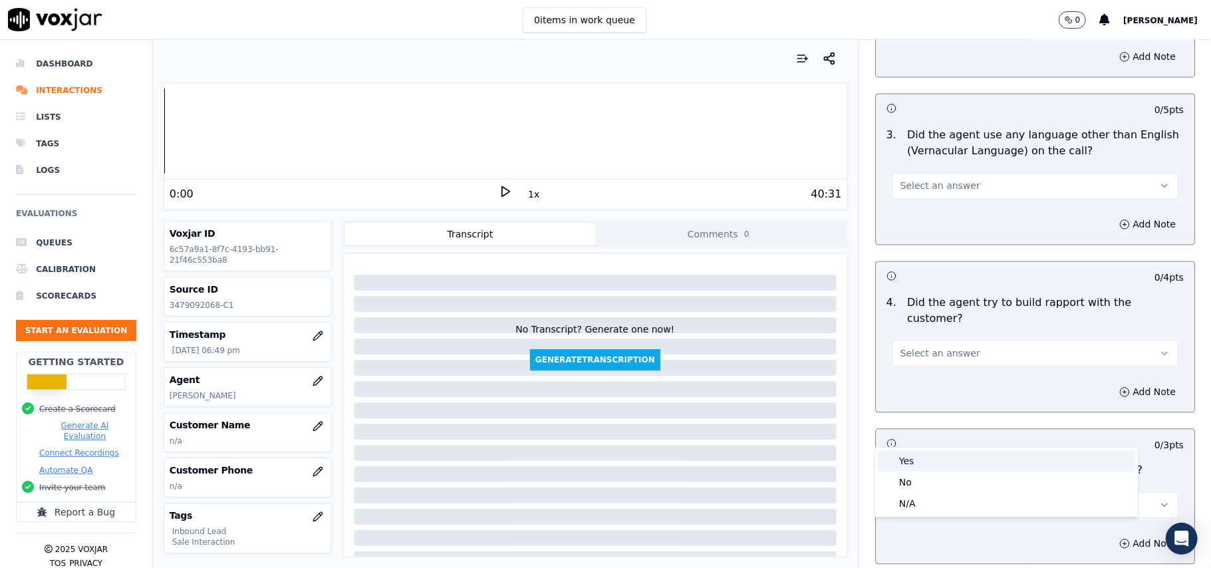
click at [914, 463] on div "Yes" at bounding box center [1006, 460] width 257 height 21
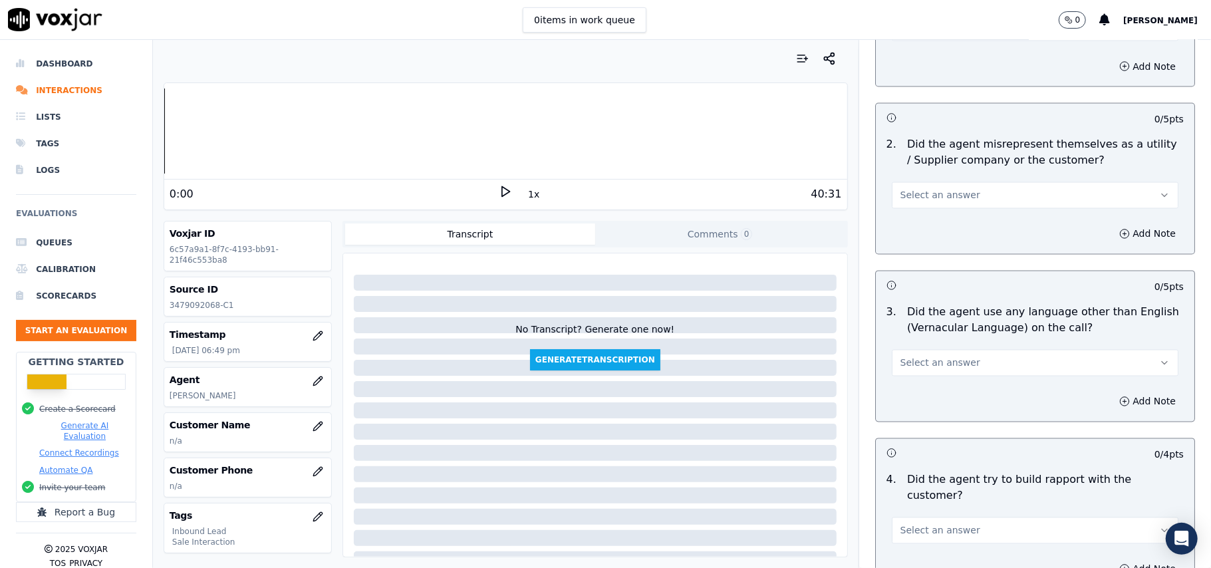
click at [945, 524] on span "Select an answer" at bounding box center [941, 530] width 80 height 13
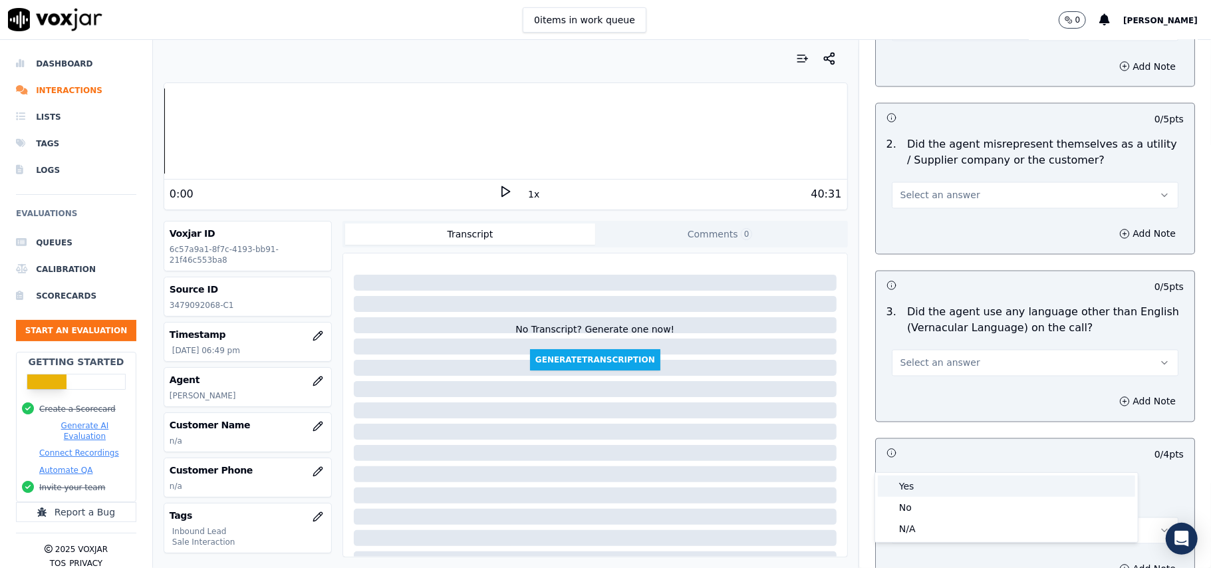
click at [916, 482] on div "Yes" at bounding box center [1006, 486] width 257 height 21
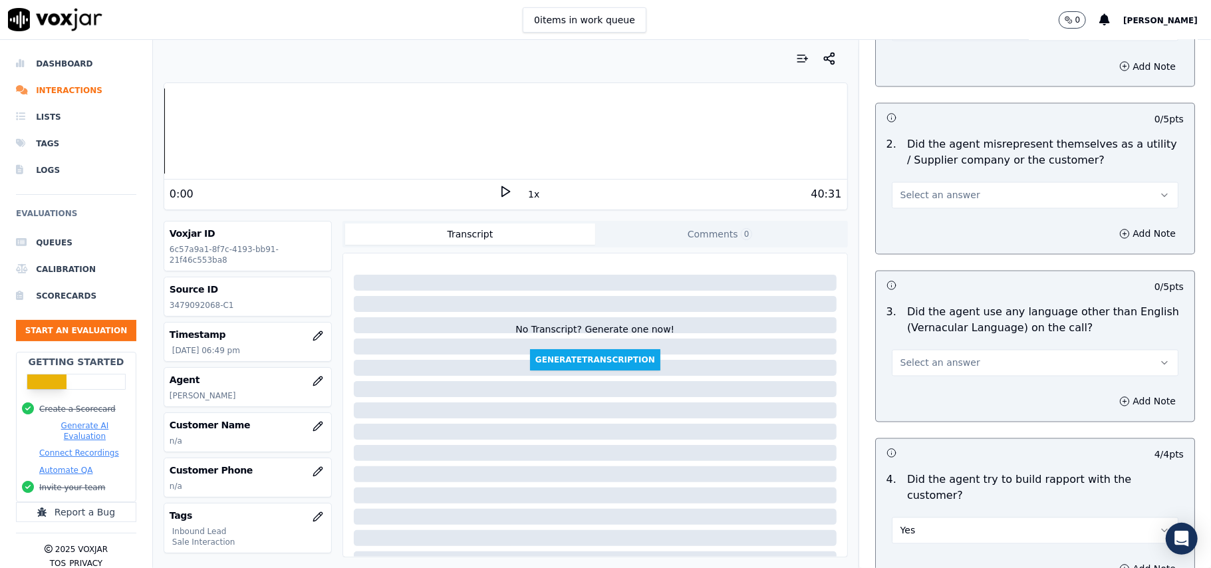
click at [979, 350] on button "Select an answer" at bounding box center [1035, 363] width 287 height 27
click at [939, 355] on div "No" at bounding box center [1006, 355] width 257 height 21
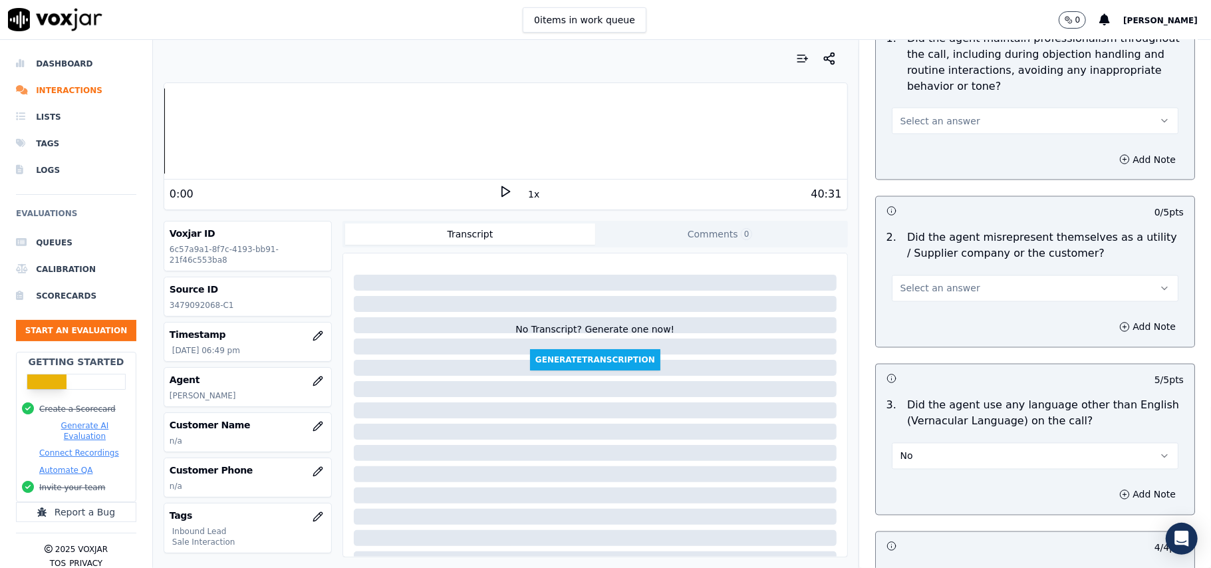
scroll to position [1488, 0]
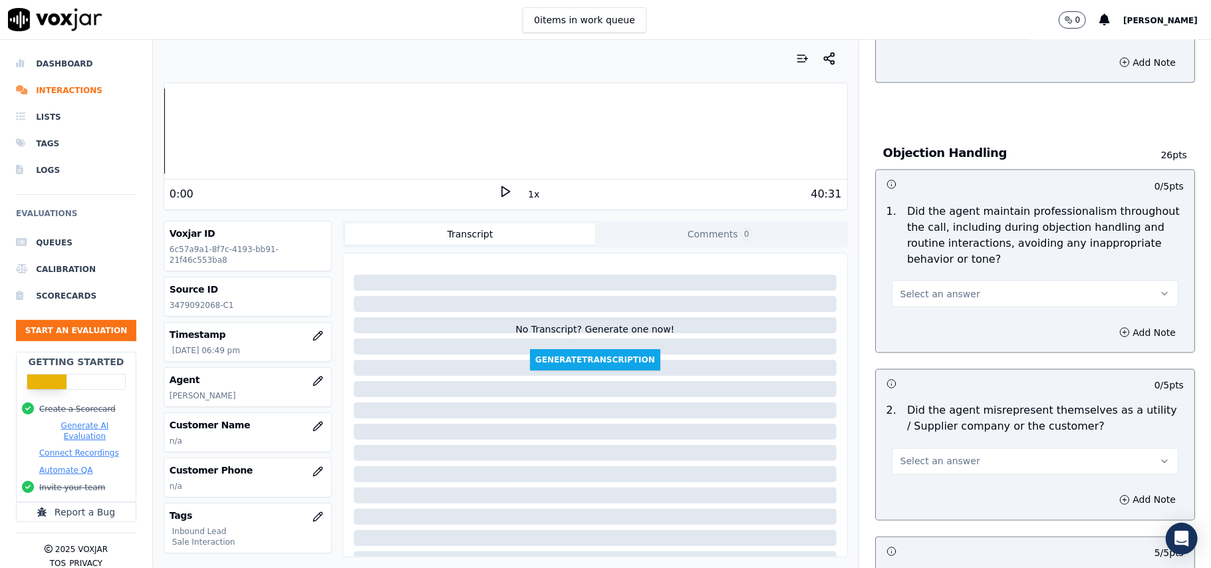
click at [940, 455] on span "Select an answer" at bounding box center [941, 461] width 80 height 13
click at [934, 450] on div "No" at bounding box center [1006, 452] width 257 height 21
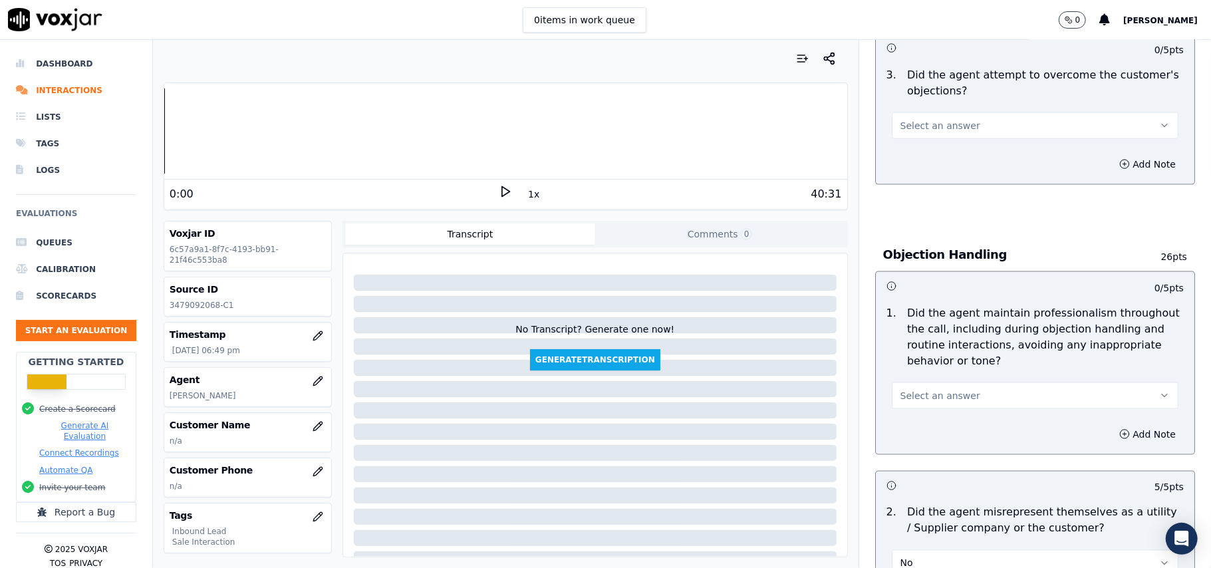
scroll to position [1310, 0]
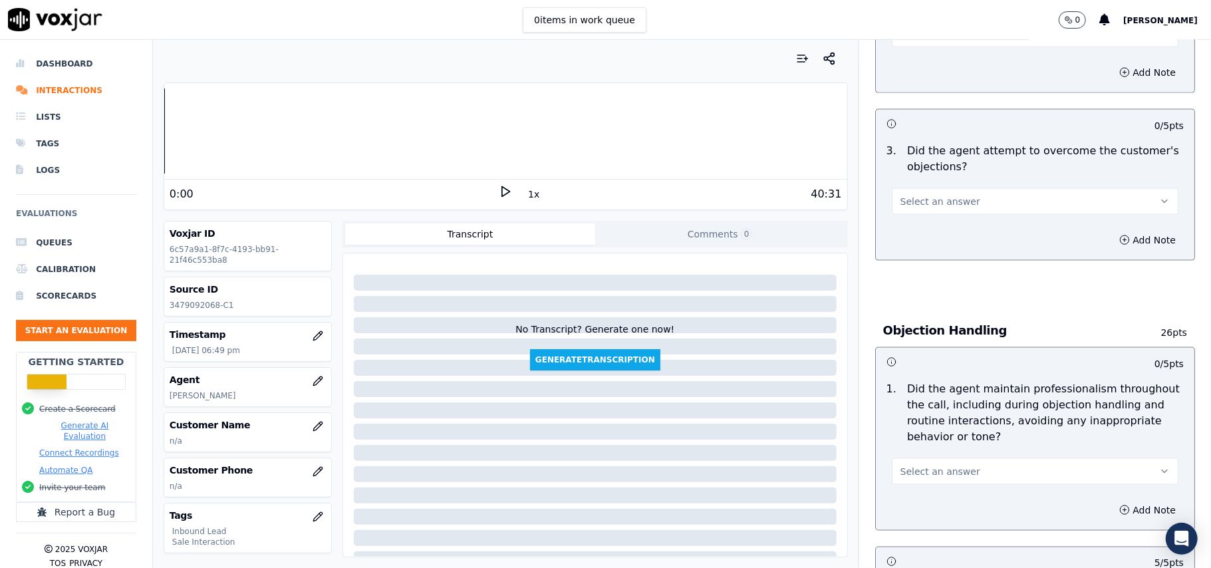
click at [951, 465] on span "Select an answer" at bounding box center [941, 471] width 80 height 13
click at [953, 434] on div "Yes" at bounding box center [1006, 440] width 257 height 21
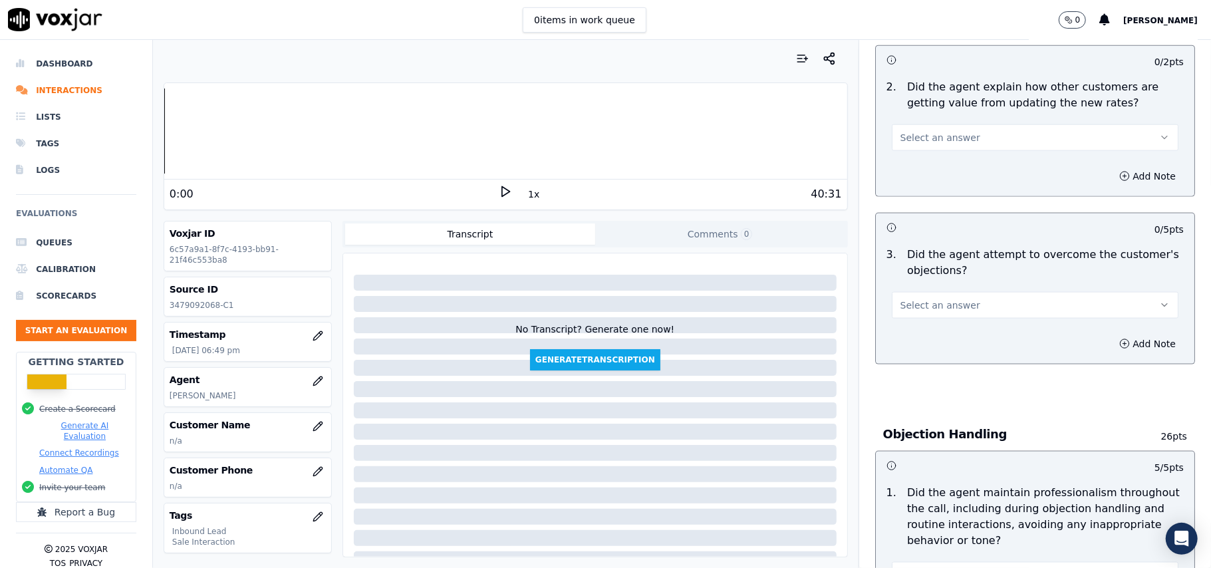
scroll to position [1133, 0]
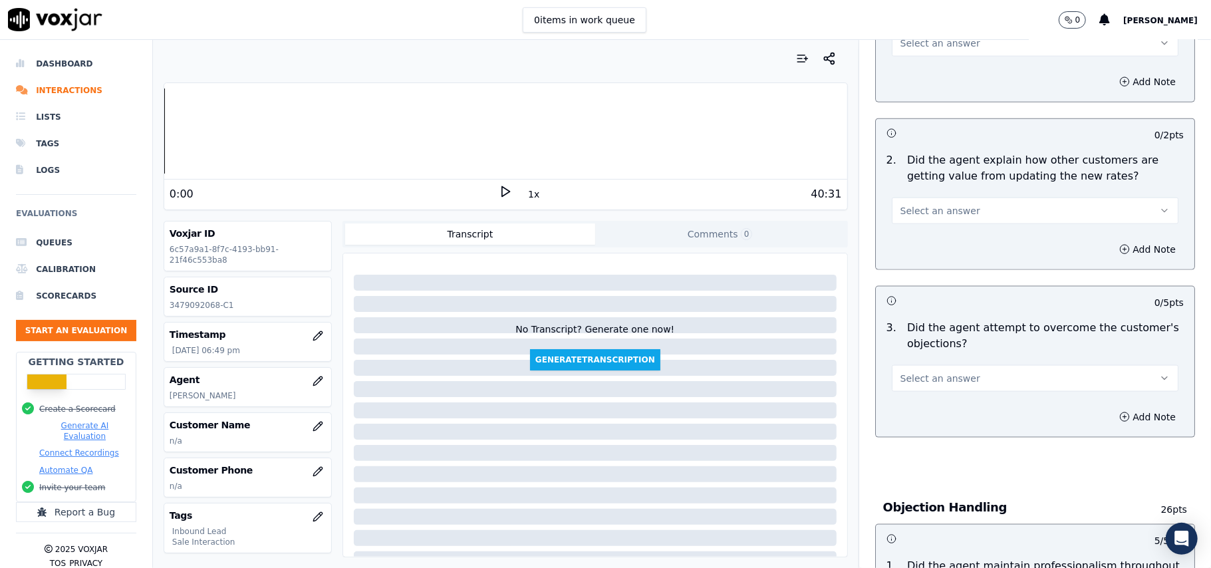
click at [953, 365] on button "Select an answer" at bounding box center [1035, 378] width 287 height 27
click at [931, 346] on div "Yes" at bounding box center [1006, 347] width 257 height 21
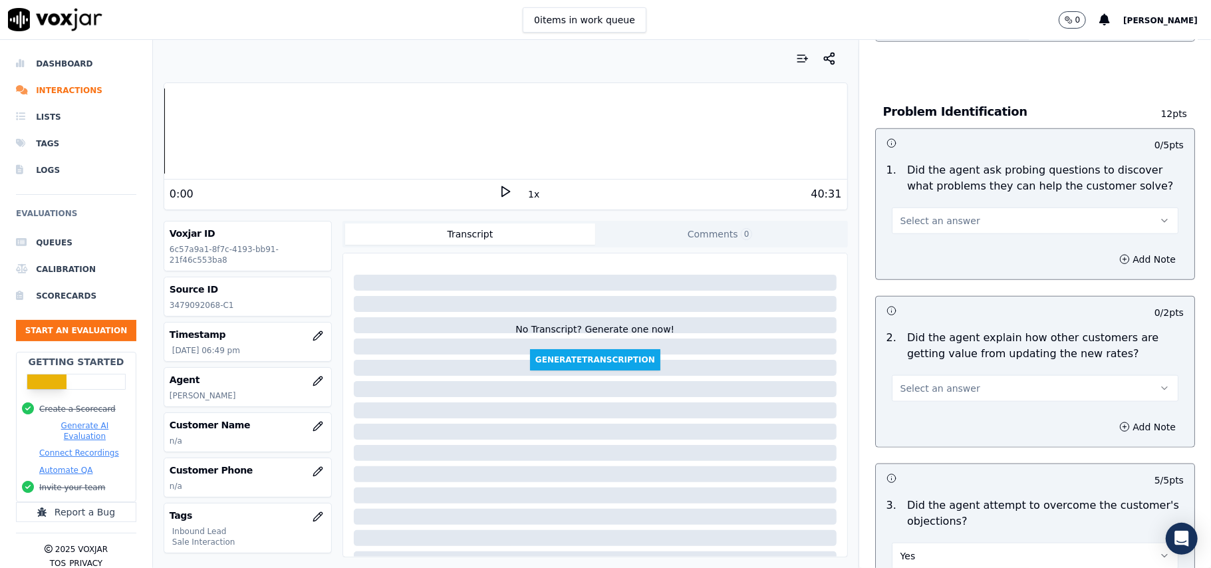
click at [974, 375] on button "Select an answer" at bounding box center [1035, 388] width 287 height 27
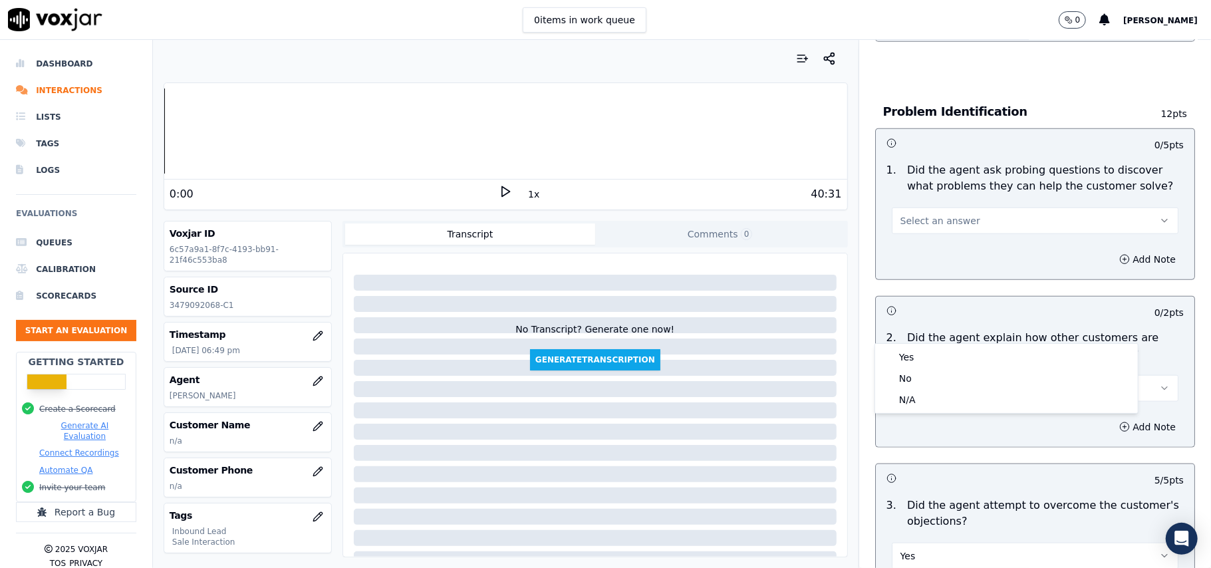
click at [960, 346] on div "Yes No N/A" at bounding box center [1006, 378] width 263 height 69
click at [960, 349] on div "Yes" at bounding box center [1006, 357] width 257 height 21
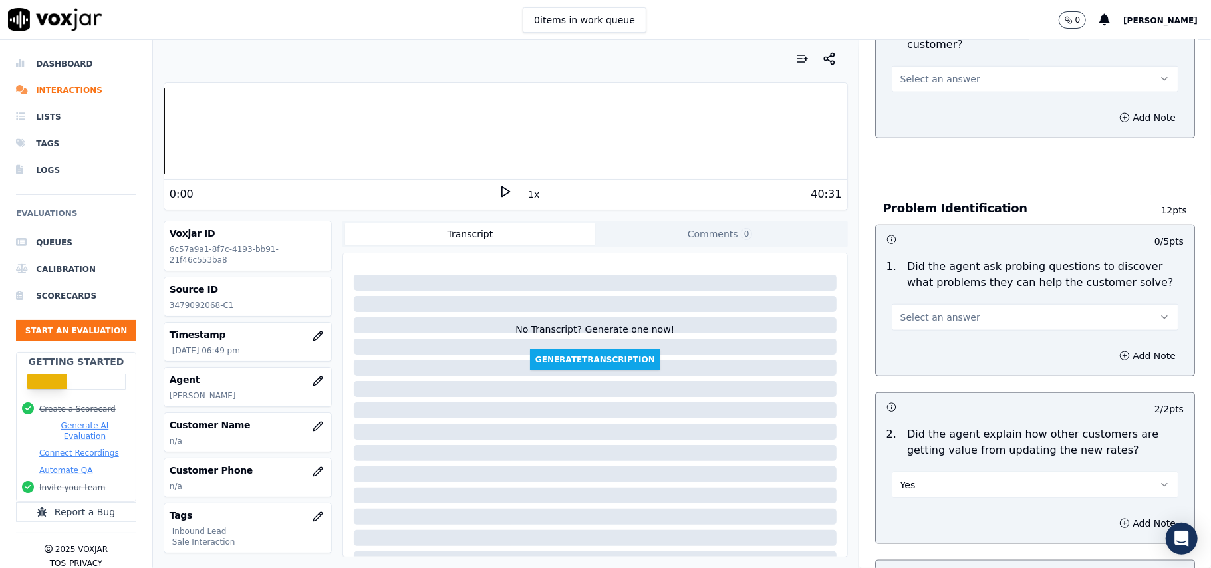
scroll to position [778, 0]
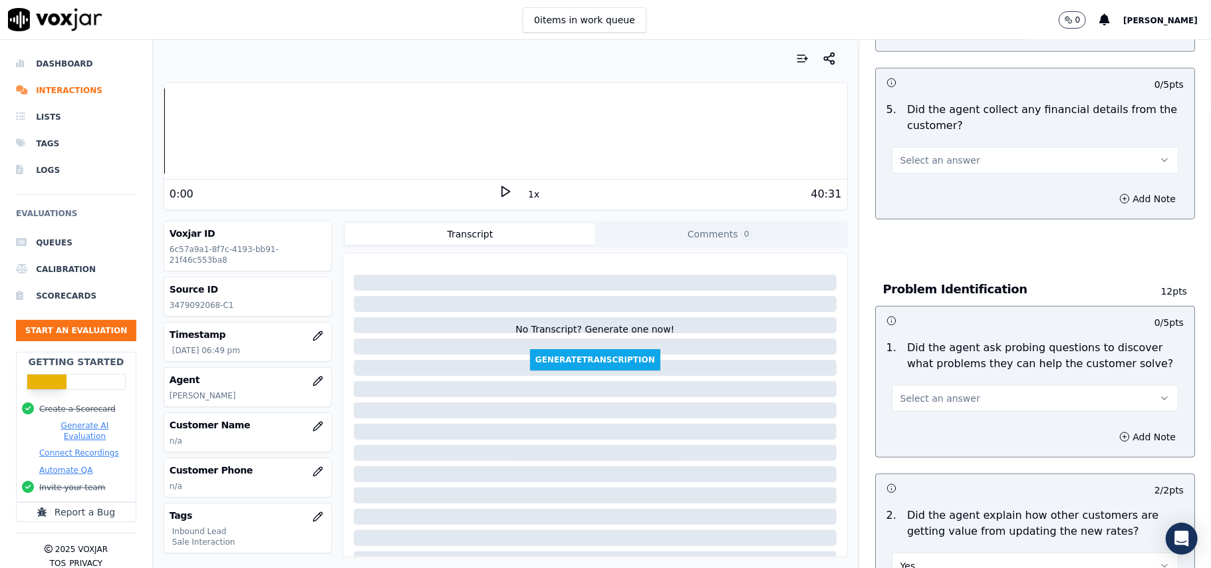
click at [958, 385] on button "Select an answer" at bounding box center [1035, 398] width 287 height 27
click at [955, 365] on div "Yes" at bounding box center [1006, 366] width 257 height 21
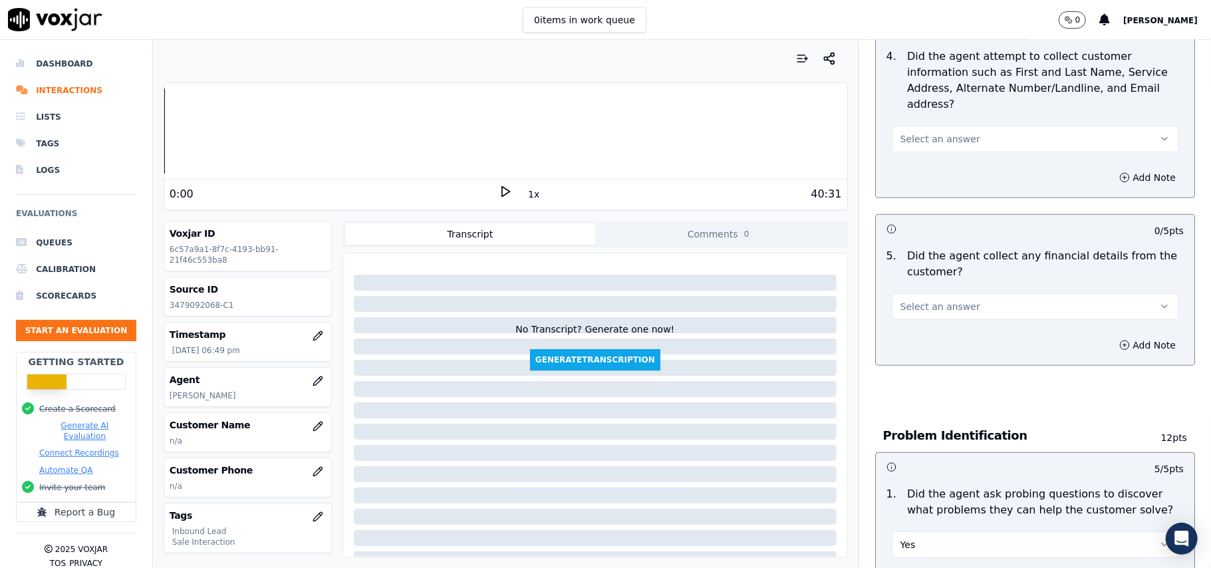
scroll to position [512, 0]
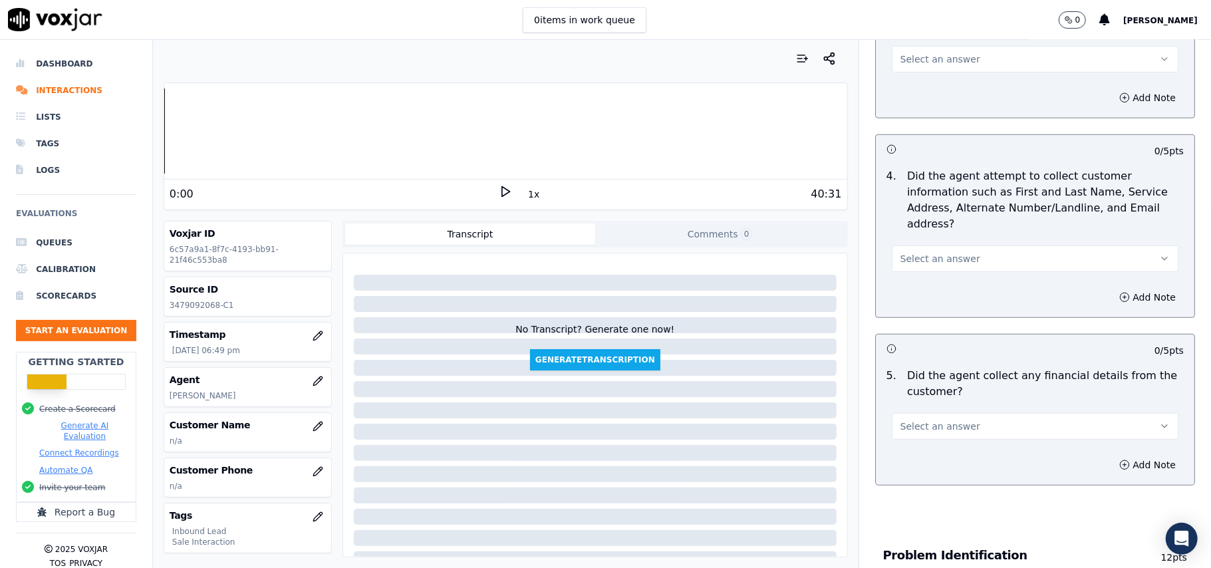
click at [933, 420] on span "Select an answer" at bounding box center [941, 426] width 80 height 13
click at [929, 410] on div "No" at bounding box center [1006, 415] width 257 height 21
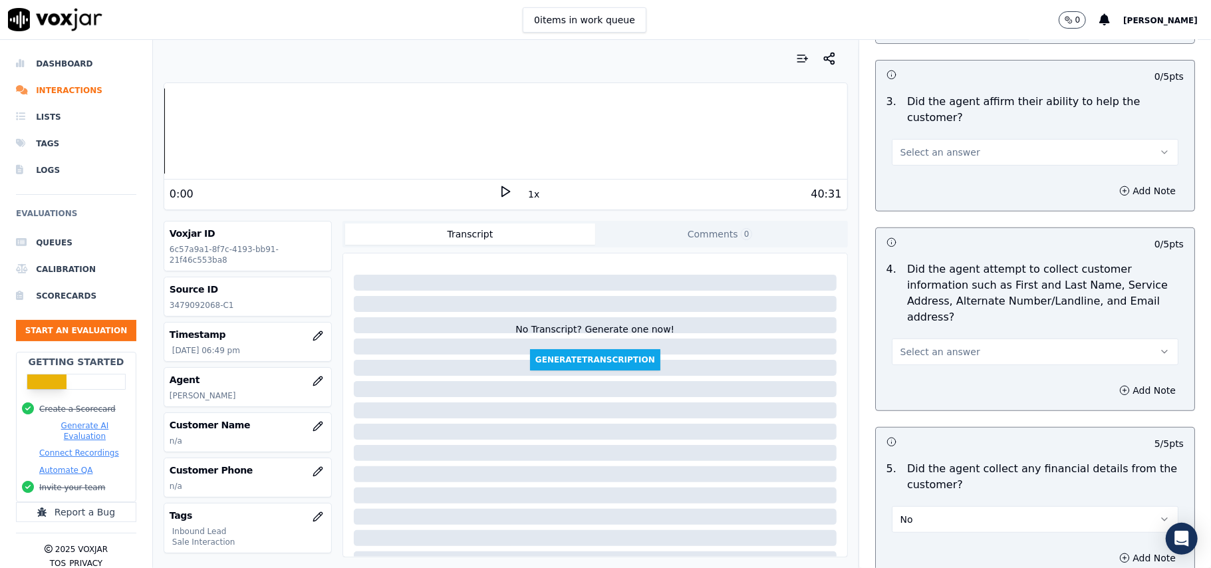
scroll to position [246, 0]
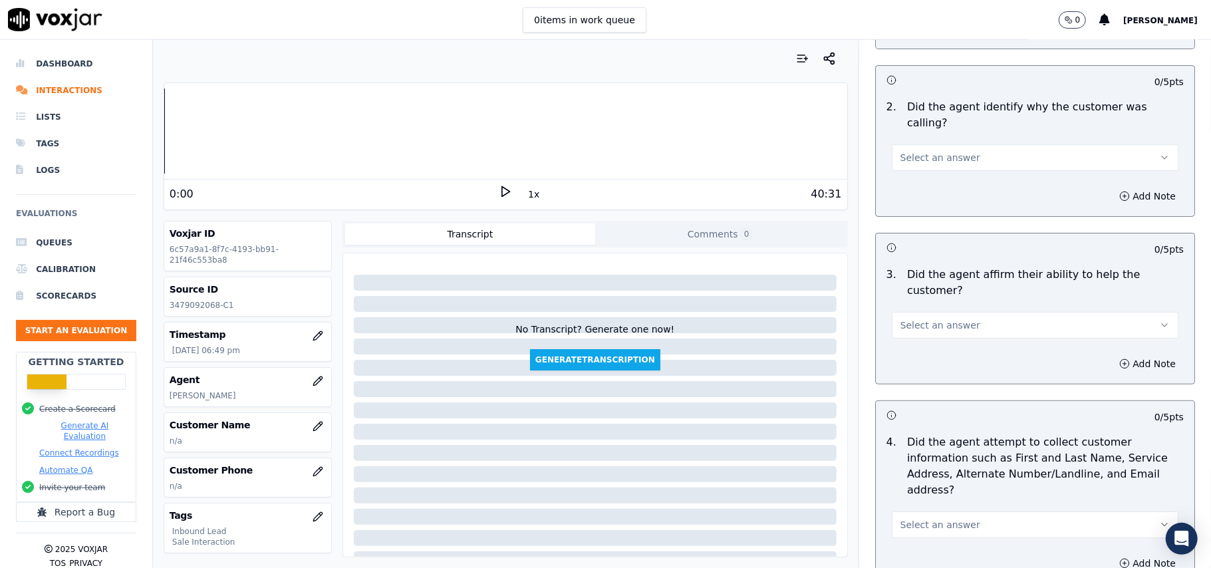
click at [950, 512] on button "Select an answer" at bounding box center [1035, 525] width 287 height 27
click at [921, 487] on div "Yes" at bounding box center [1006, 492] width 257 height 21
click at [941, 312] on button "Select an answer" at bounding box center [1035, 325] width 287 height 27
click at [937, 304] on div "Yes" at bounding box center [1006, 307] width 257 height 21
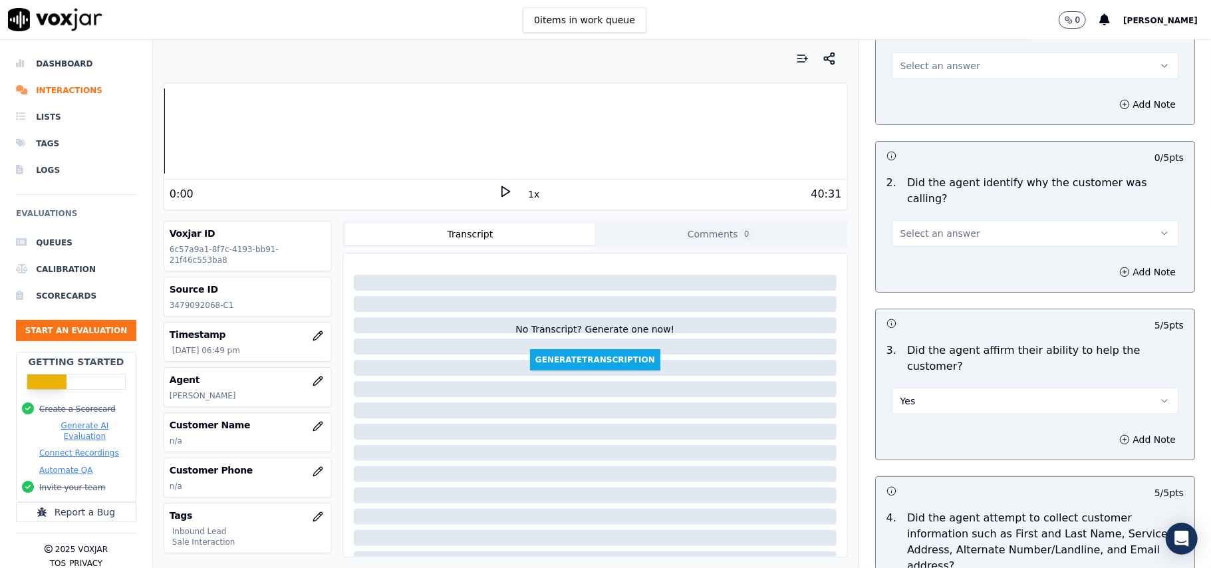
scroll to position [69, 0]
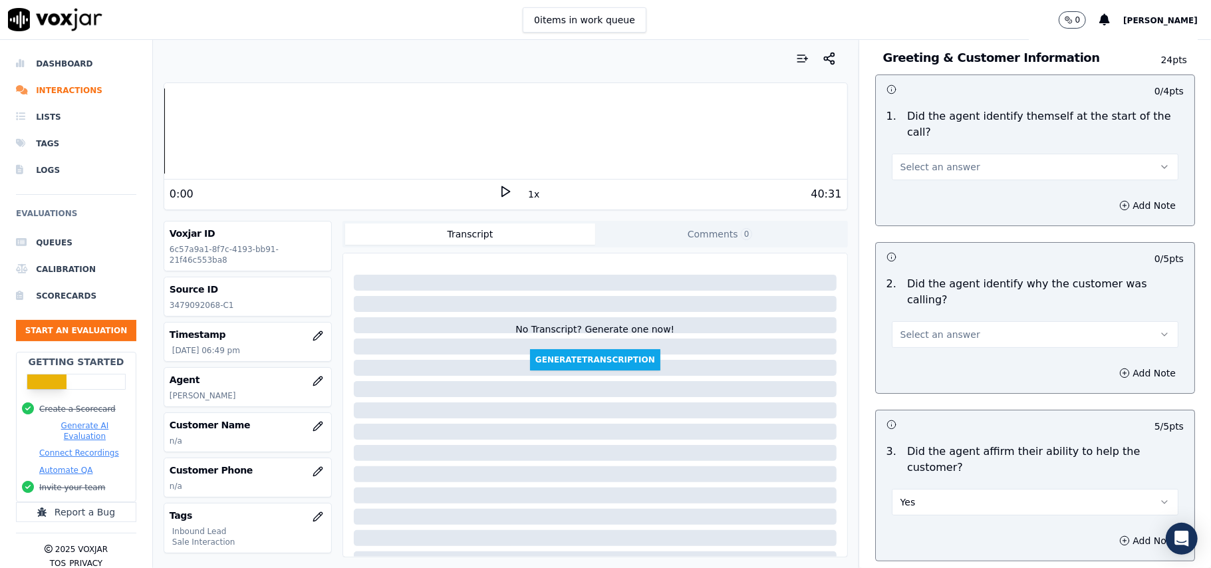
click at [963, 321] on button "Select an answer" at bounding box center [1035, 334] width 287 height 27
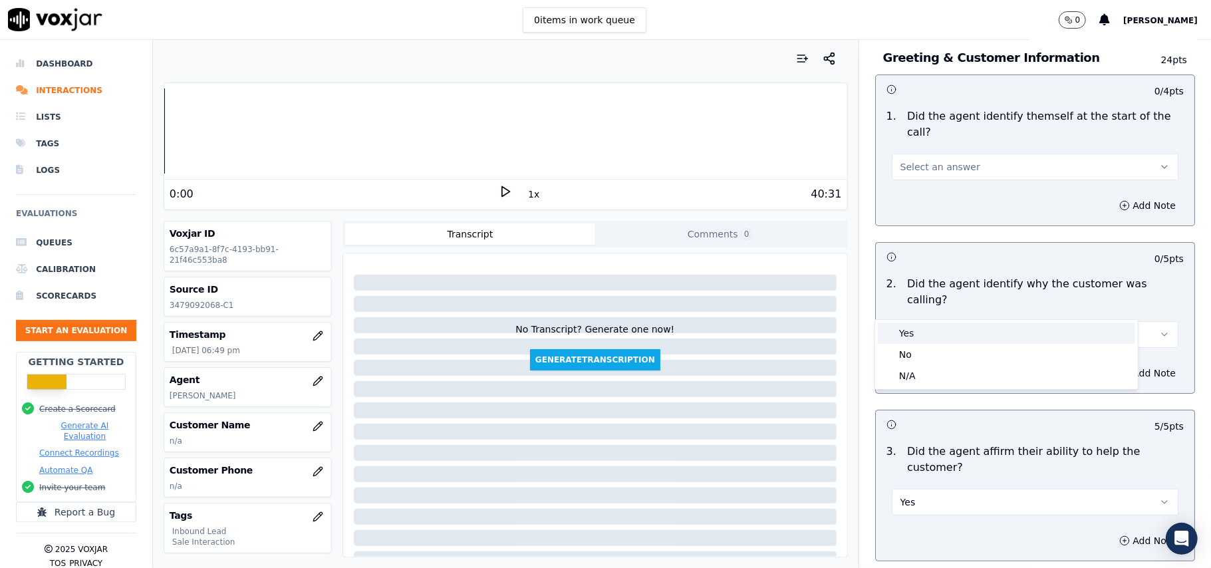
click at [960, 329] on div "Yes" at bounding box center [1006, 333] width 257 height 21
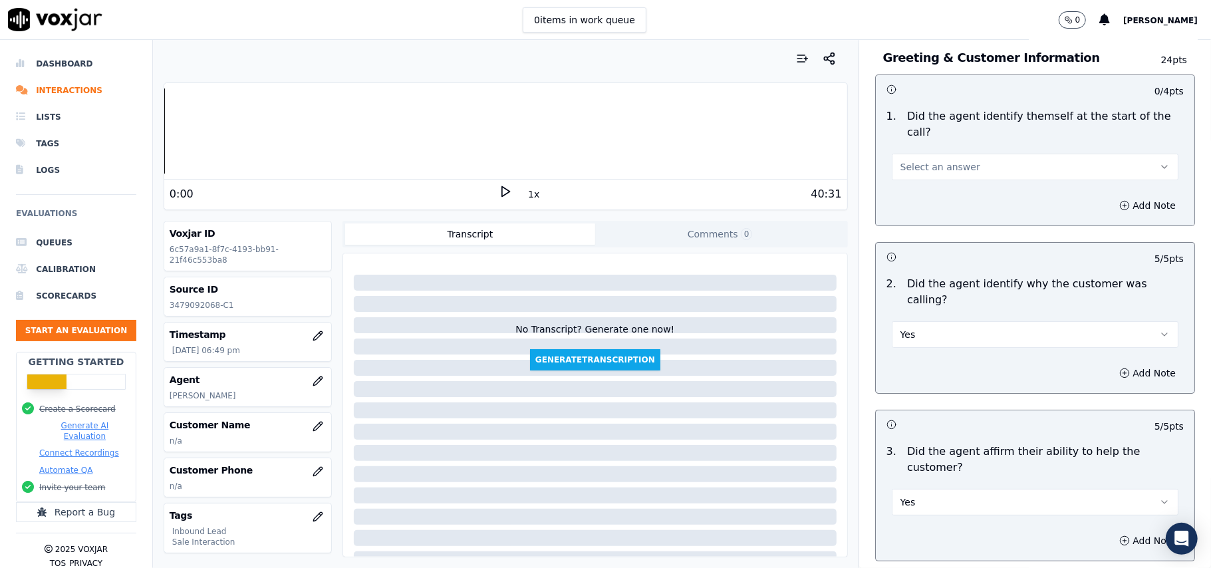
scroll to position [0, 0]
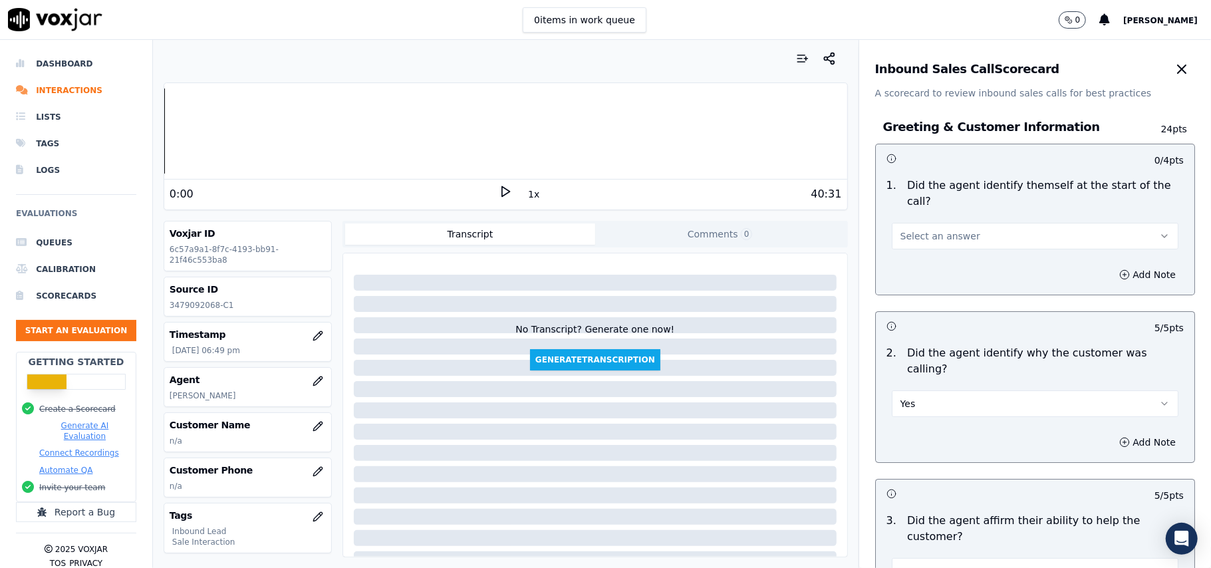
click at [937, 229] on button "Select an answer" at bounding box center [1035, 236] width 287 height 27
click at [932, 248] on div "Yes" at bounding box center [1006, 250] width 257 height 21
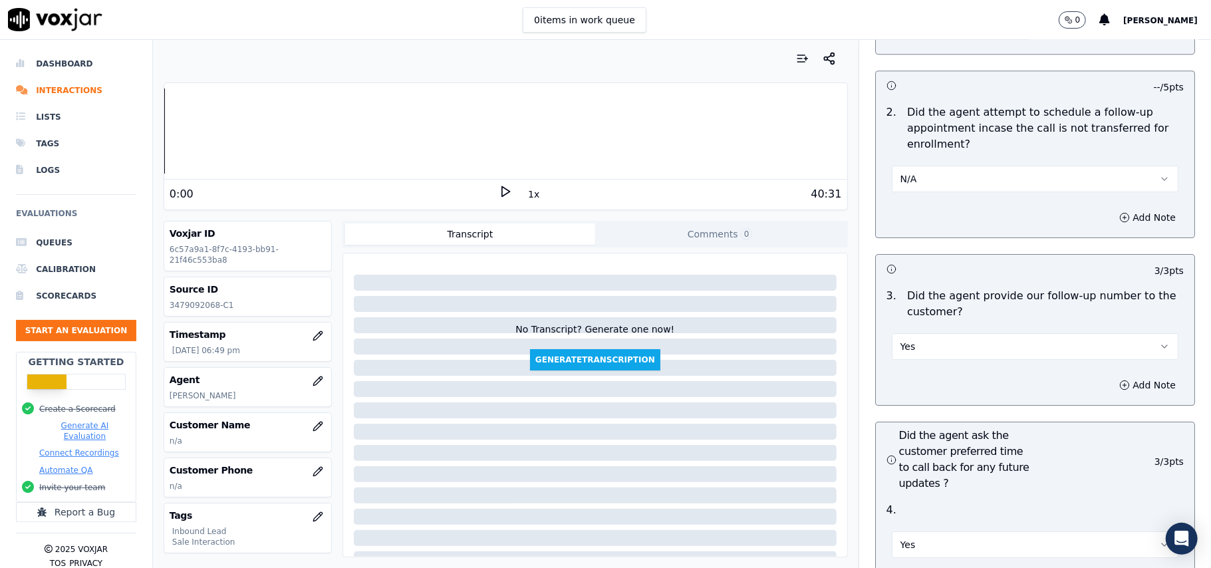
scroll to position [3794, 0]
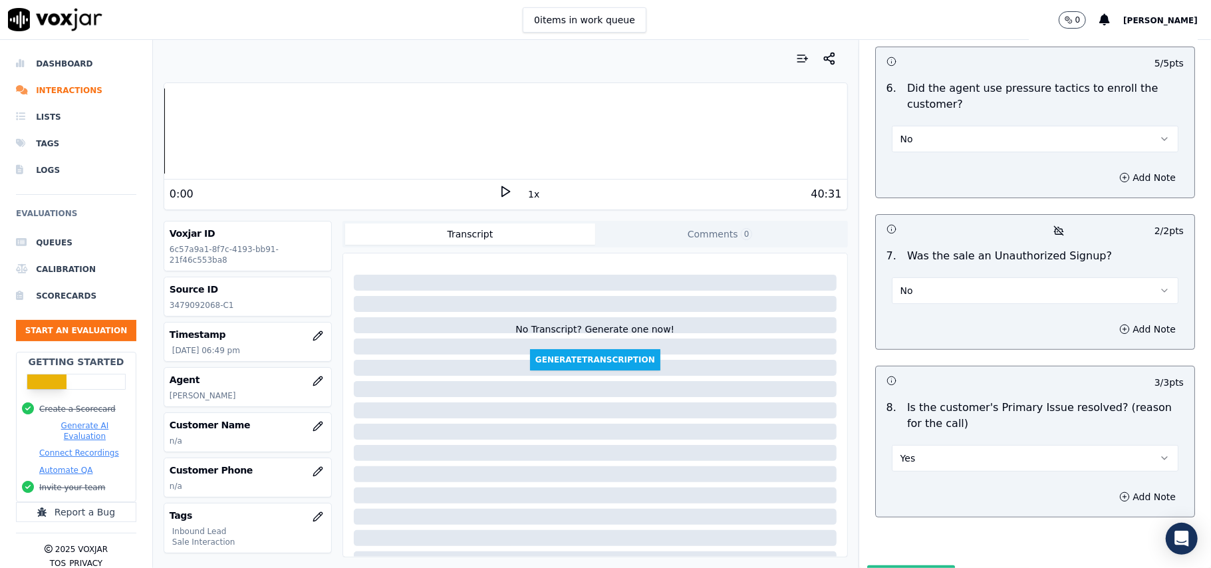
click at [883, 565] on button "Submit Scores" at bounding box center [911, 577] width 88 height 24
